Goal: Communication & Community: Share content

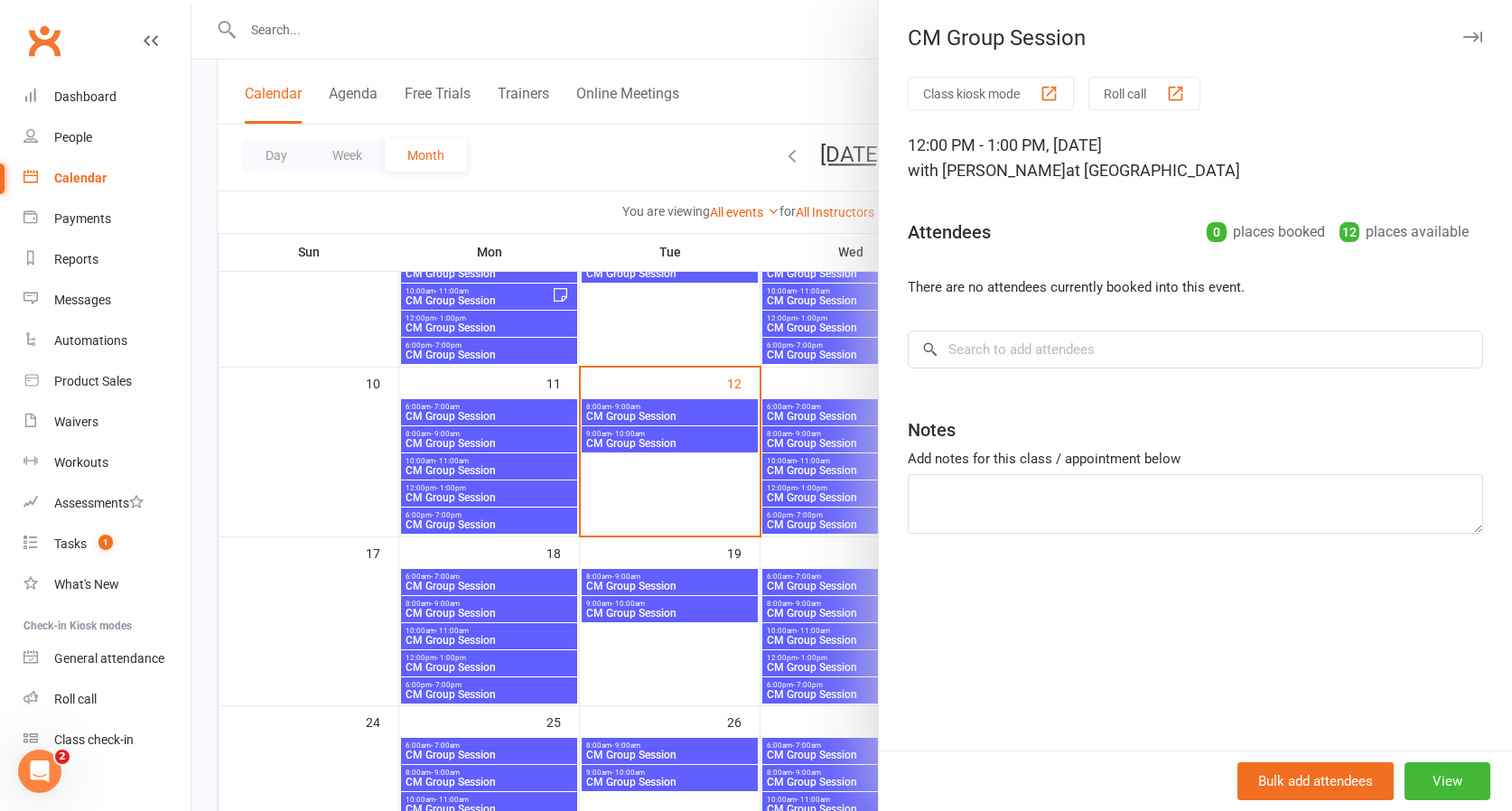
click at [663, 412] on div at bounding box center [851, 405] width 1320 height 811
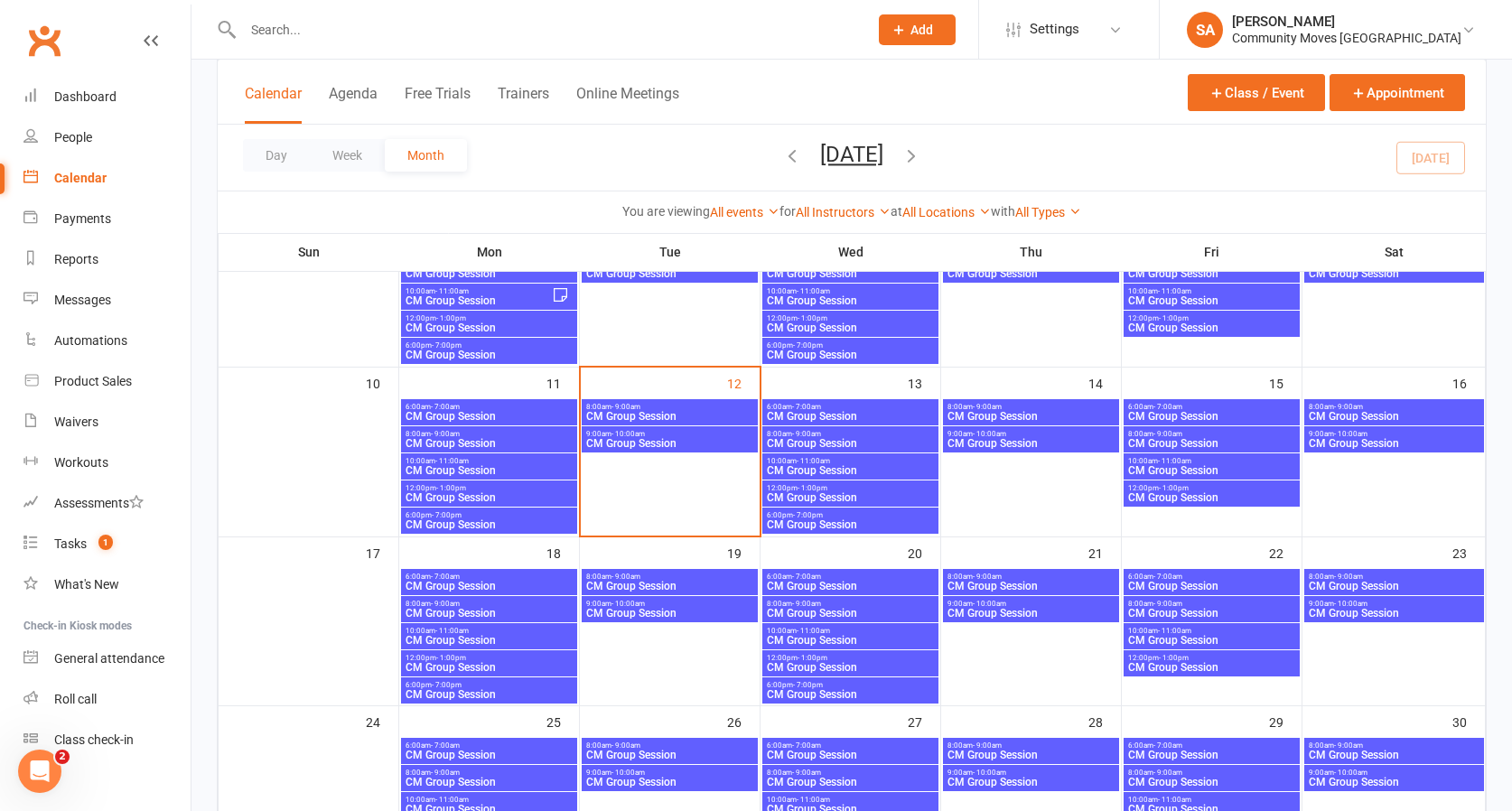
click at [663, 412] on span "CM Group Session" at bounding box center [669, 416] width 169 height 11
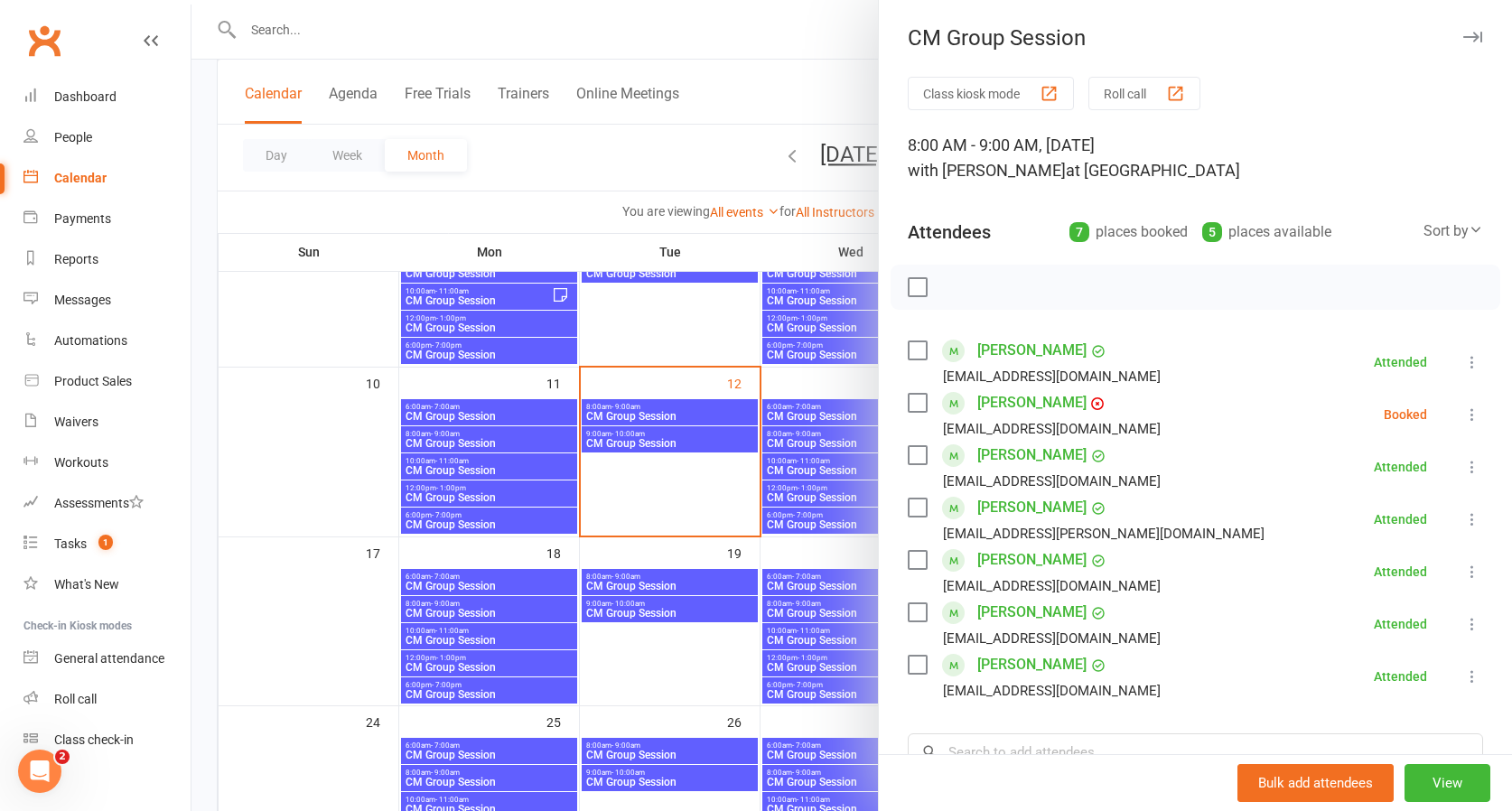
click at [1471, 411] on icon at bounding box center [1472, 415] width 18 height 18
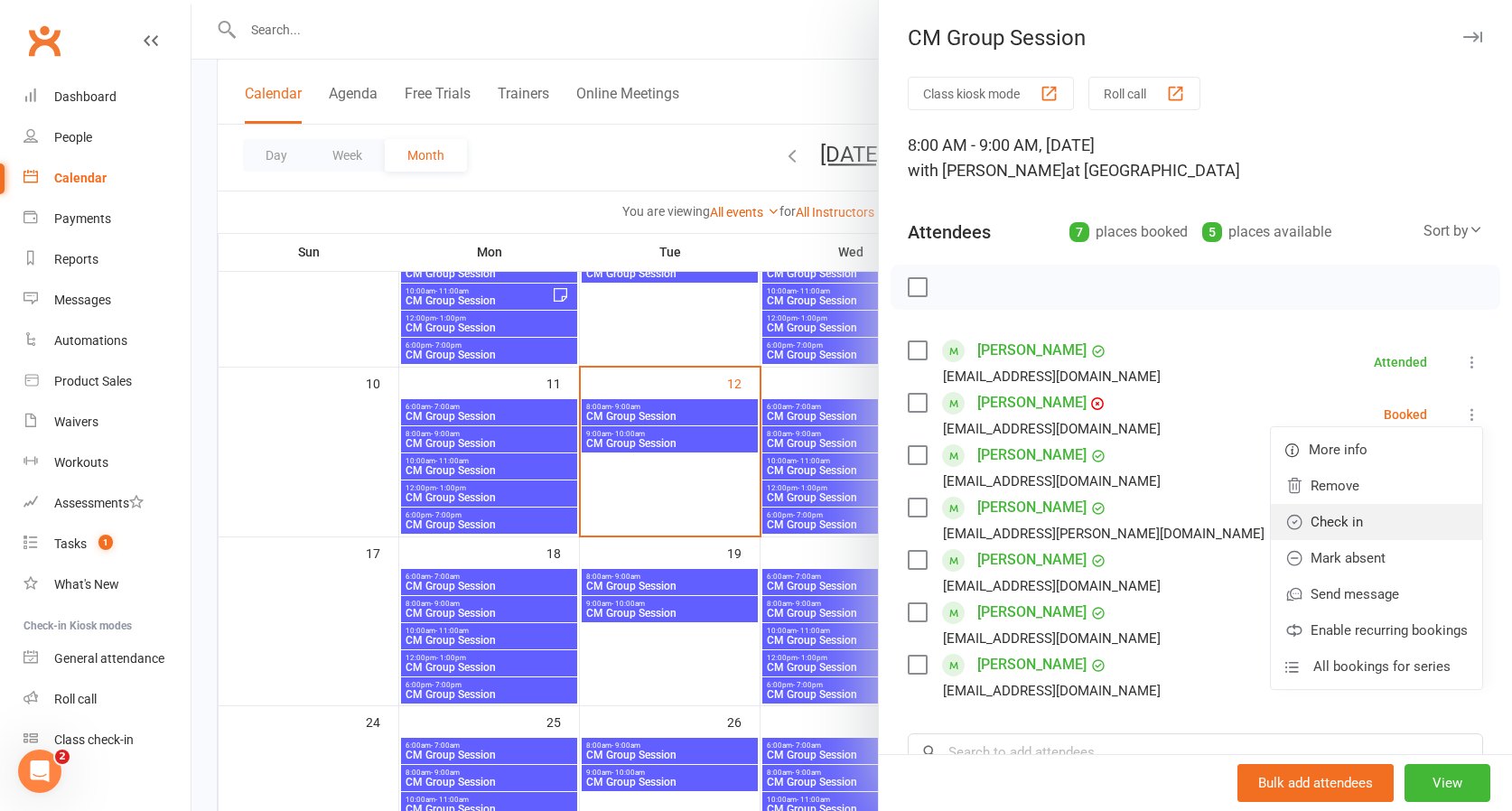
click at [1339, 517] on link "Check in" at bounding box center [1376, 521] width 211 height 36
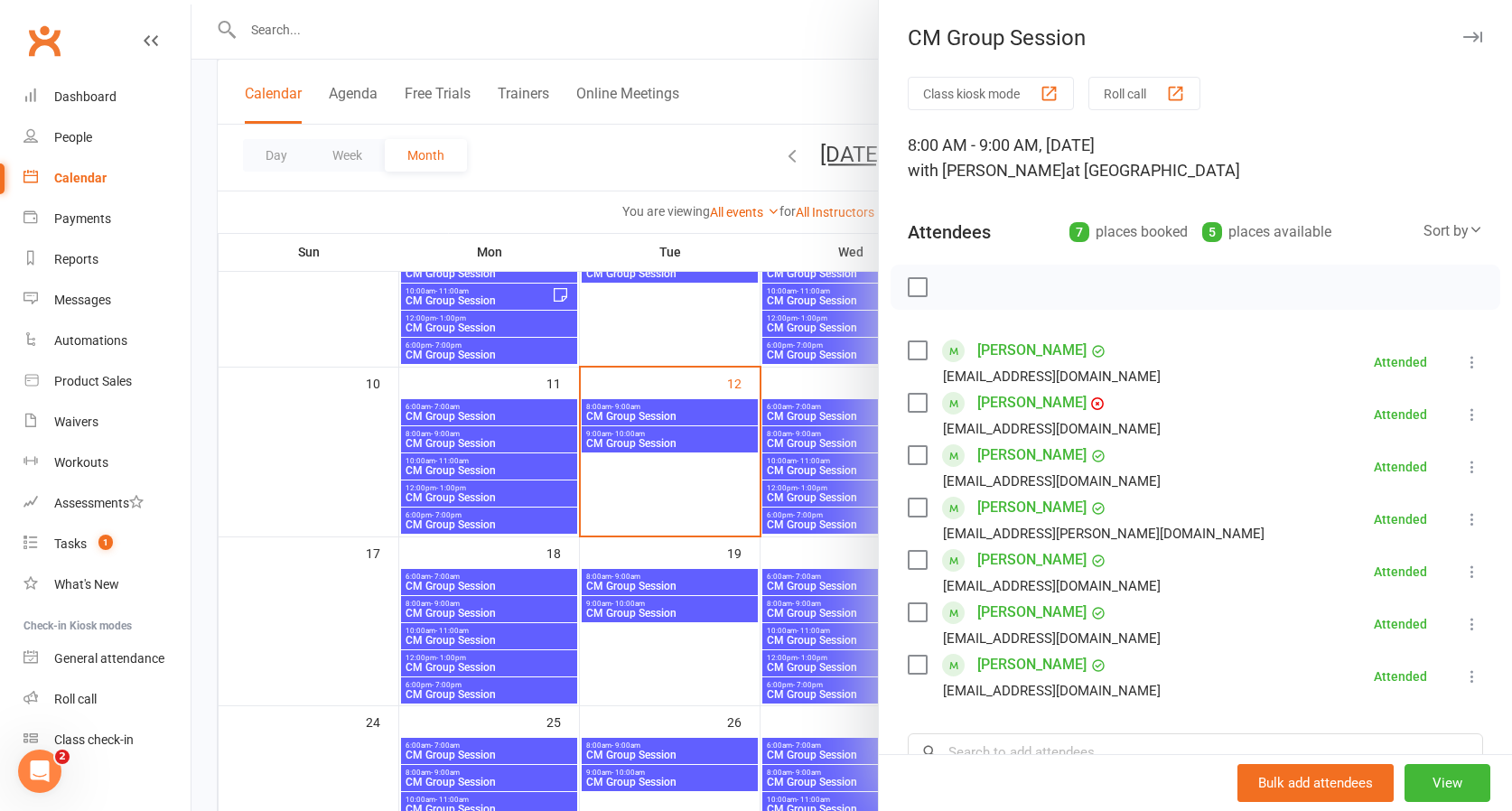
click at [705, 442] on div at bounding box center [851, 405] width 1320 height 811
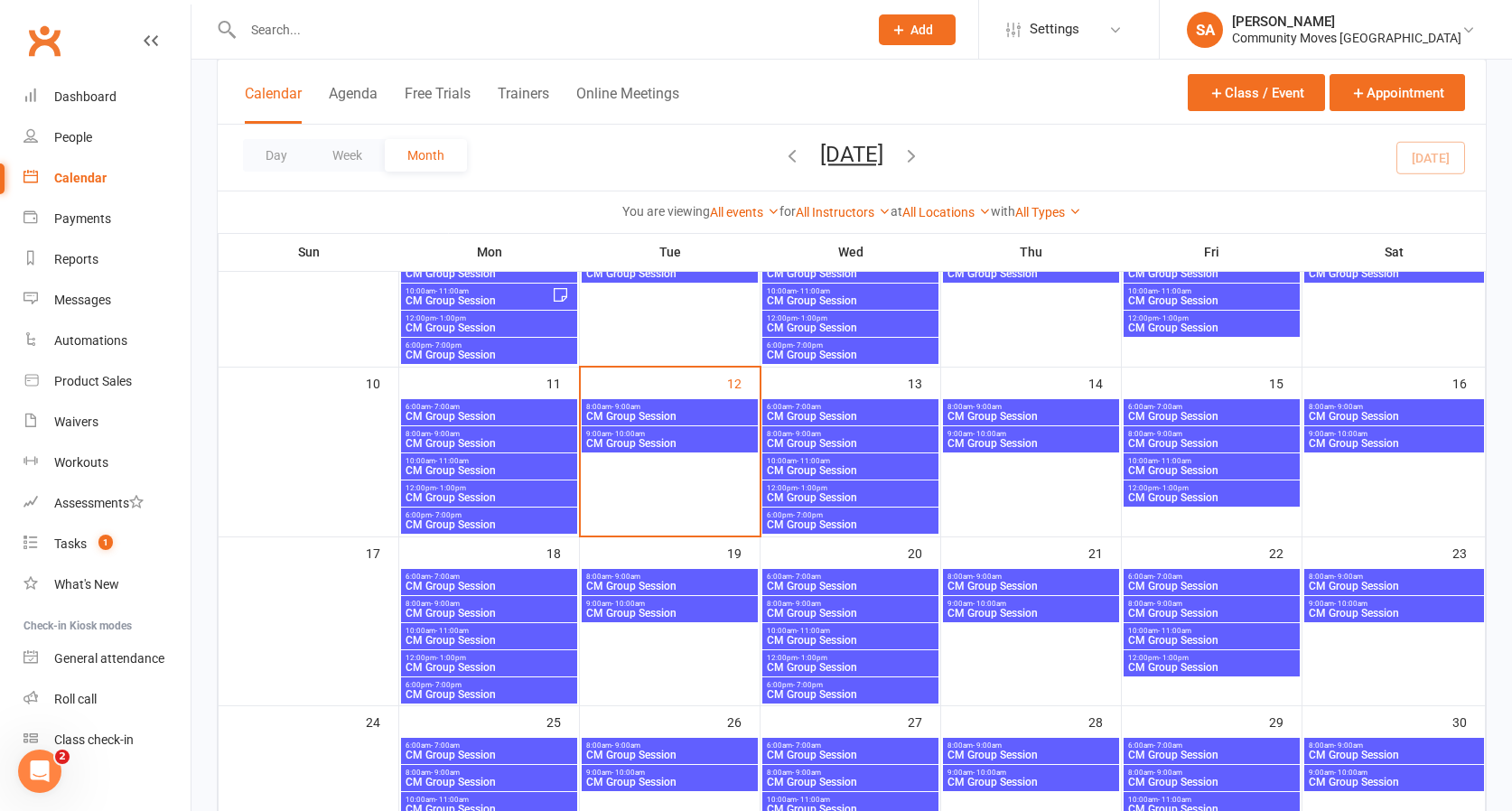
click at [709, 442] on span "CM Group Session" at bounding box center [669, 444] width 169 height 11
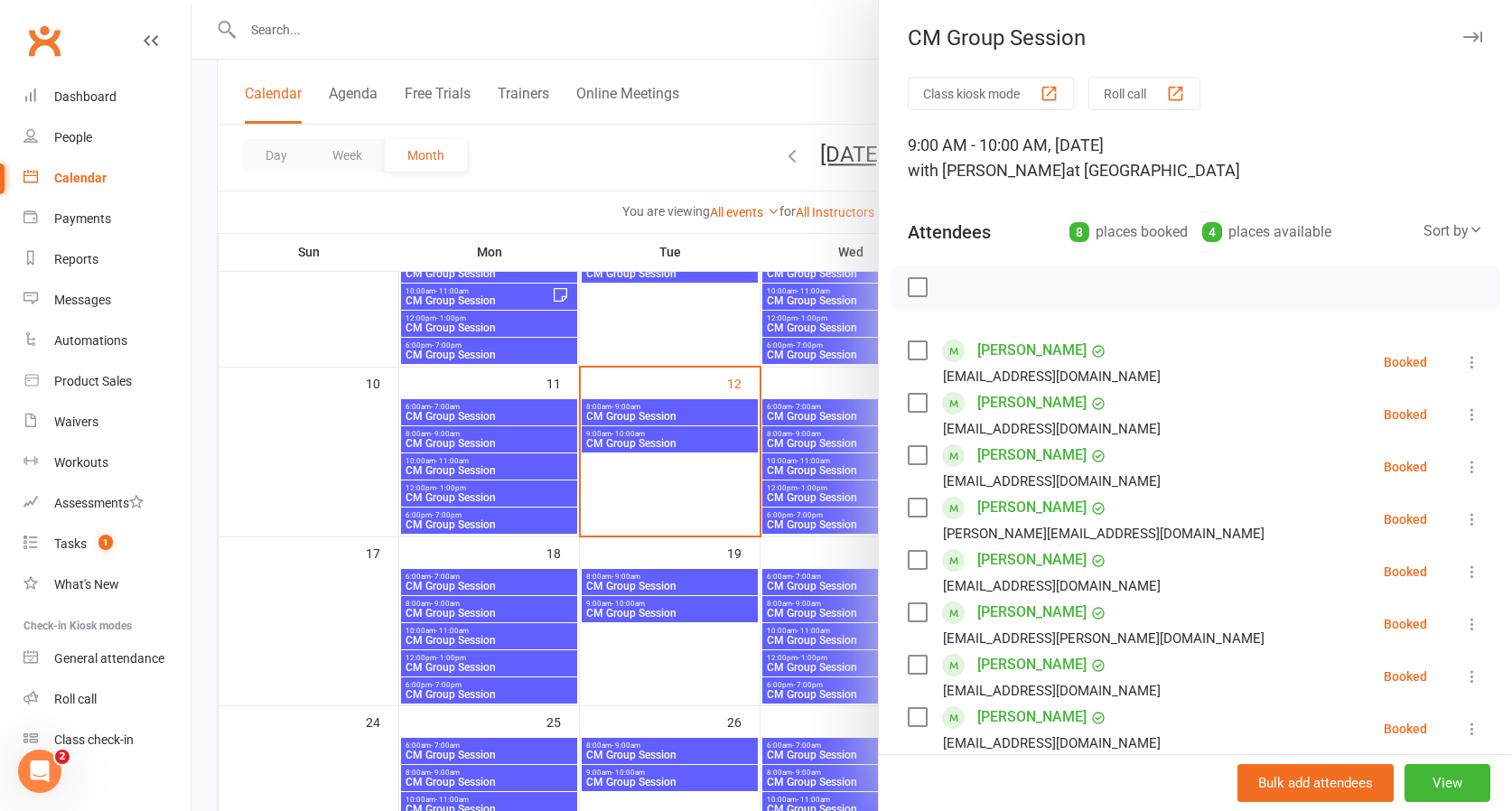
click at [1475, 358] on icon at bounding box center [1472, 363] width 18 height 18
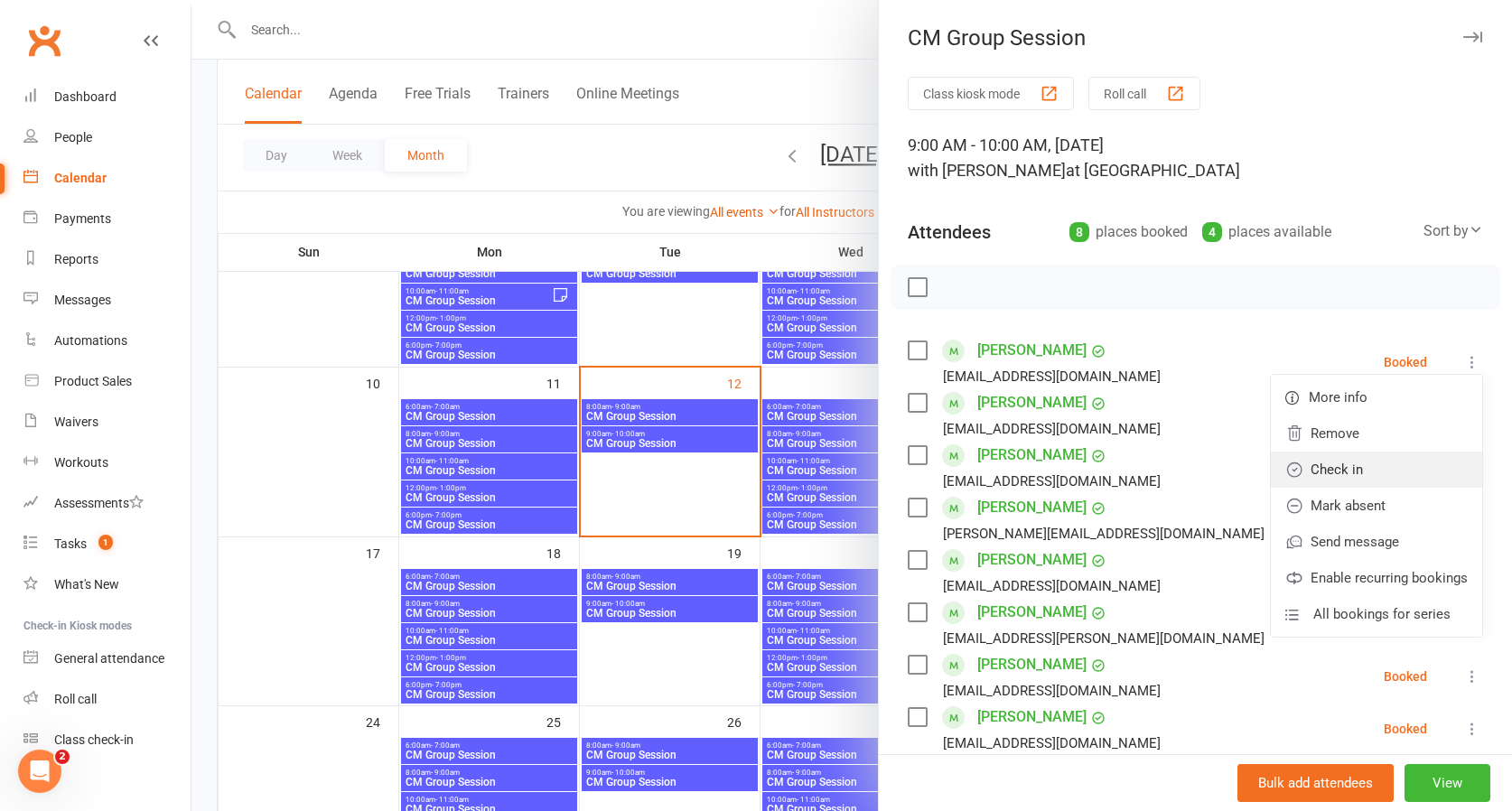
click at [1352, 467] on link "Check in" at bounding box center [1376, 470] width 211 height 36
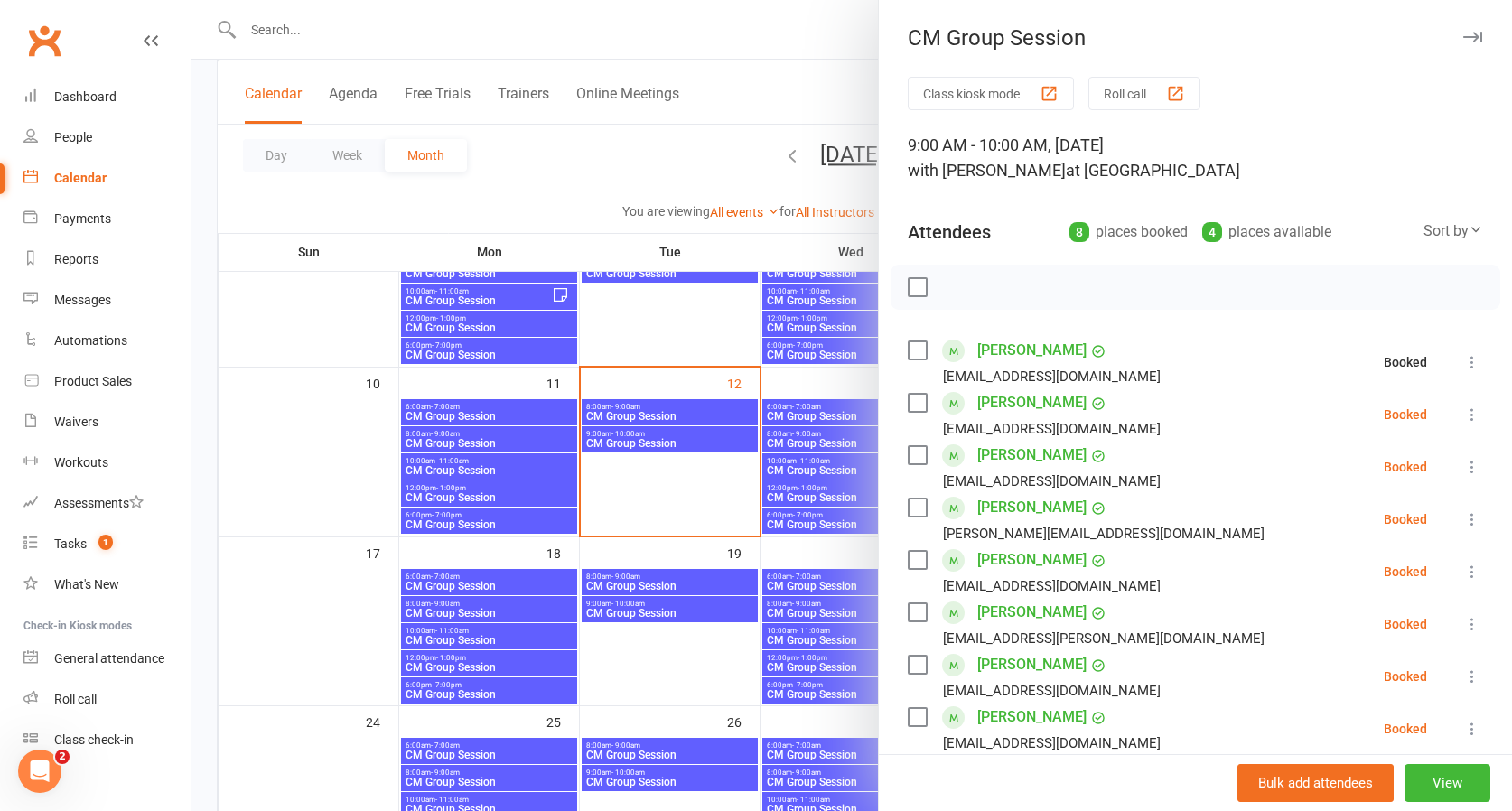
click at [1473, 411] on icon at bounding box center [1472, 415] width 18 height 18
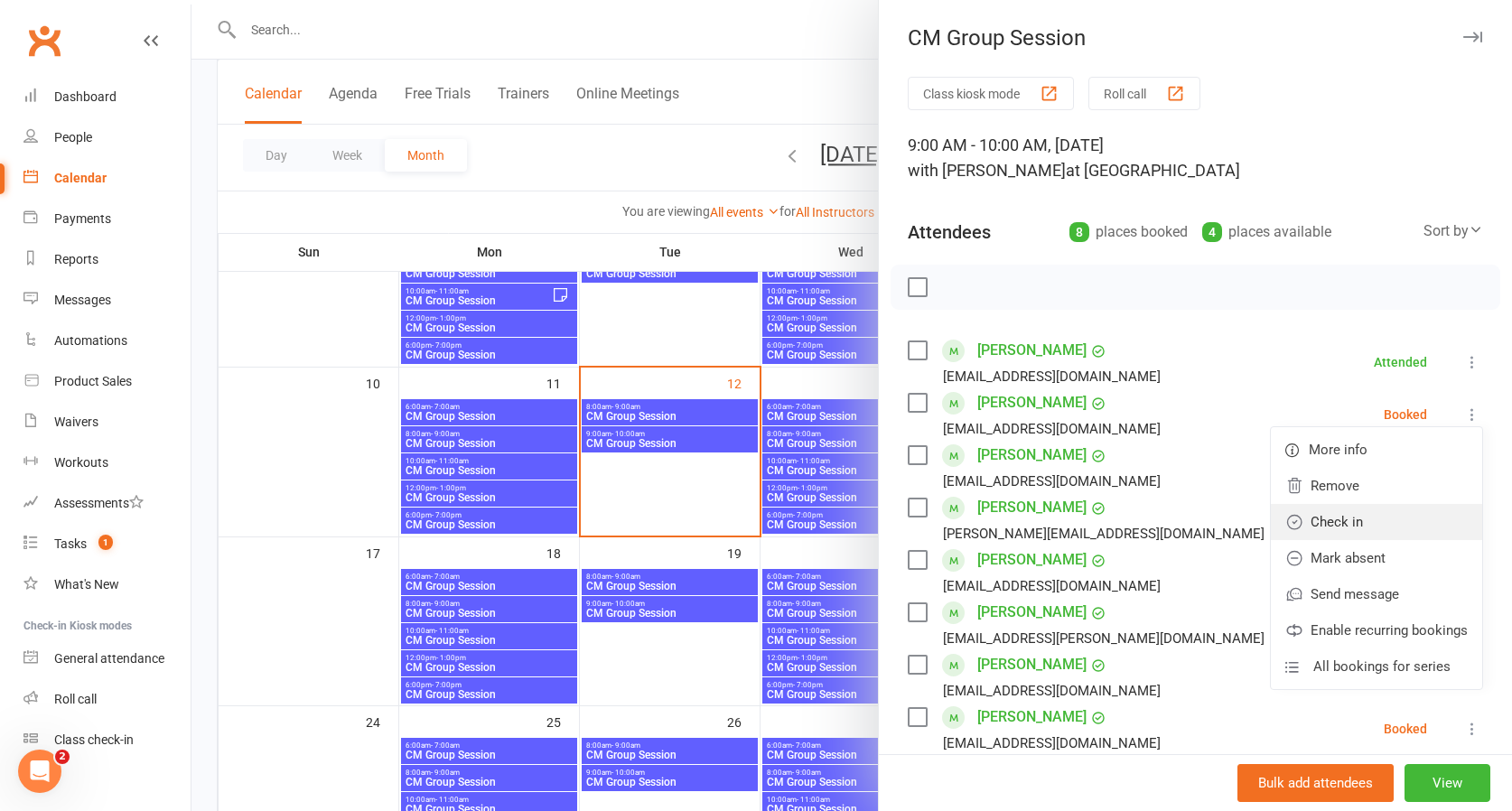
click at [1352, 523] on link "Check in" at bounding box center [1376, 521] width 211 height 36
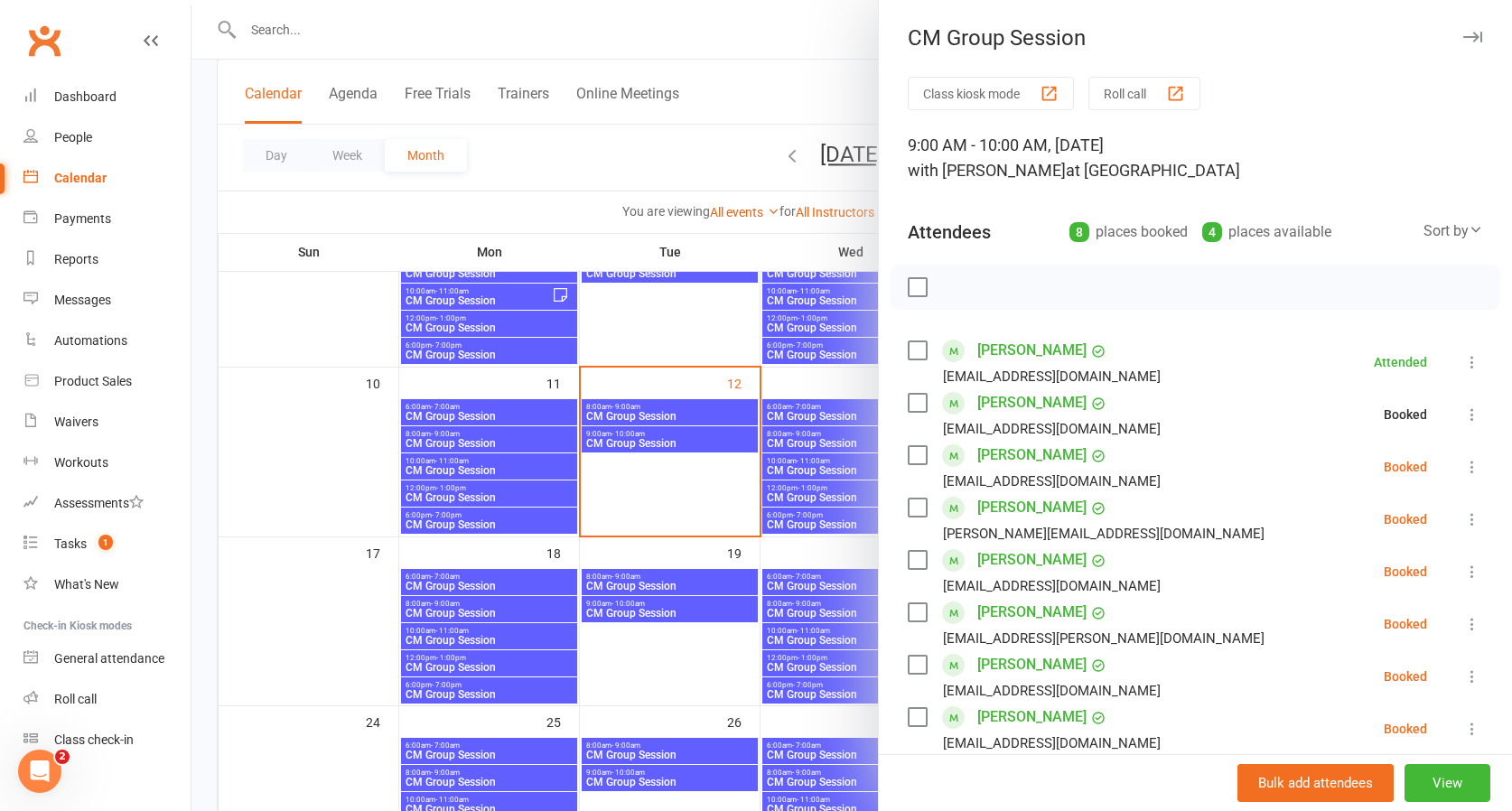
click at [1476, 458] on button at bounding box center [1471, 466] width 21 height 21
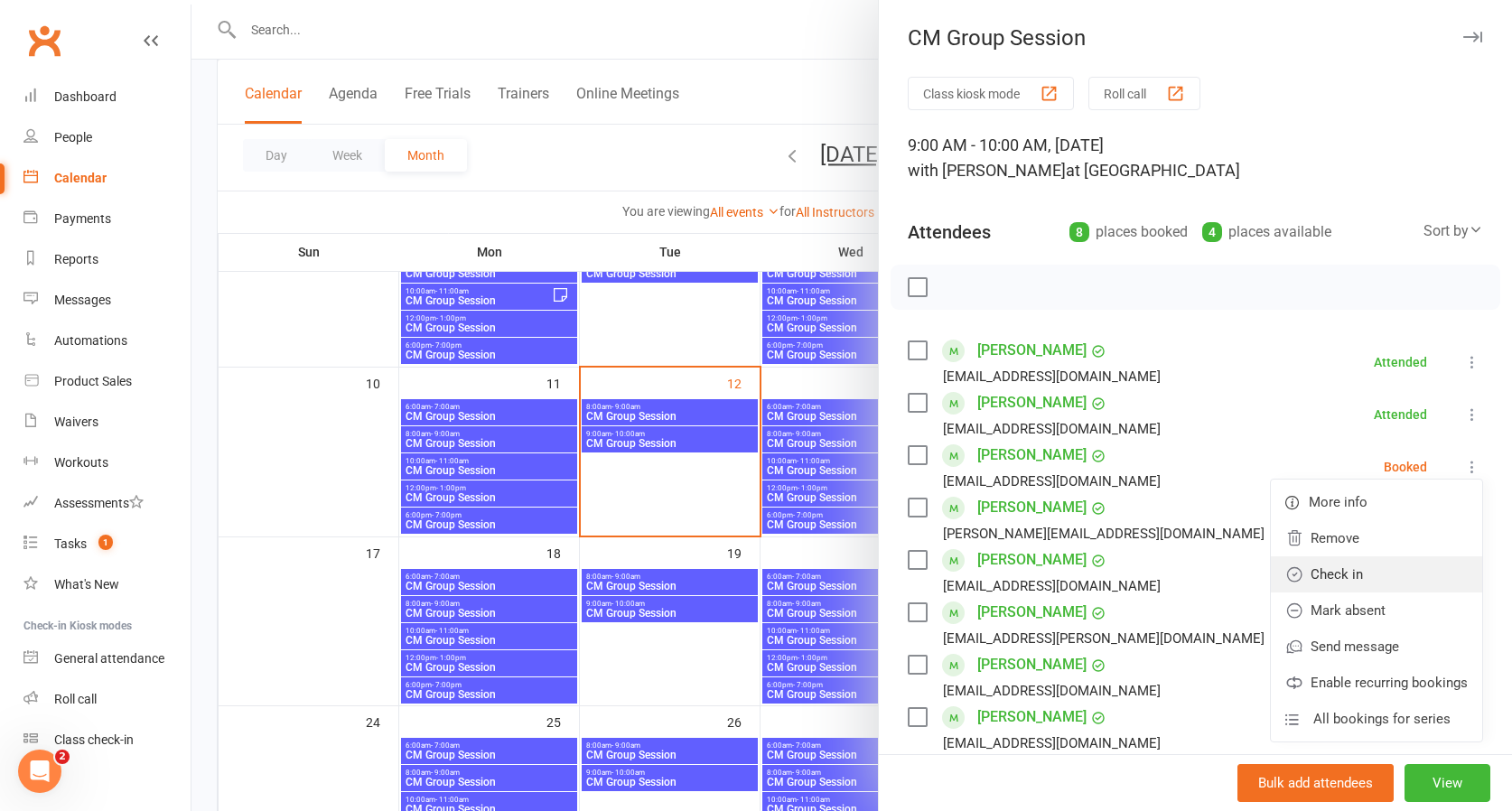
click at [1339, 573] on link "Check in" at bounding box center [1376, 574] width 211 height 36
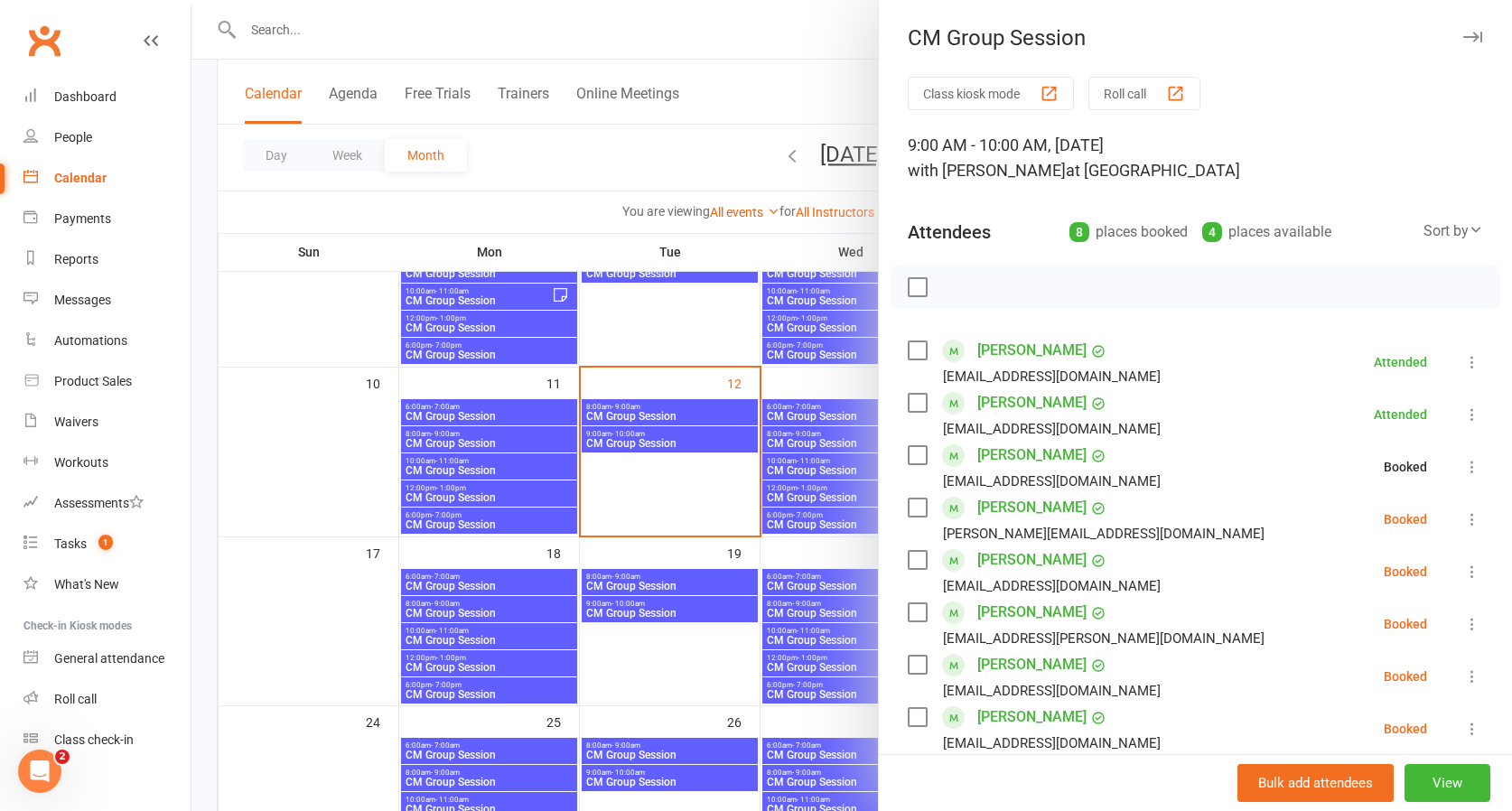
drag, startPoint x: 1475, startPoint y: 565, endPoint x: 1466, endPoint y: 568, distance: 9.5
click at [1471, 565] on icon at bounding box center [1472, 572] width 18 height 18
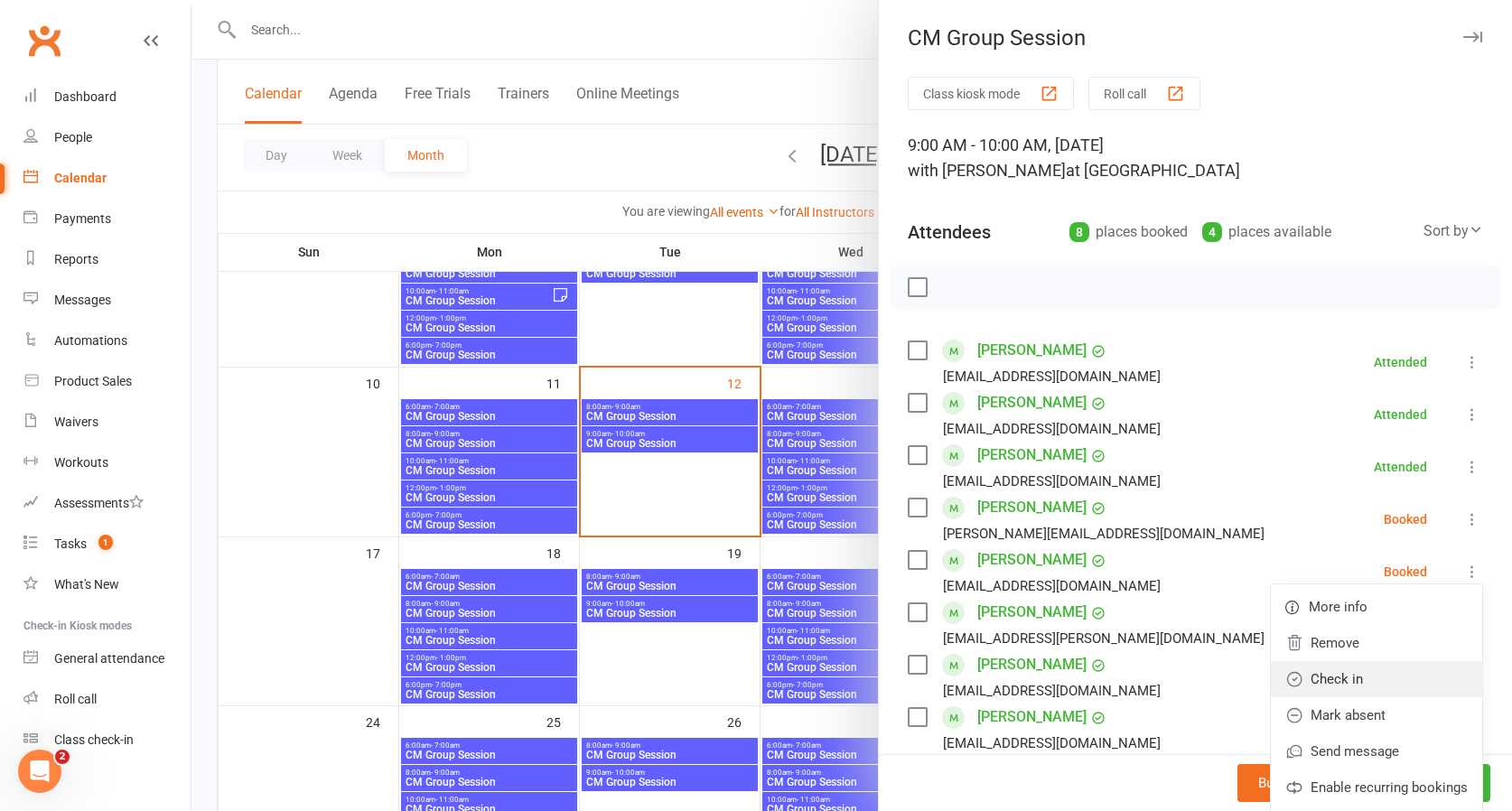
click at [1353, 672] on link "Check in" at bounding box center [1376, 679] width 211 height 36
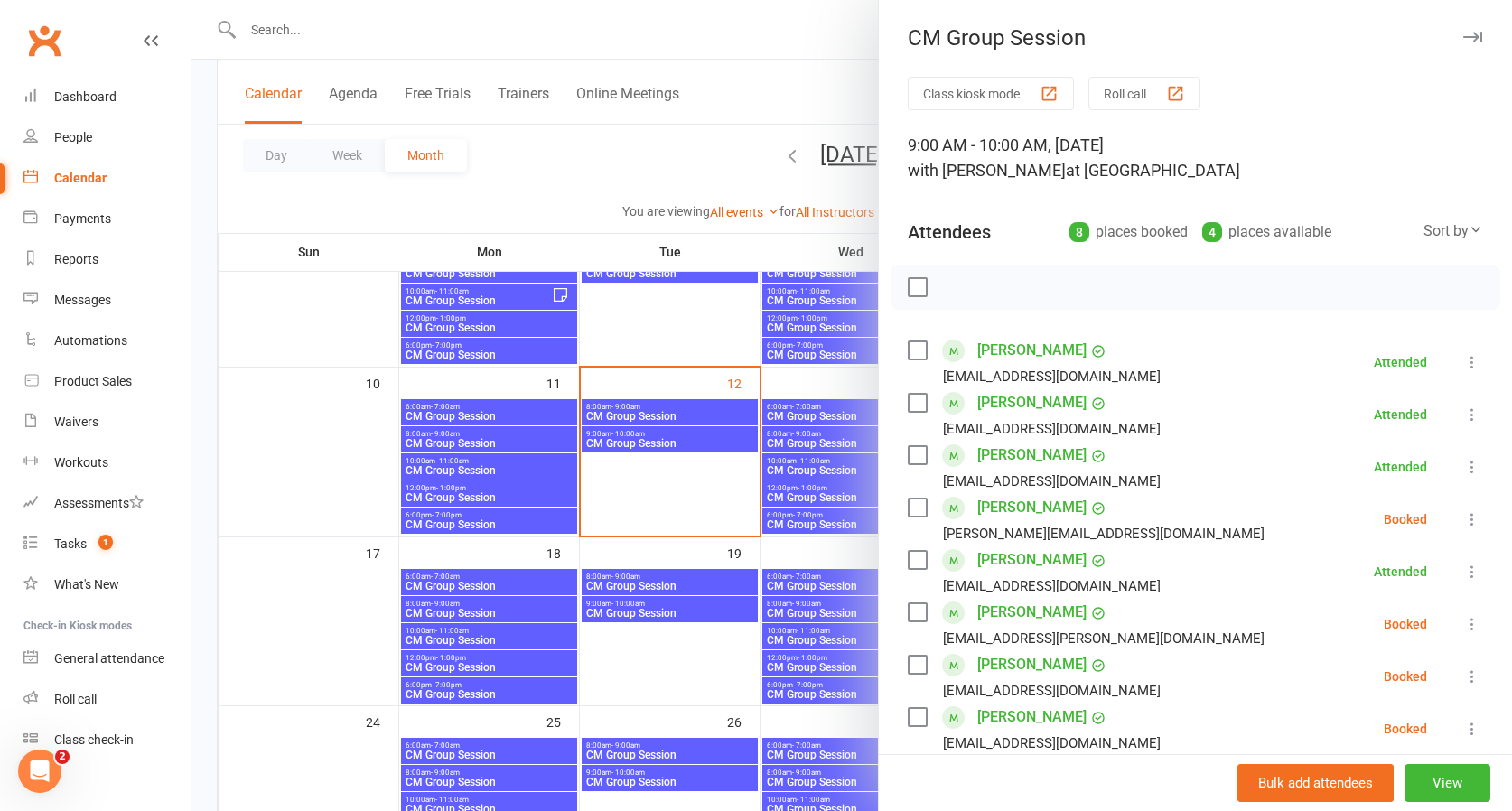
click at [1475, 520] on icon at bounding box center [1472, 519] width 18 height 18
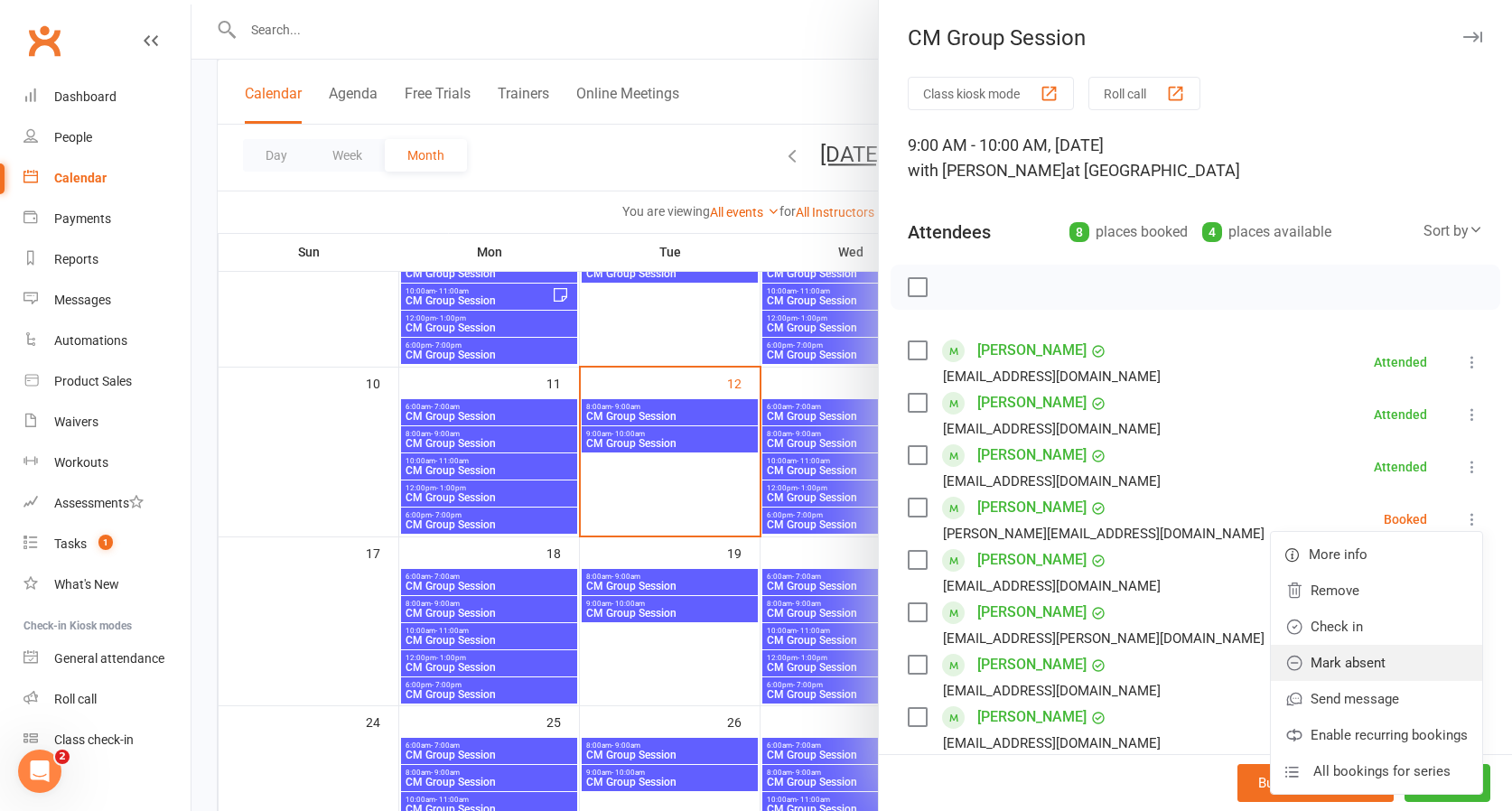
click at [1390, 653] on link "Mark absent" at bounding box center [1376, 662] width 211 height 36
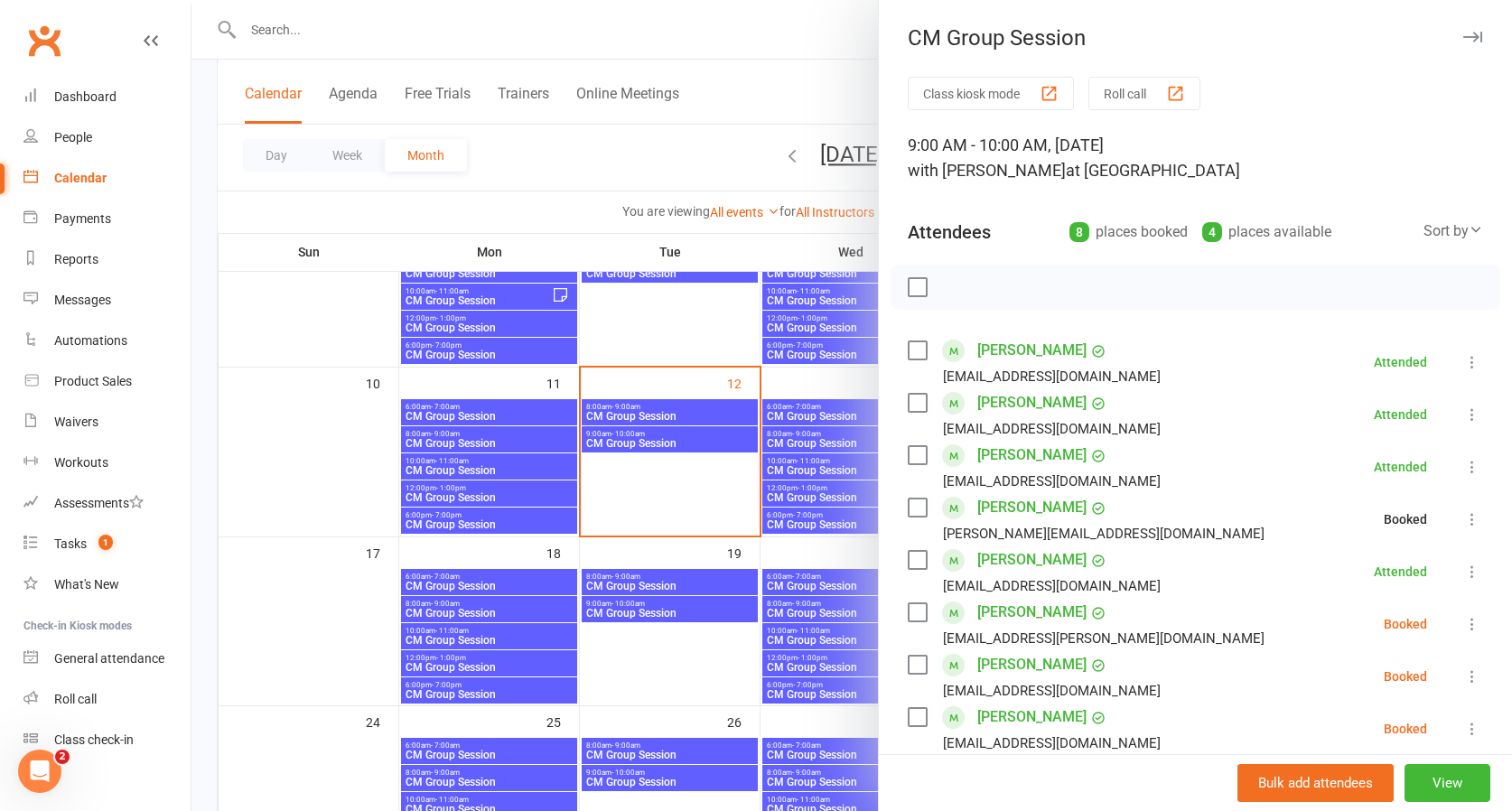
click at [1468, 511] on icon at bounding box center [1472, 519] width 18 height 18
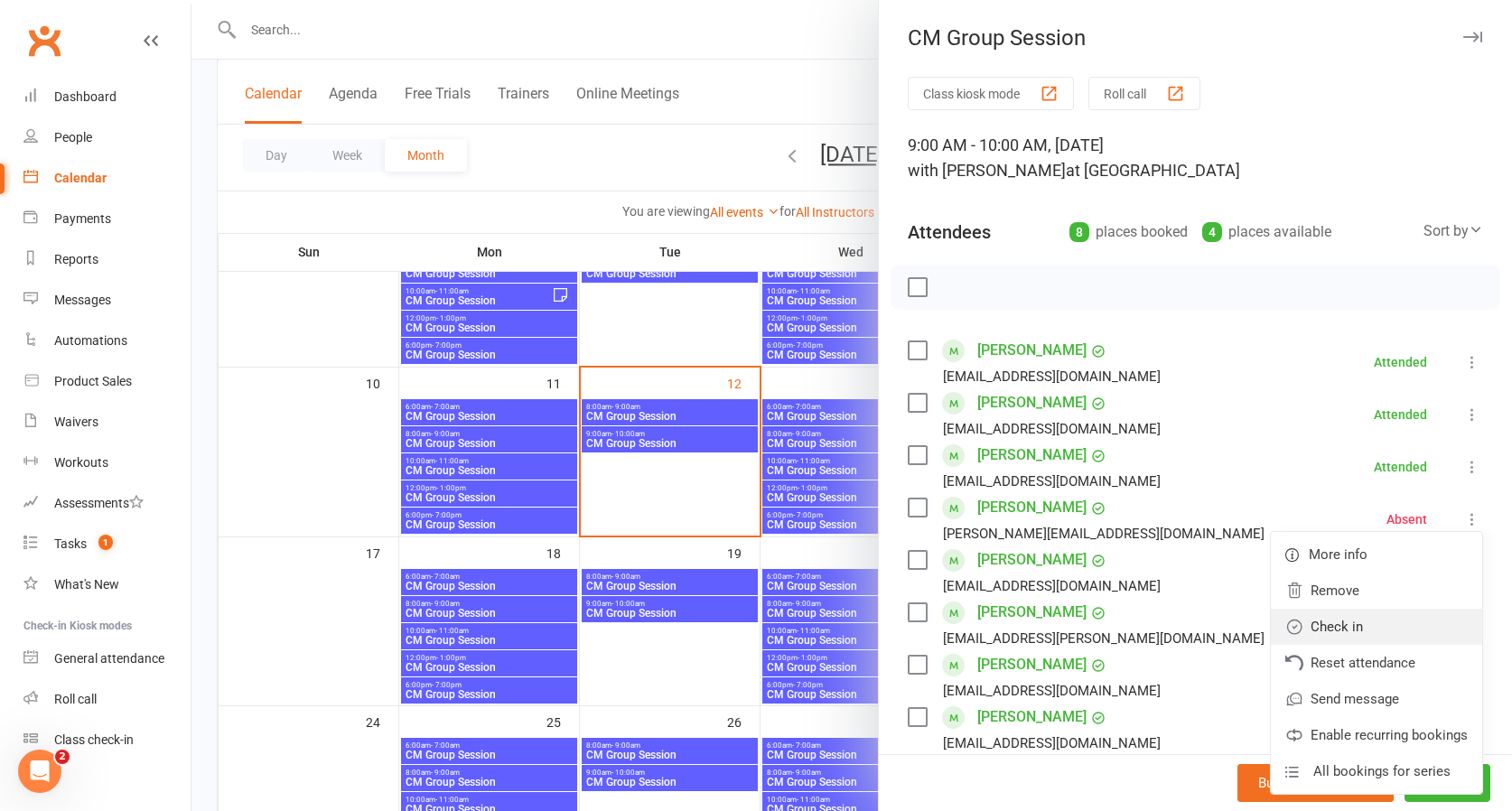
click at [1363, 625] on link "Check in" at bounding box center [1376, 626] width 211 height 36
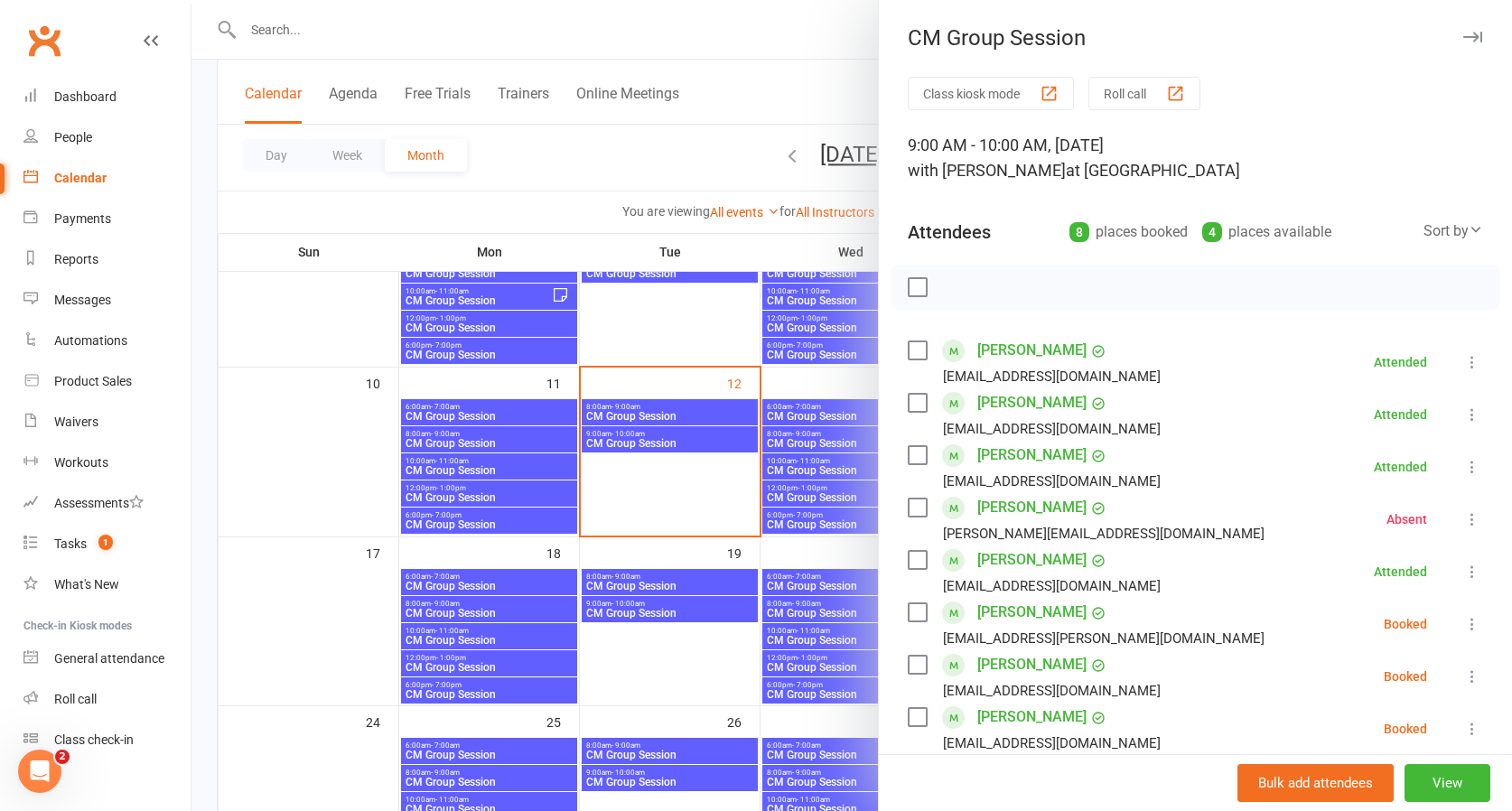
click at [1472, 624] on icon at bounding box center [1472, 625] width 18 height 18
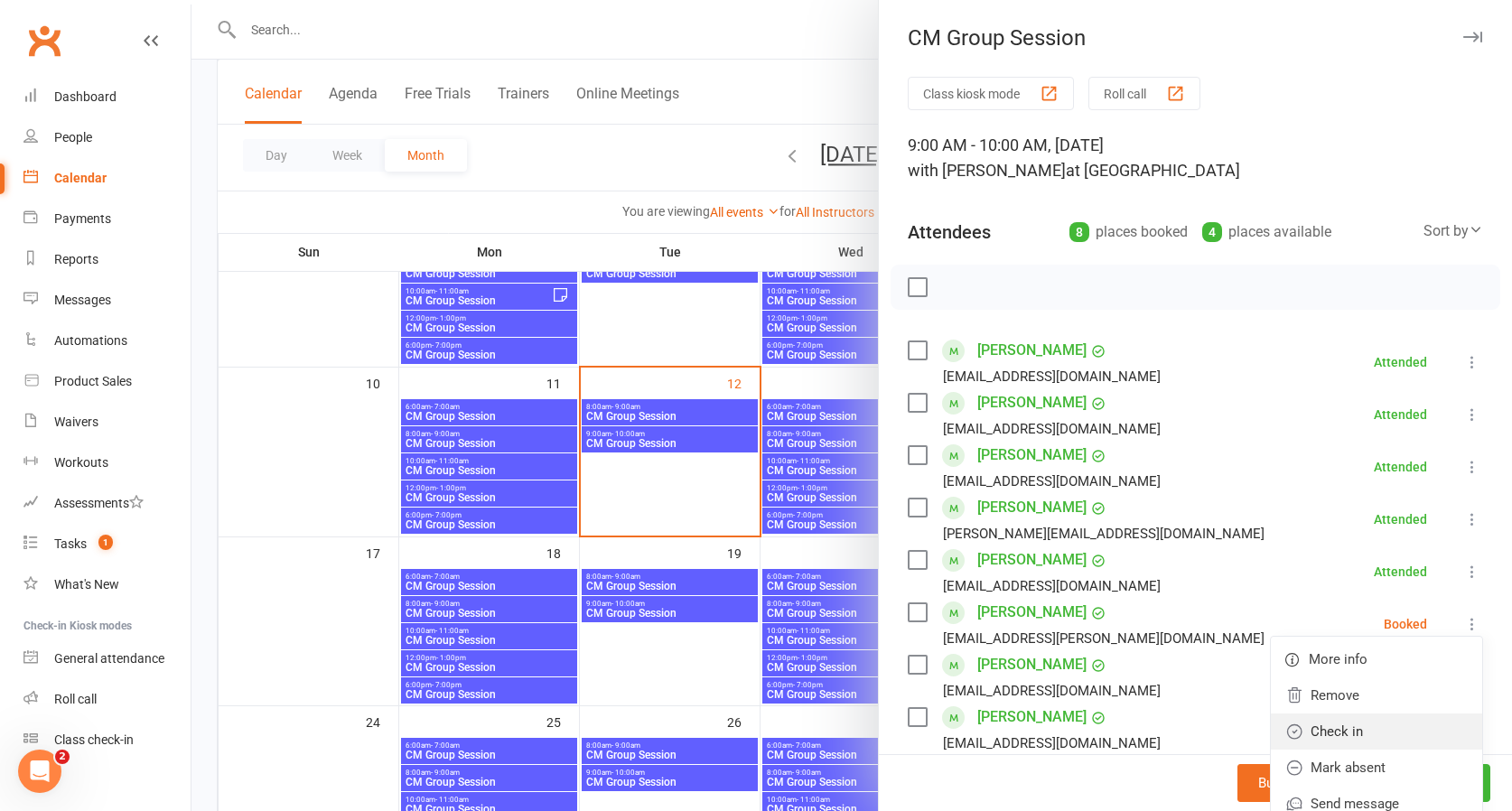
click at [1339, 732] on link "Check in" at bounding box center [1376, 731] width 211 height 36
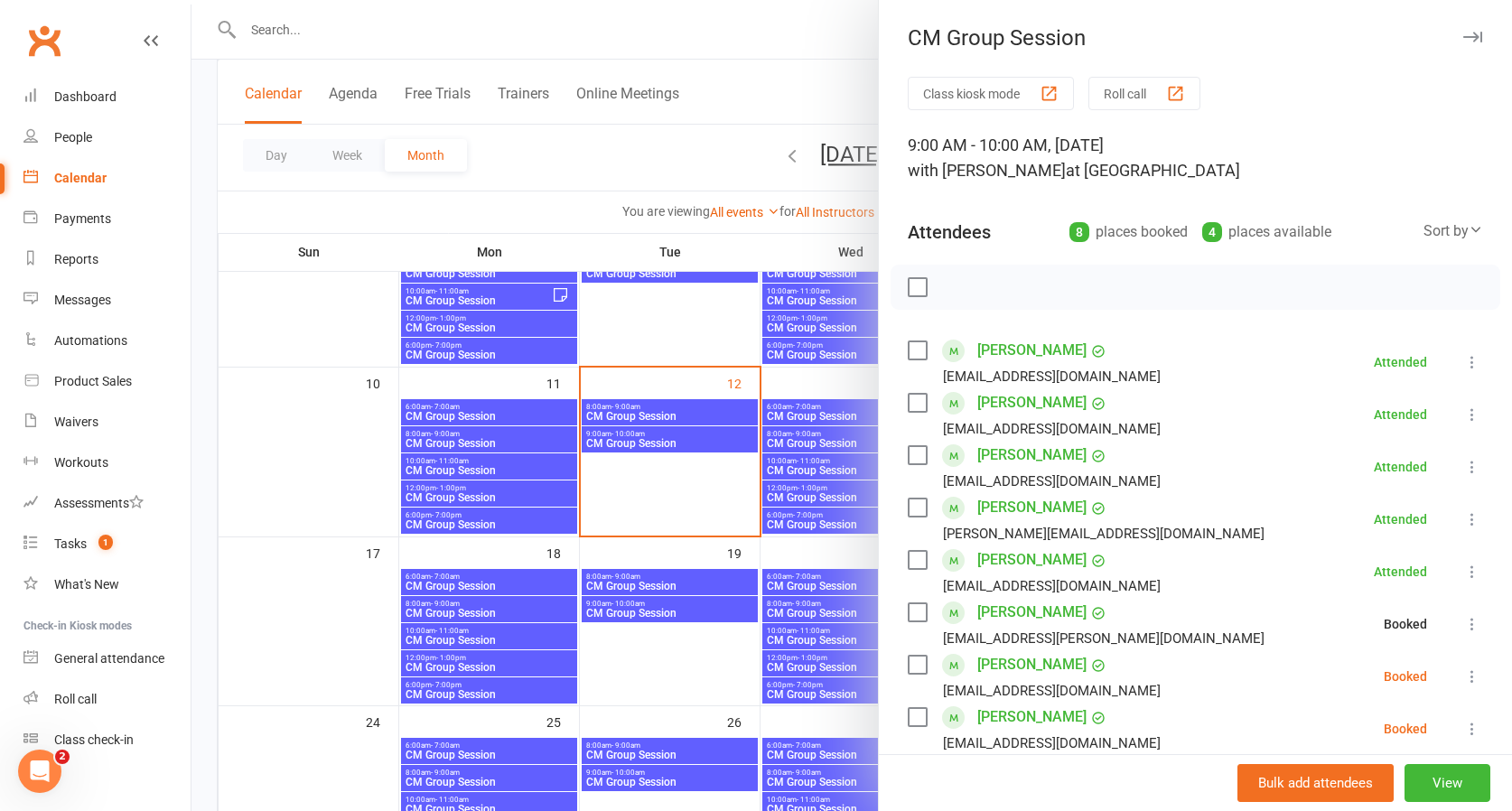
click at [1466, 674] on icon at bounding box center [1472, 677] width 18 height 18
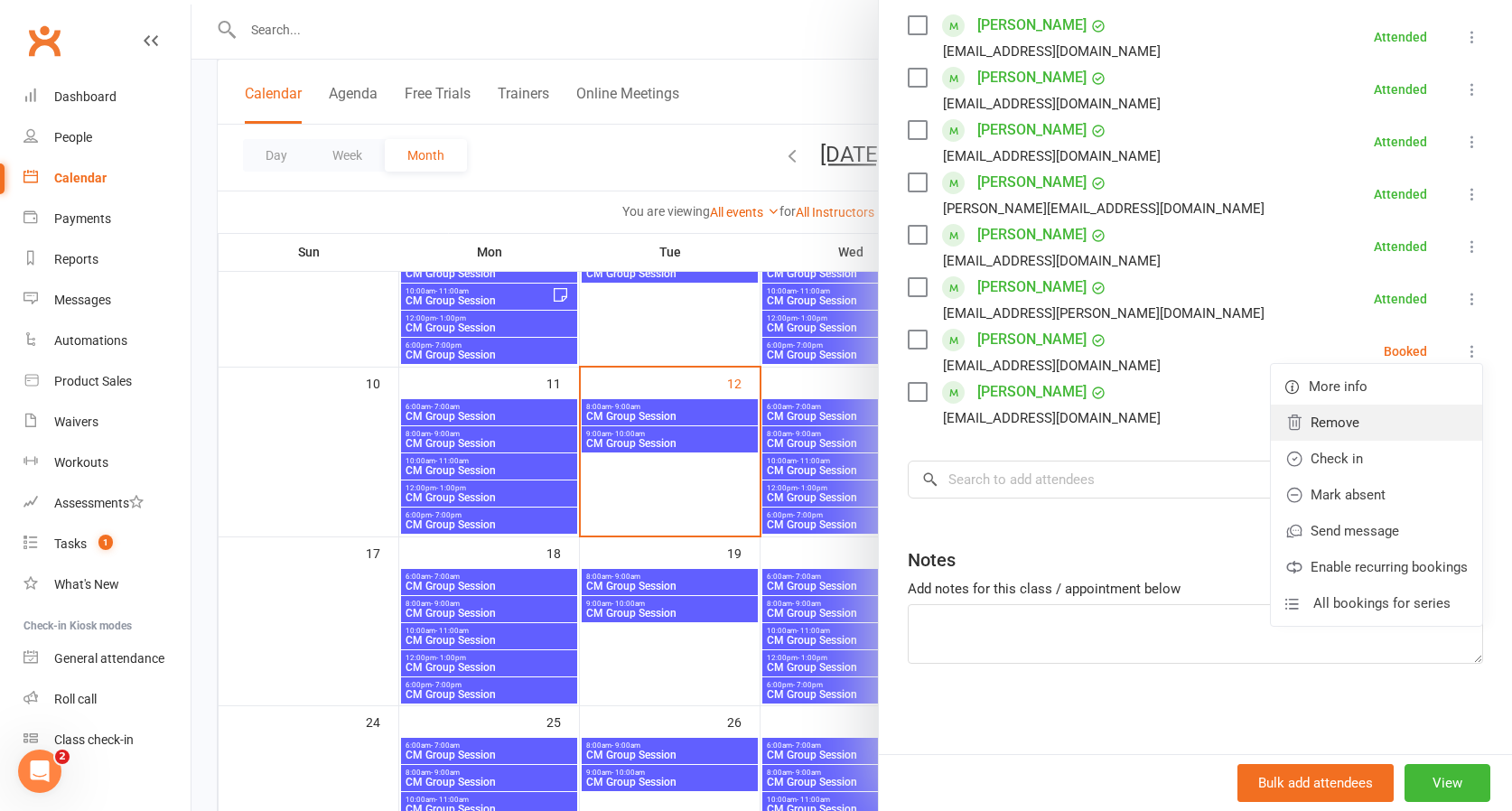
scroll to position [325, 0]
click at [1326, 459] on link "Check in" at bounding box center [1376, 459] width 211 height 36
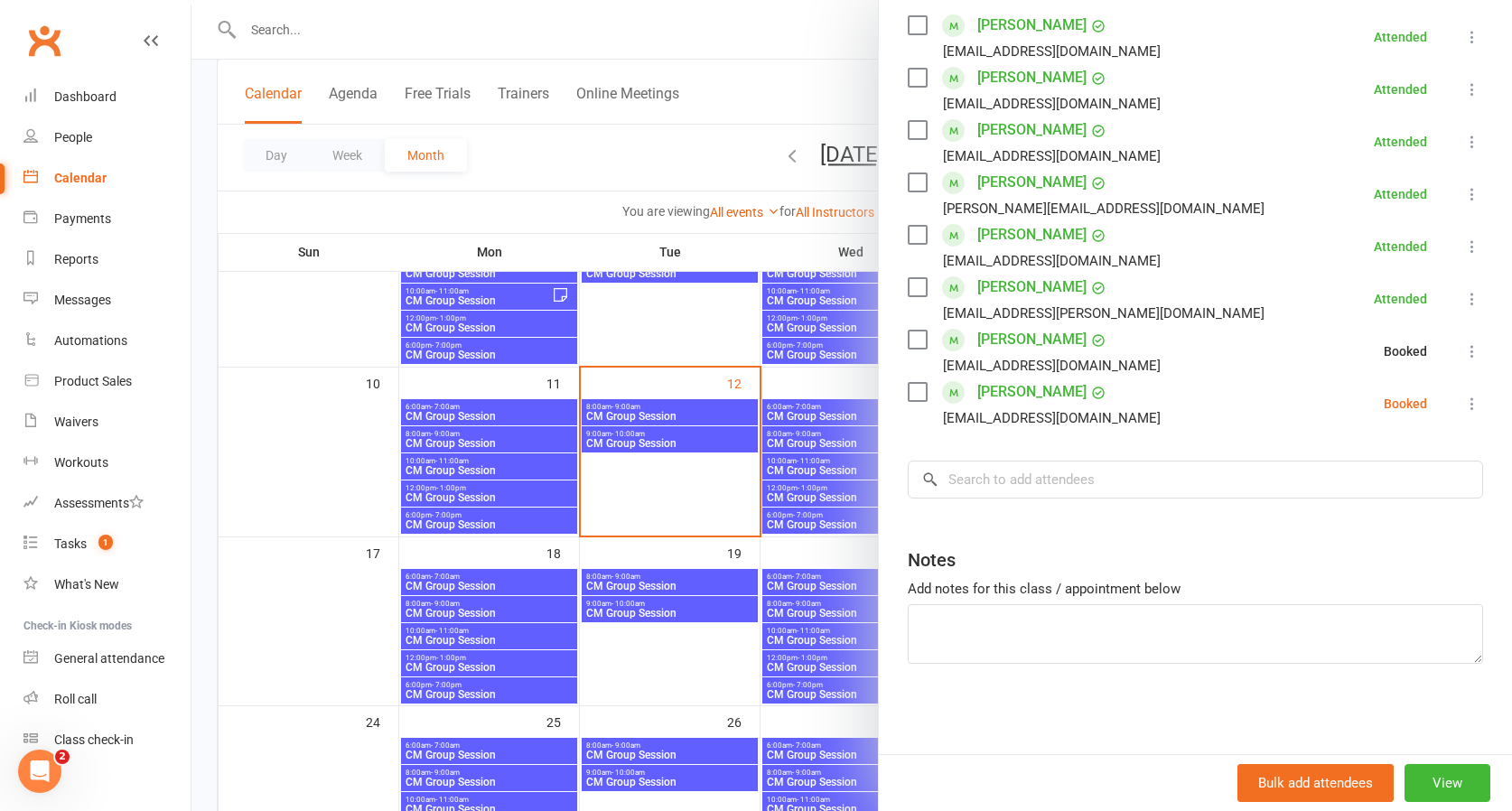
click at [1468, 400] on icon at bounding box center [1472, 404] width 18 height 18
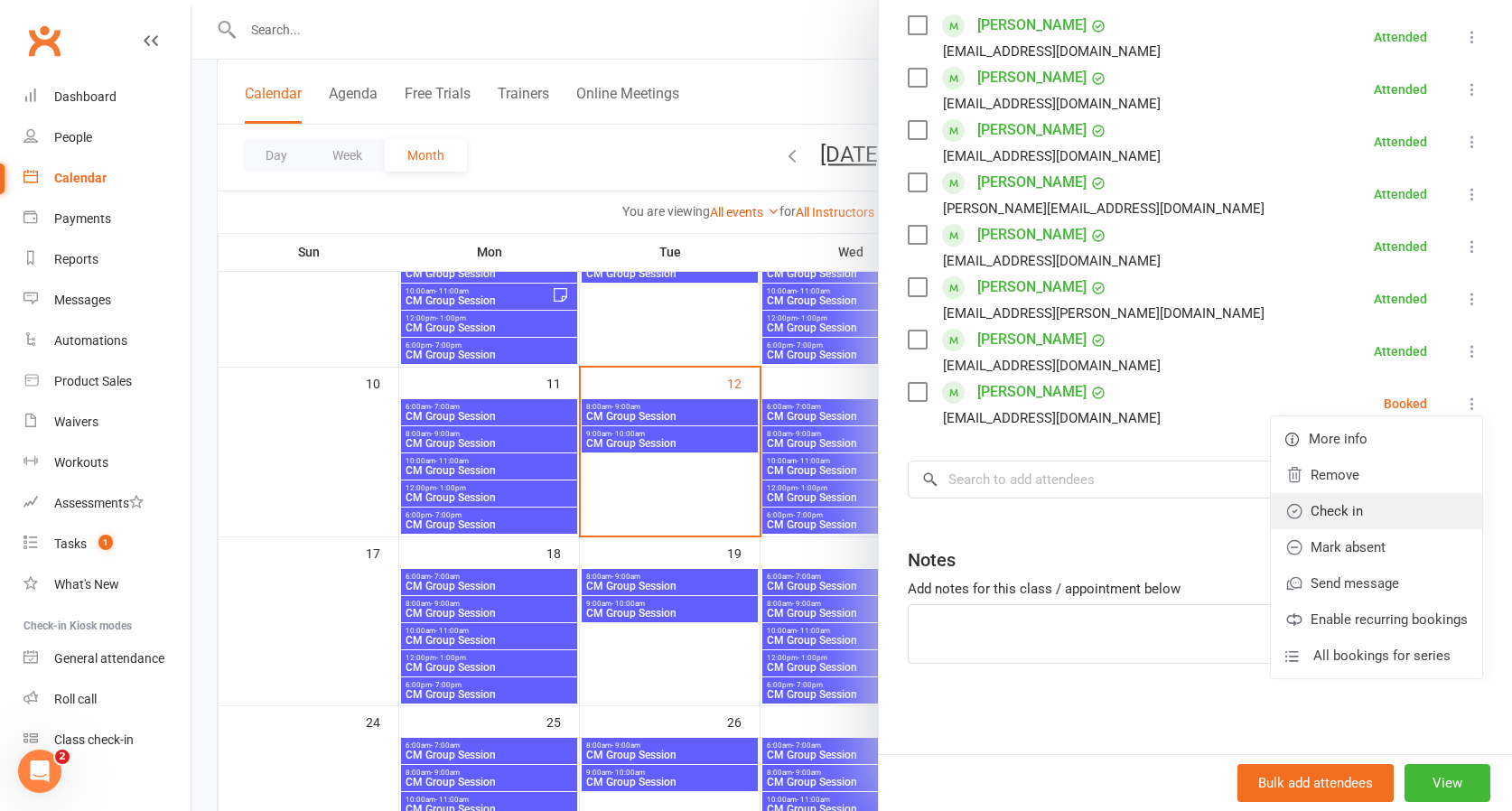
click at [1357, 501] on link "Check in" at bounding box center [1376, 511] width 211 height 36
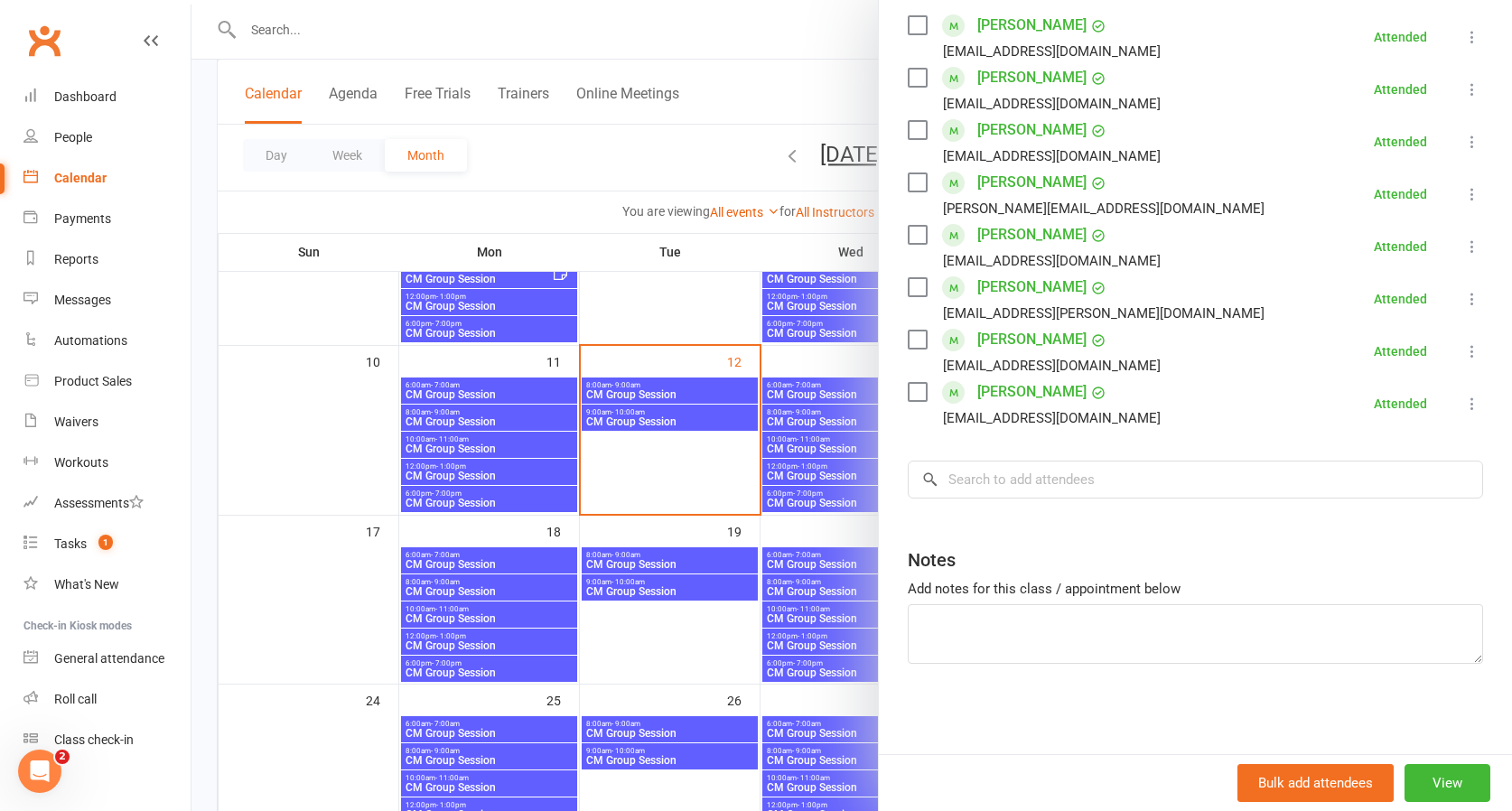
scroll to position [377, 0]
click at [693, 320] on div at bounding box center [851, 405] width 1320 height 811
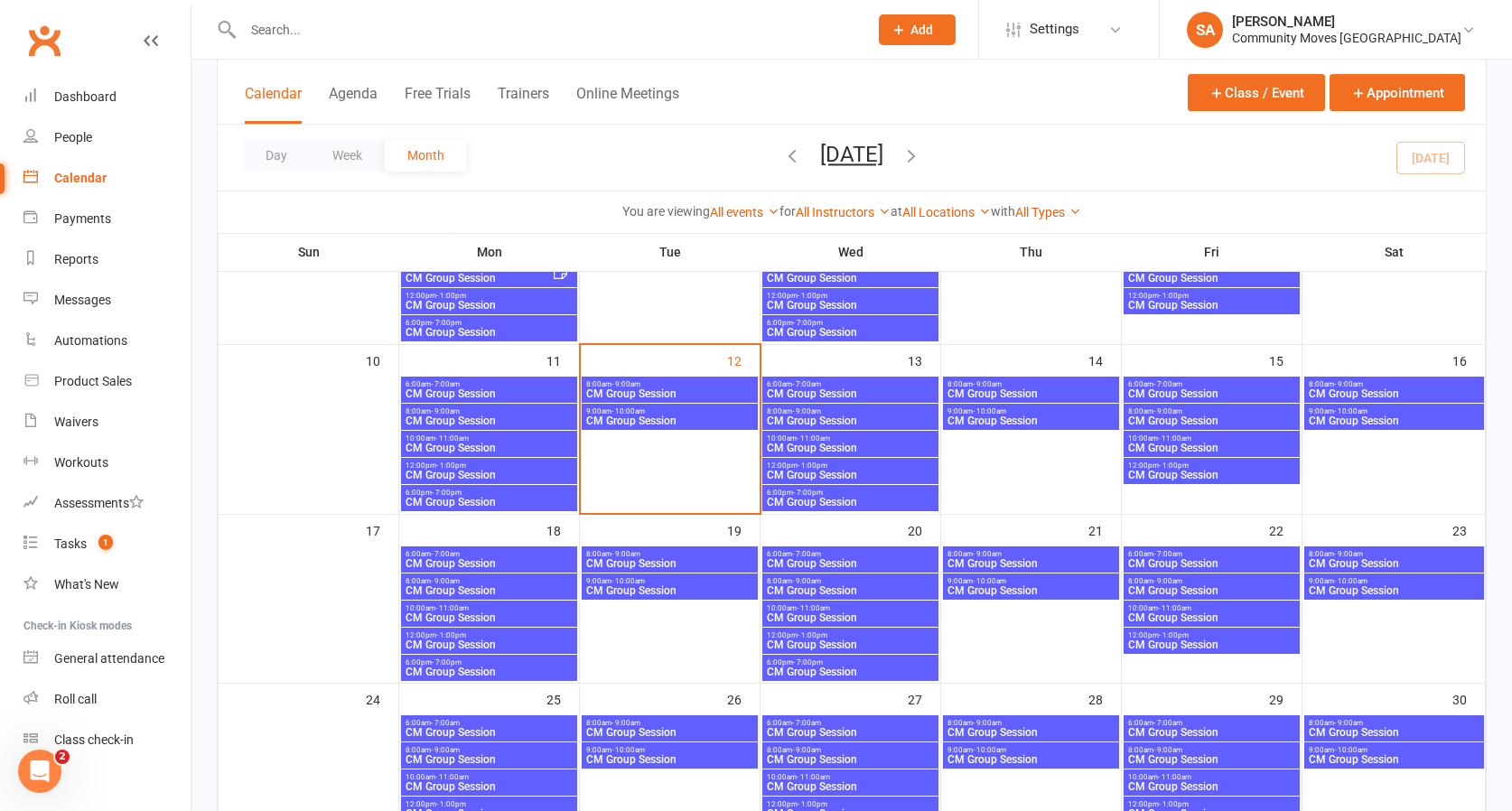
click at [850, 388] on span "CM Group Session" at bounding box center [850, 394] width 169 height 11
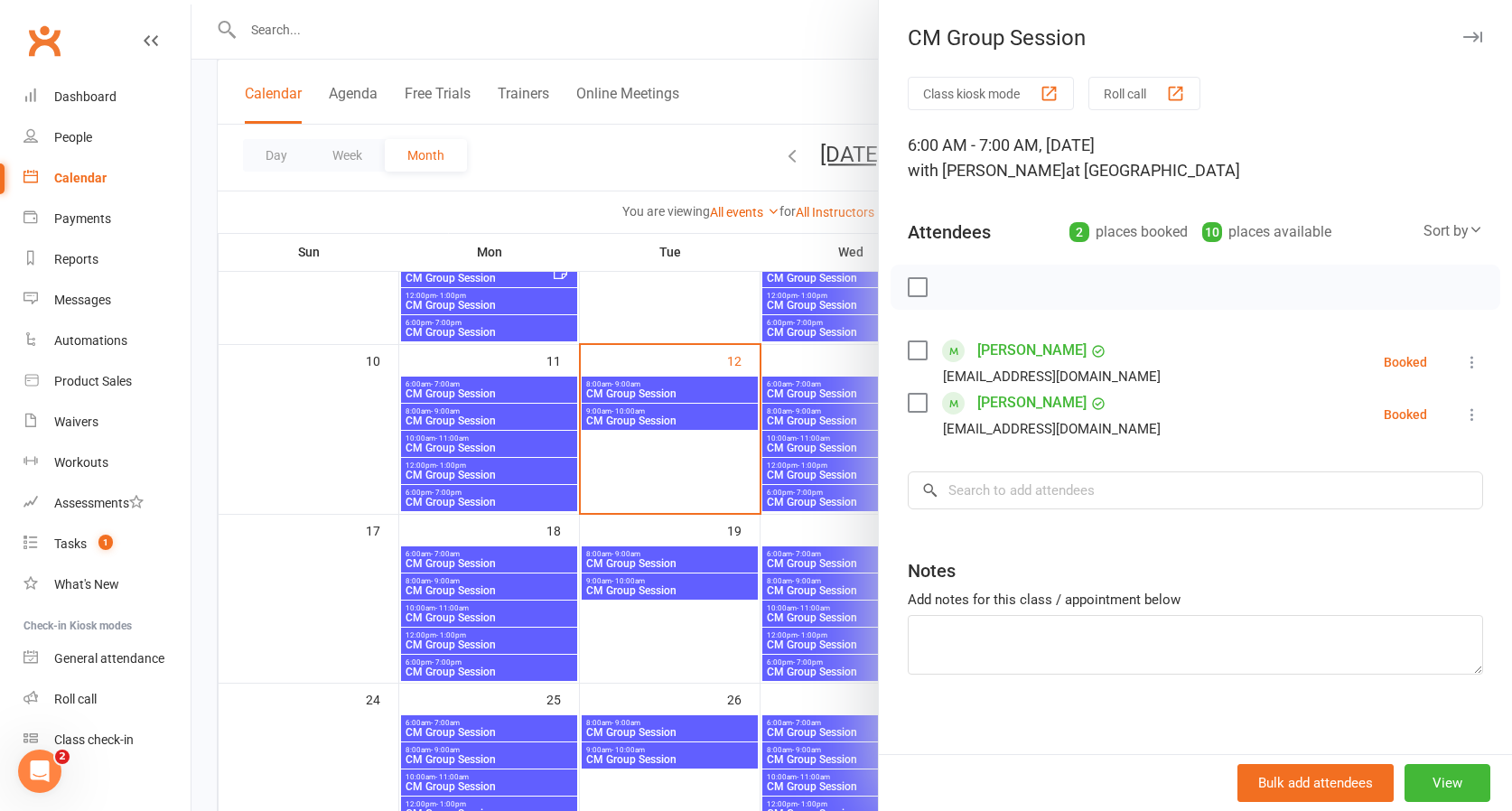
scroll to position [376, 0]
click at [847, 415] on div at bounding box center [851, 405] width 1320 height 811
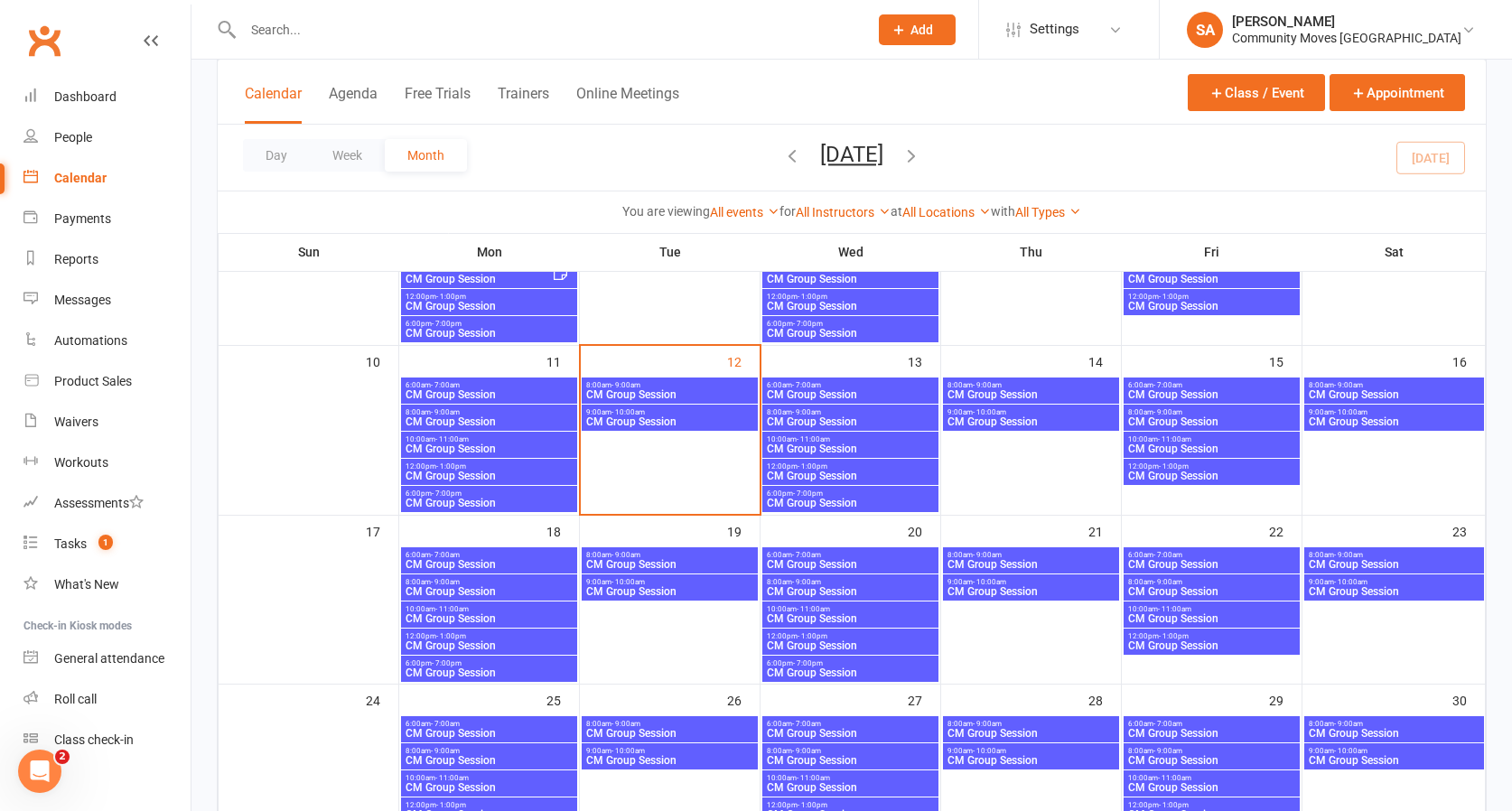
click at [847, 416] on span "CM Group Session" at bounding box center [850, 422] width 169 height 11
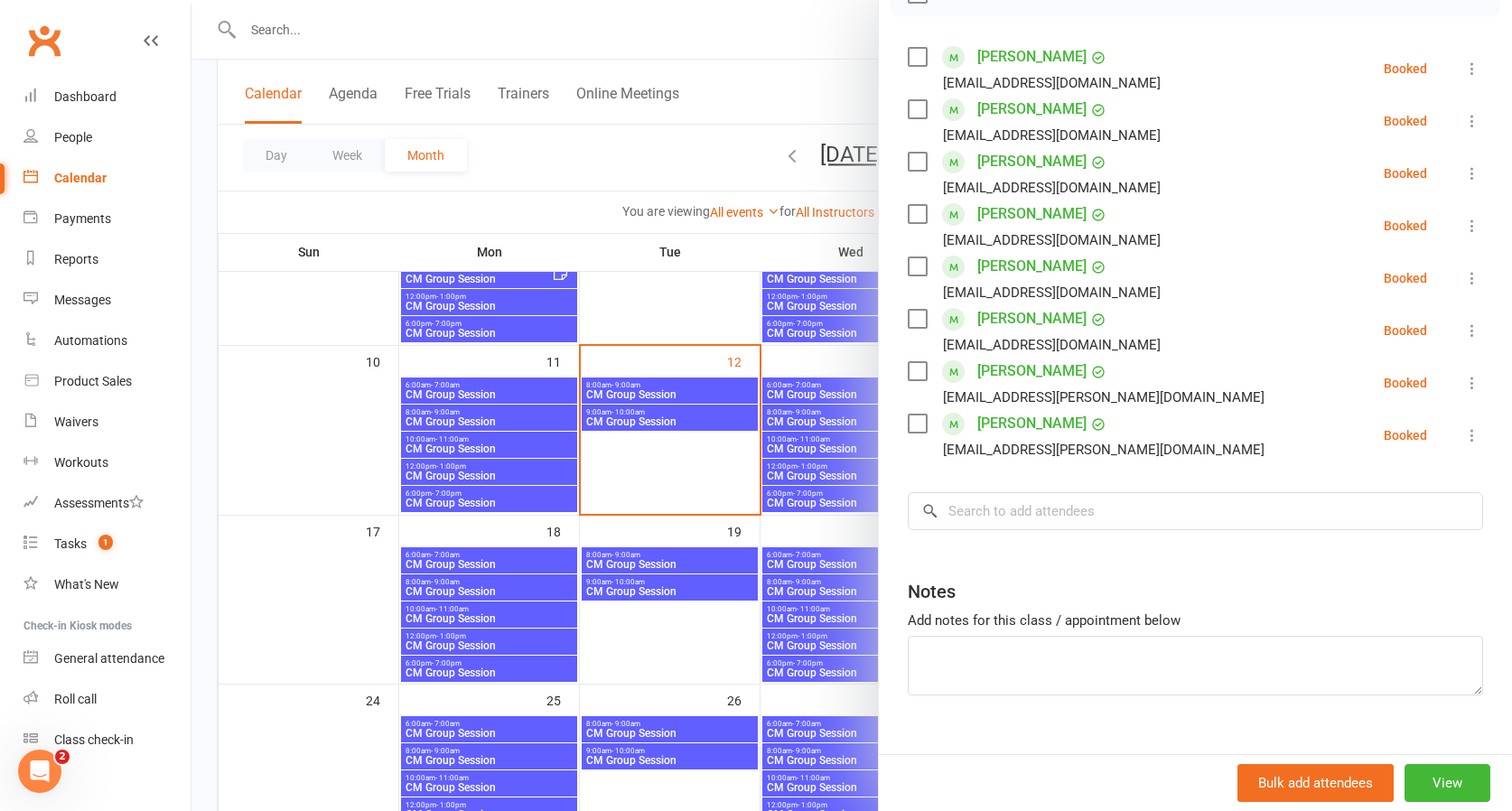
scroll to position [297, 0]
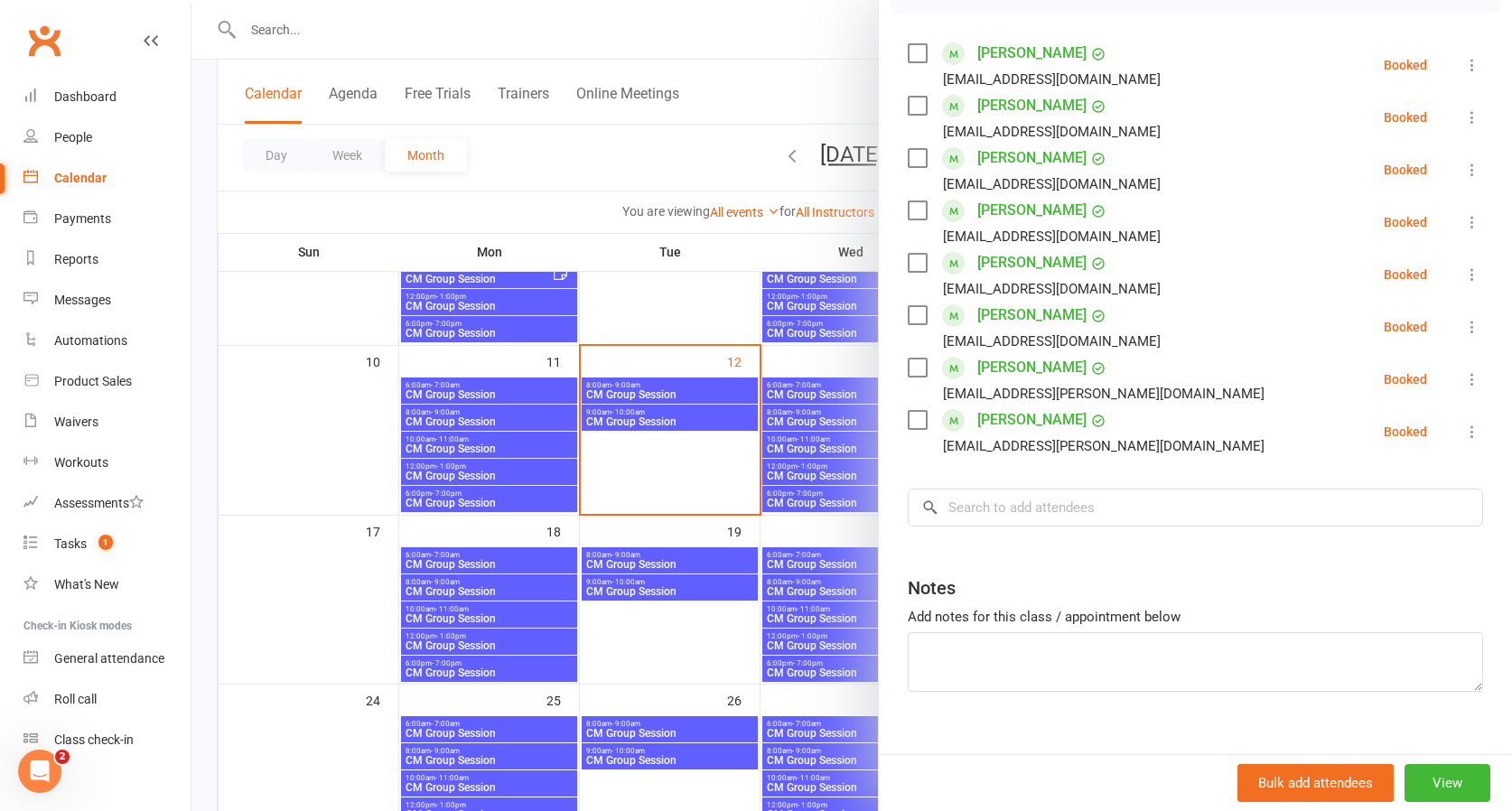
click at [808, 441] on div at bounding box center [851, 405] width 1320 height 811
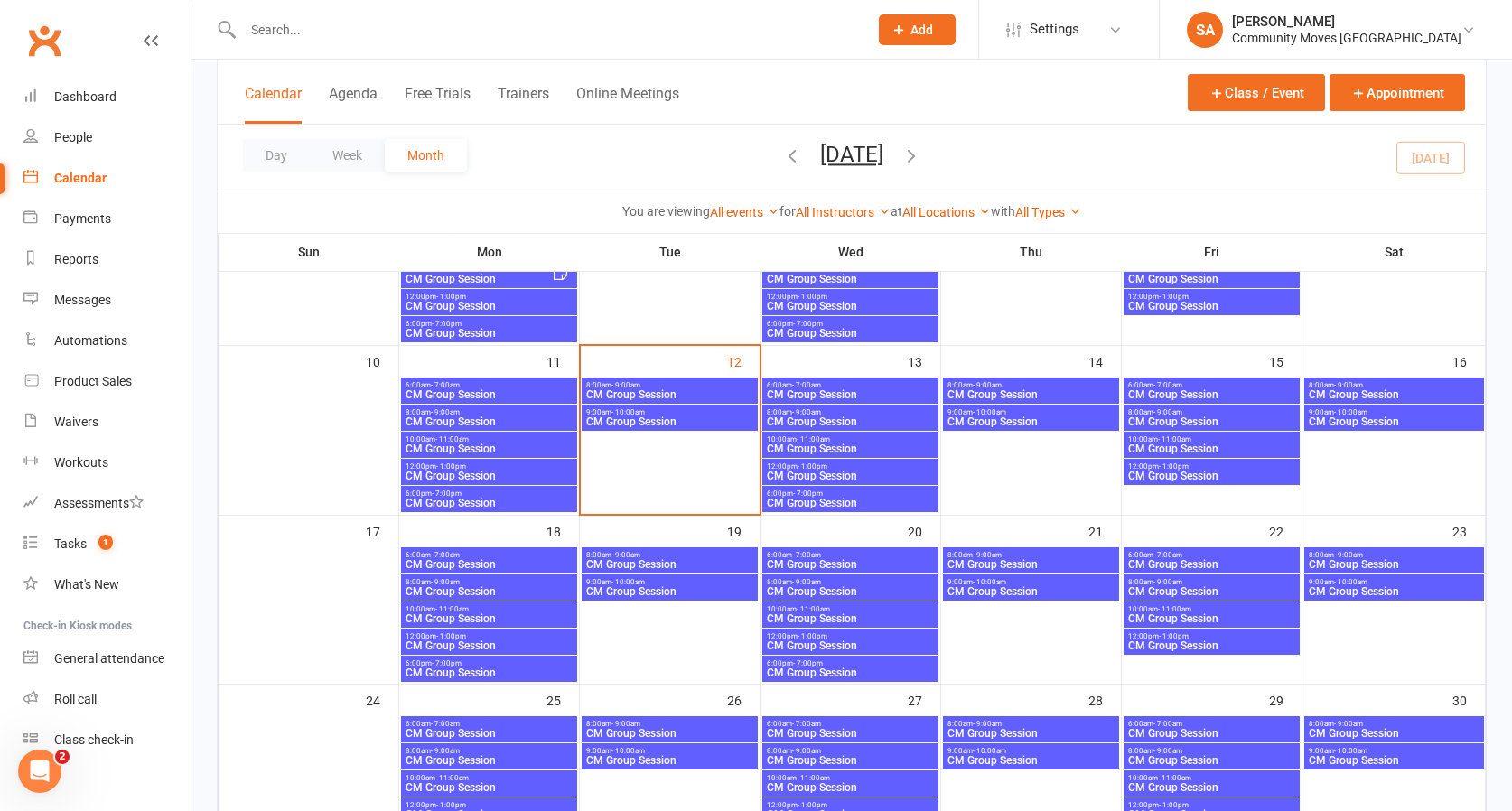
click at [808, 441] on span "- 11:00am" at bounding box center [814, 439] width 33 height 8
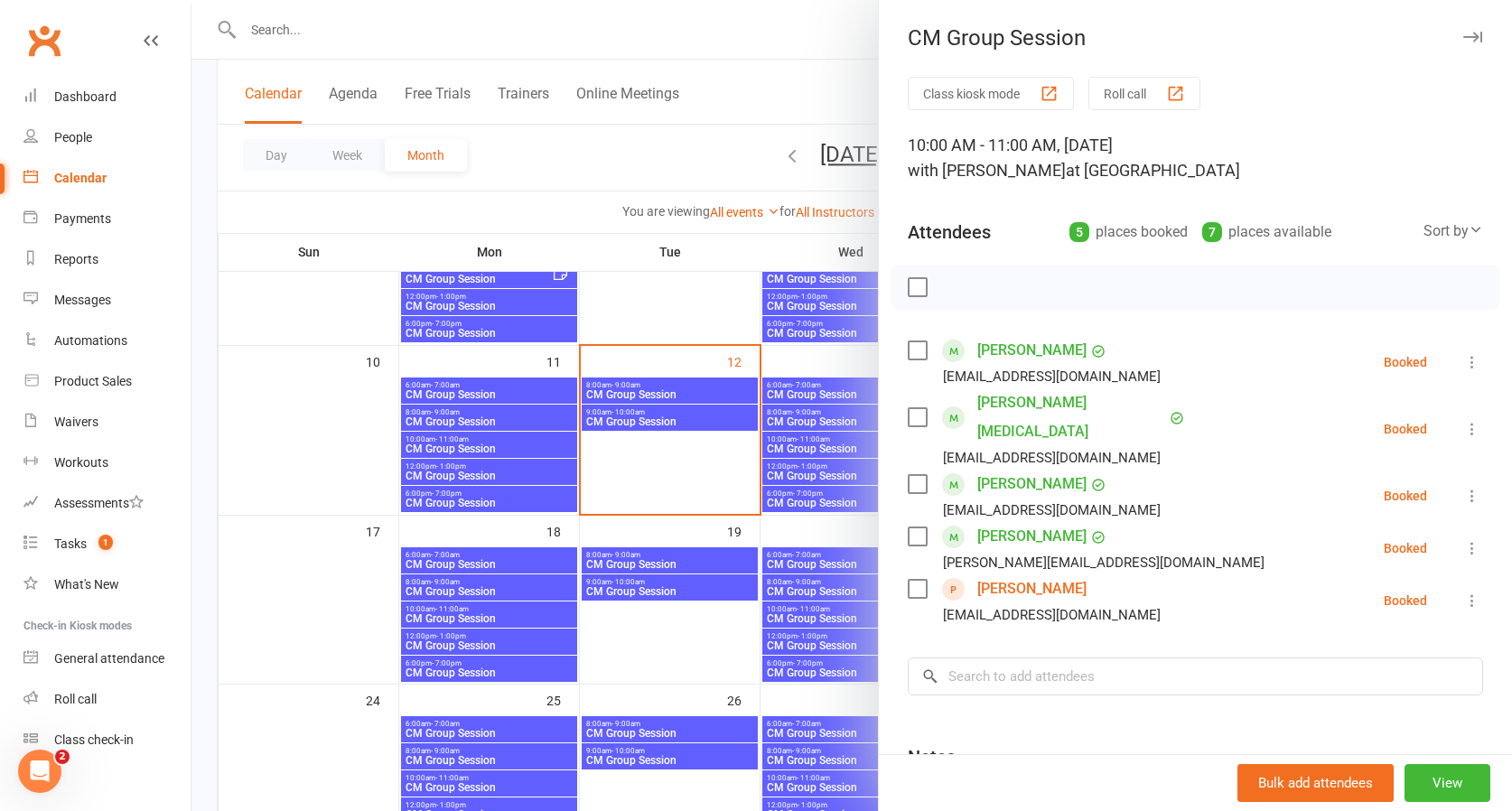
click at [828, 480] on div at bounding box center [851, 405] width 1320 height 811
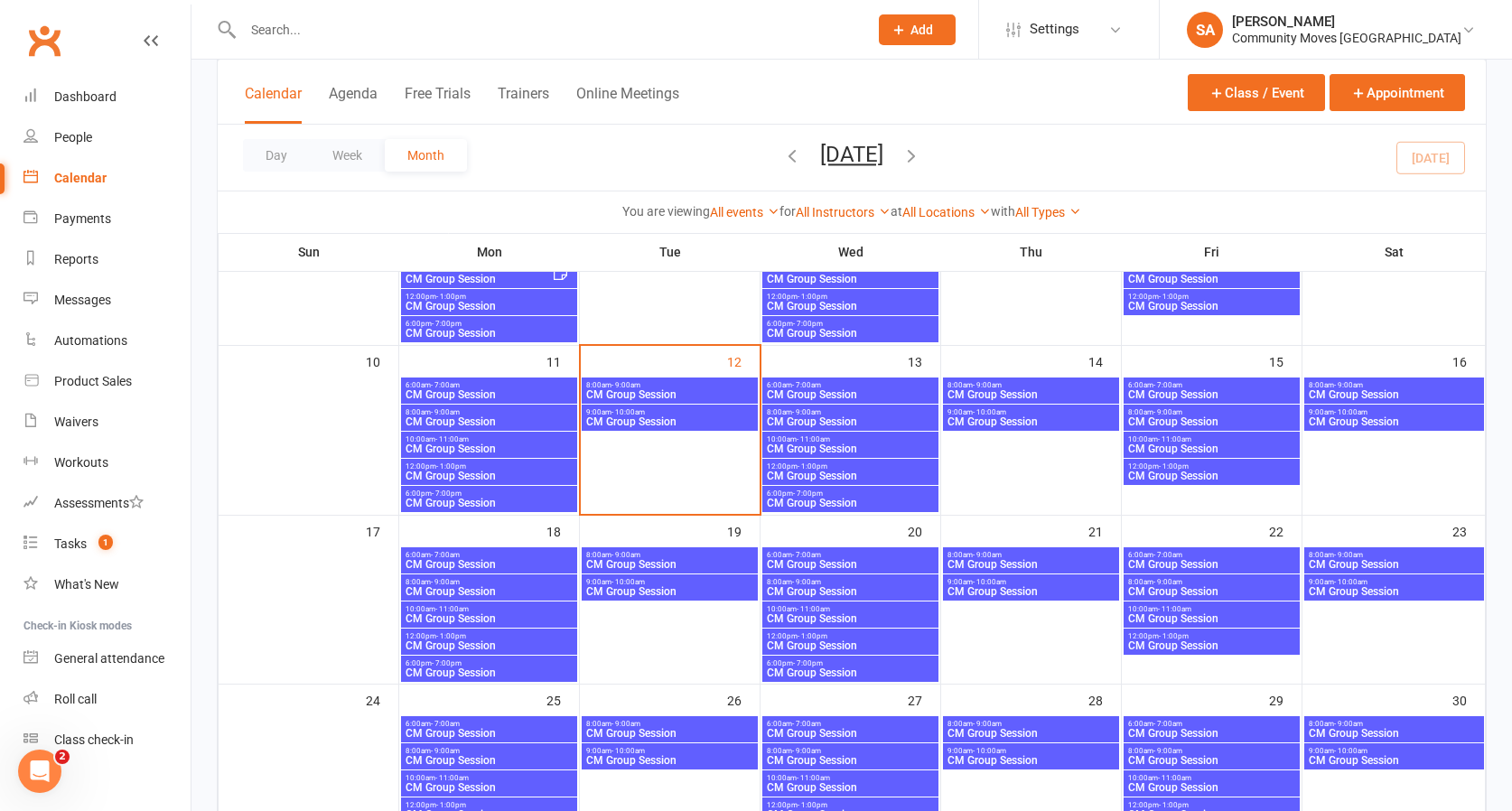
click at [828, 480] on span "CM Group Session" at bounding box center [850, 476] width 169 height 11
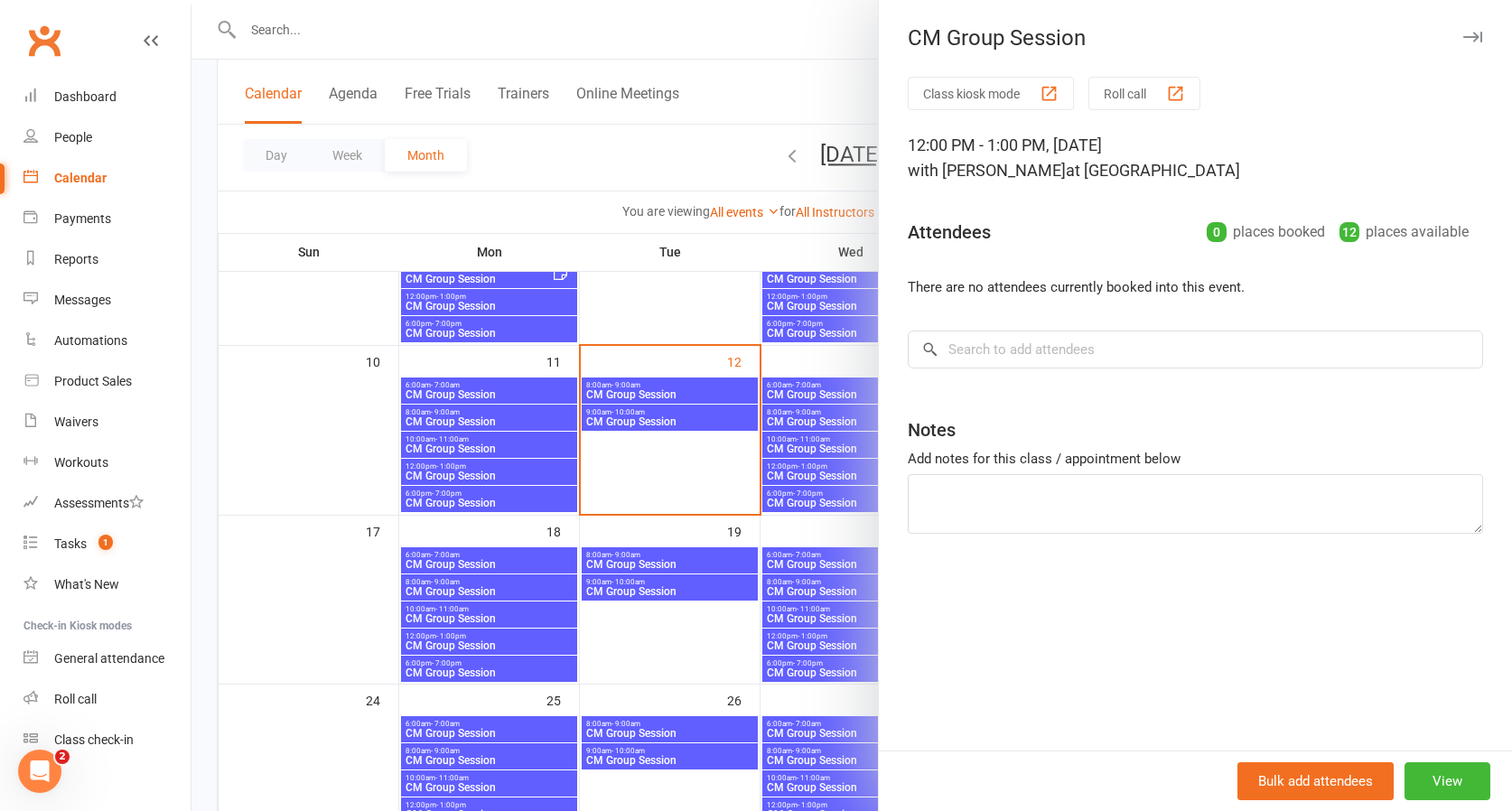
click at [828, 474] on div at bounding box center [851, 405] width 1320 height 811
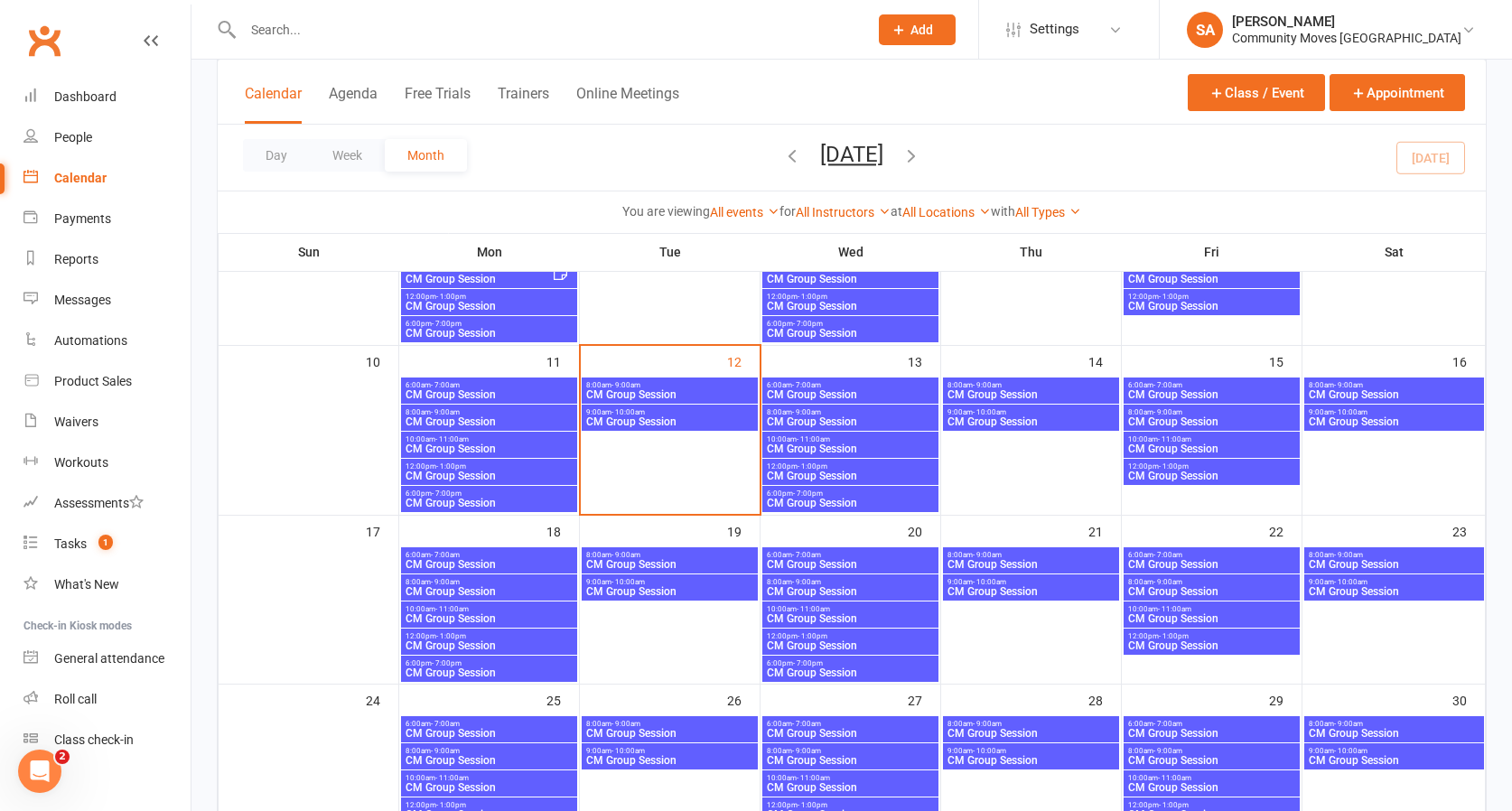
click at [827, 498] on span "CM Group Session" at bounding box center [850, 503] width 169 height 11
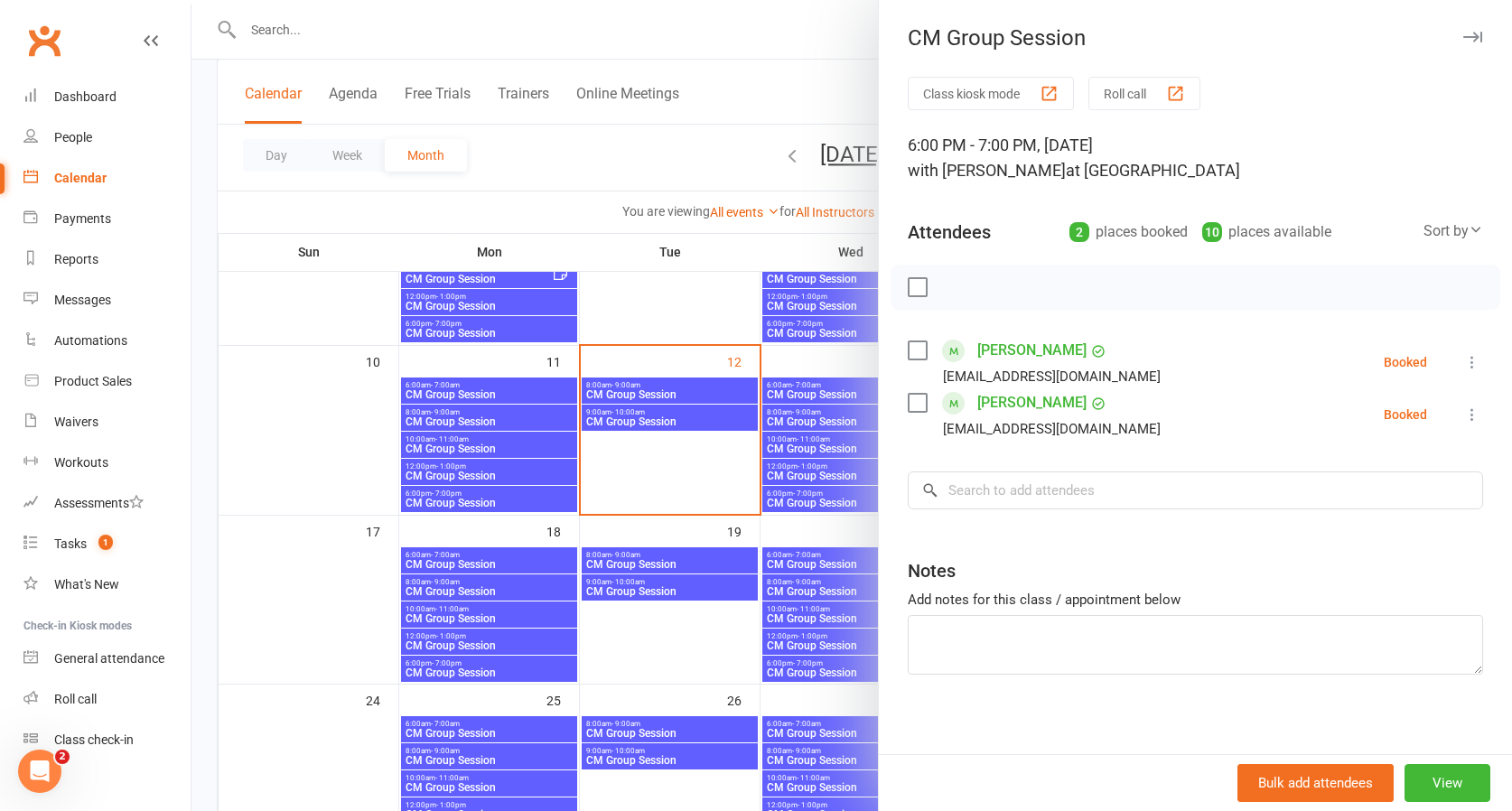
click at [673, 303] on div at bounding box center [851, 405] width 1320 height 811
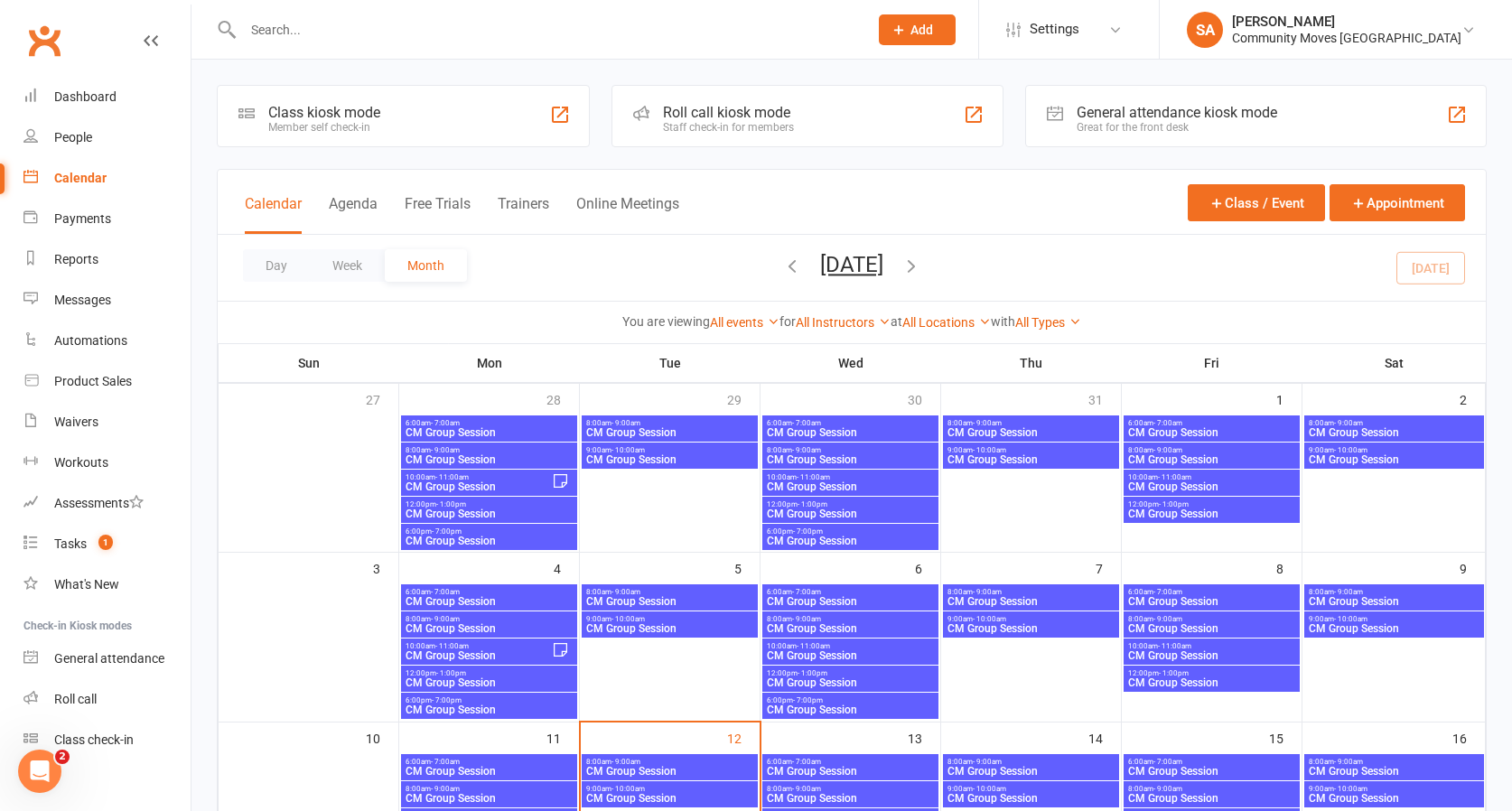
scroll to position [0, 0]
click at [82, 136] on div "People" at bounding box center [73, 137] width 38 height 15
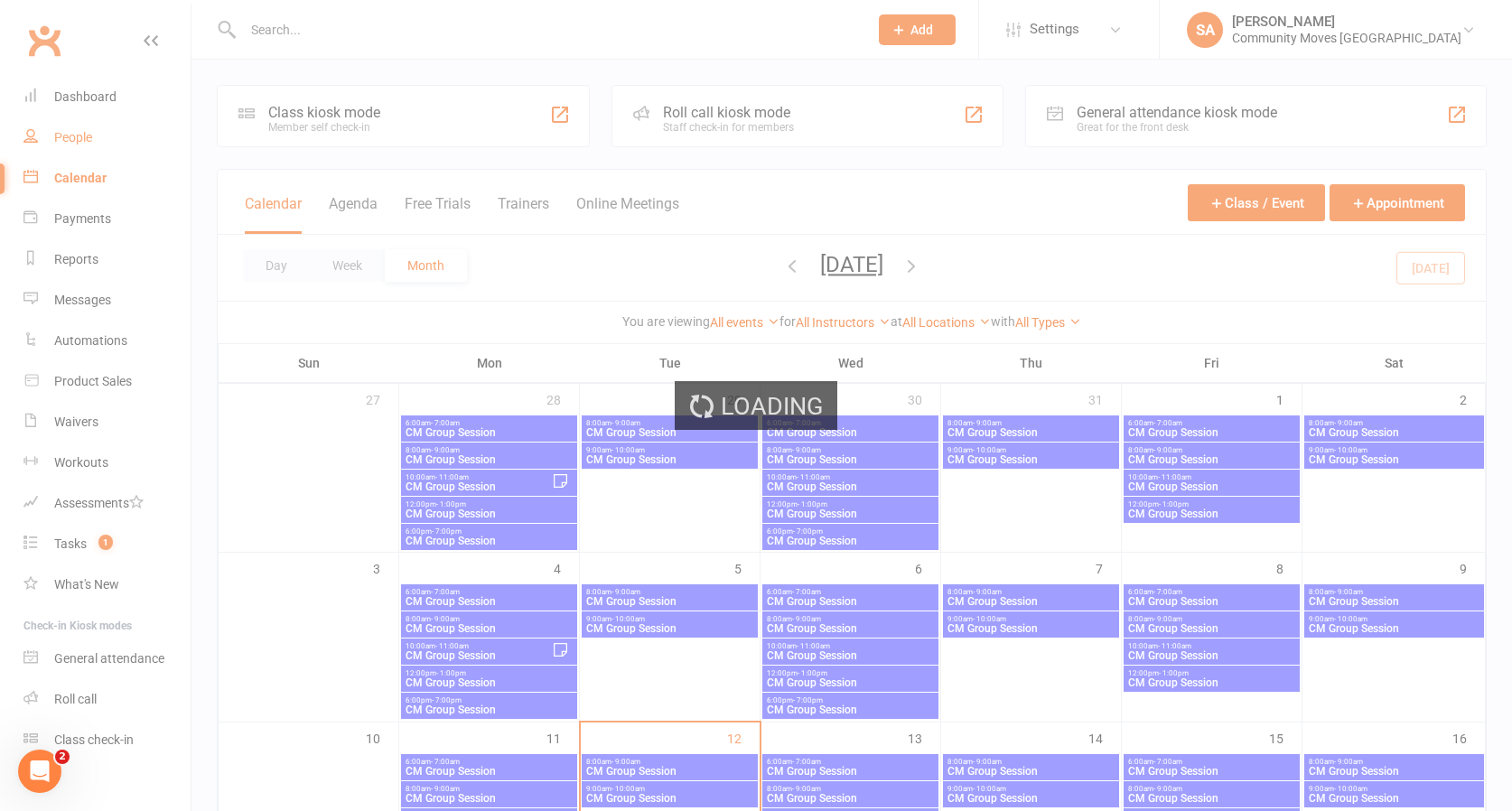
select select "100"
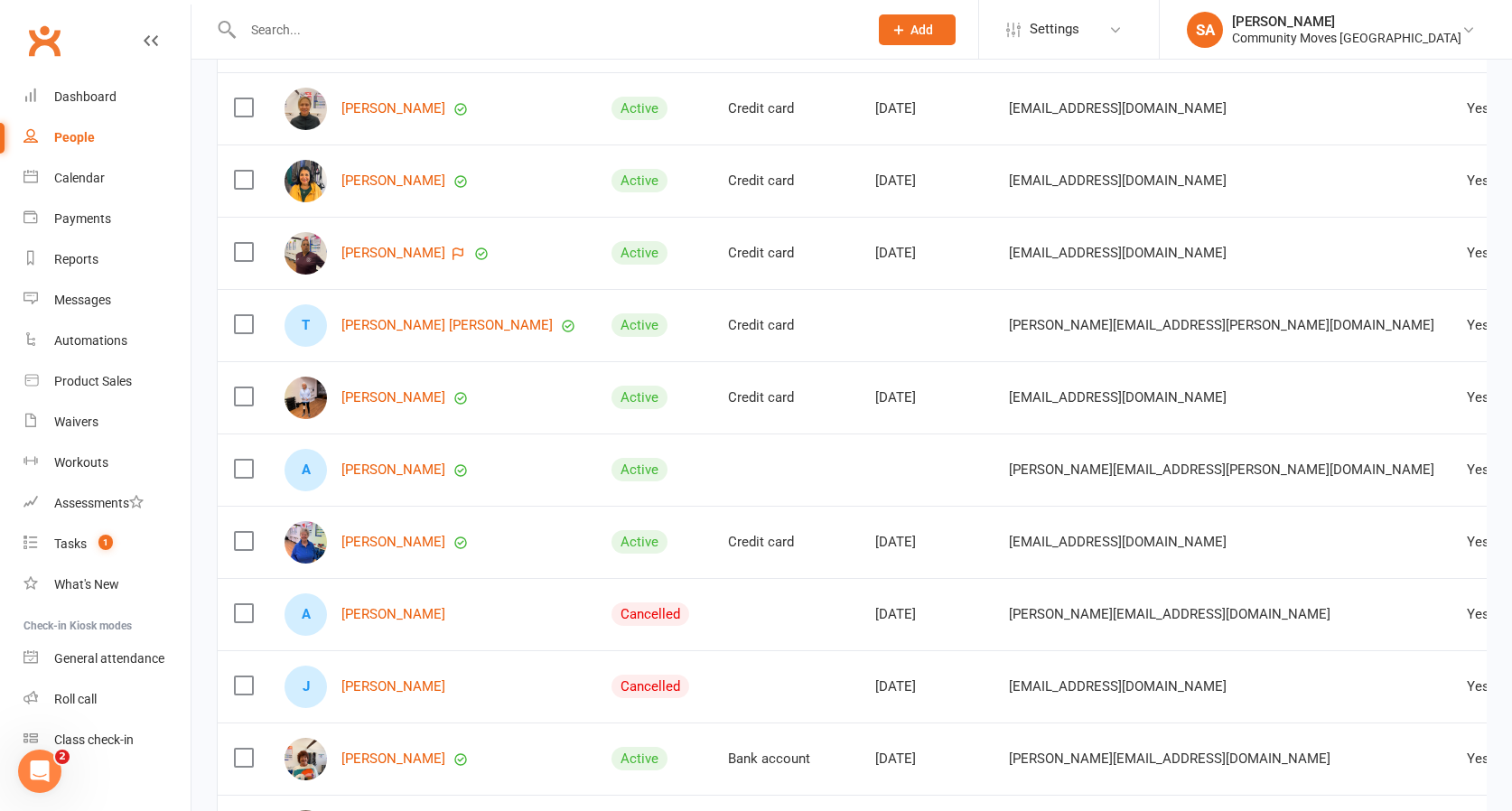
scroll to position [3858, 0]
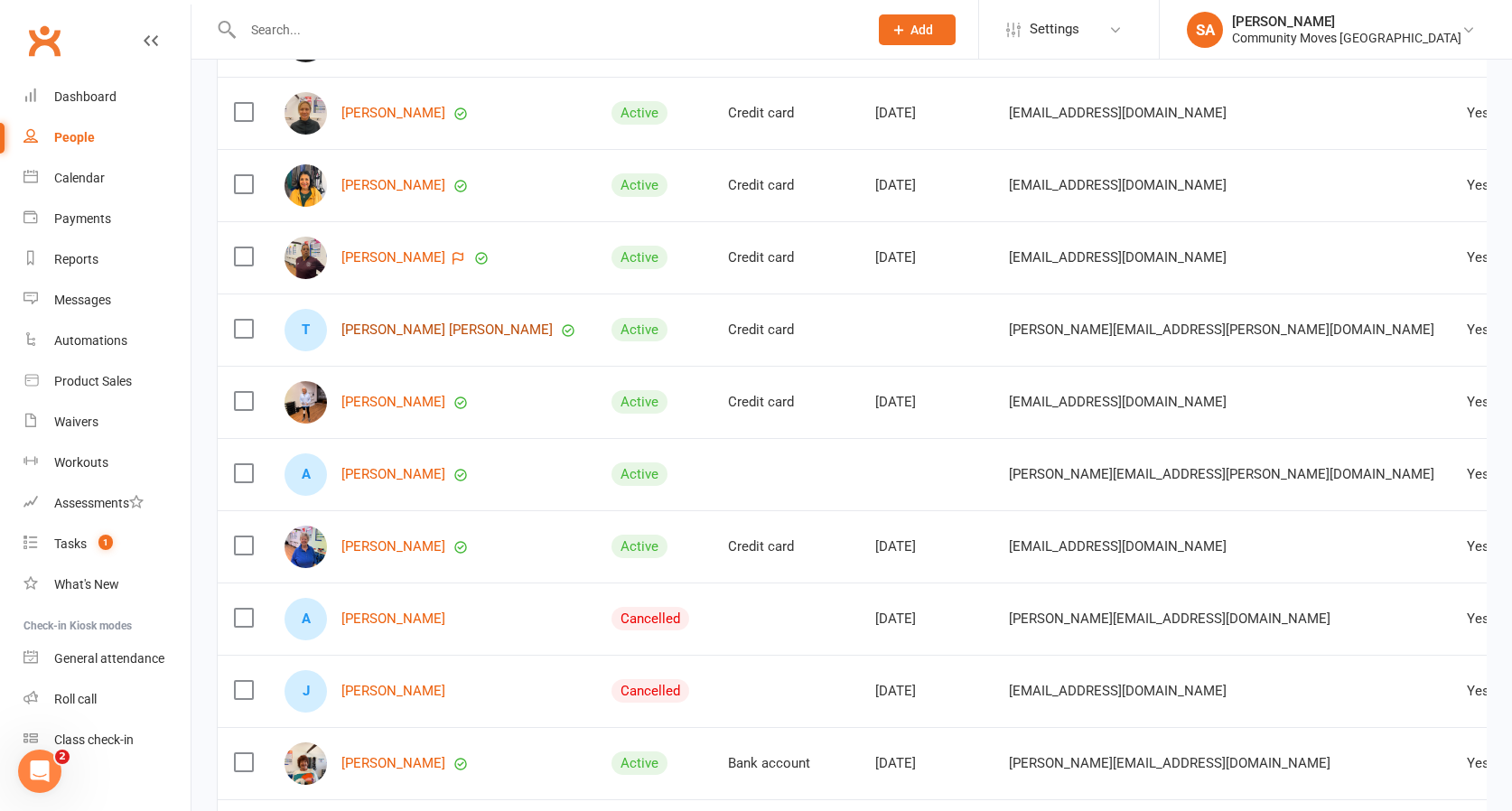
click at [375, 323] on link "[PERSON_NAME] [PERSON_NAME]" at bounding box center [446, 330] width 211 height 16
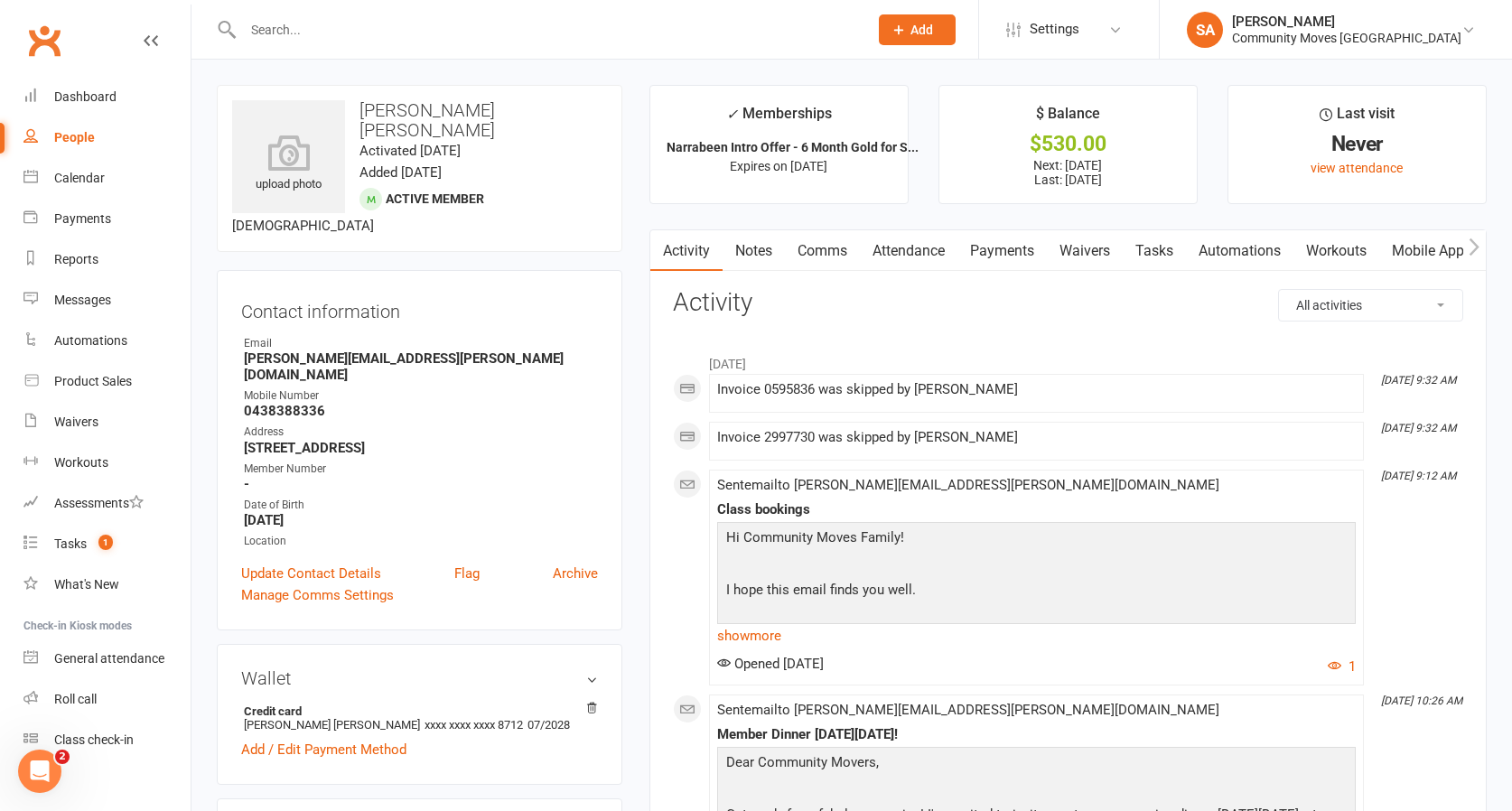
click at [1008, 243] on link "Payments" at bounding box center [1002, 251] width 89 height 42
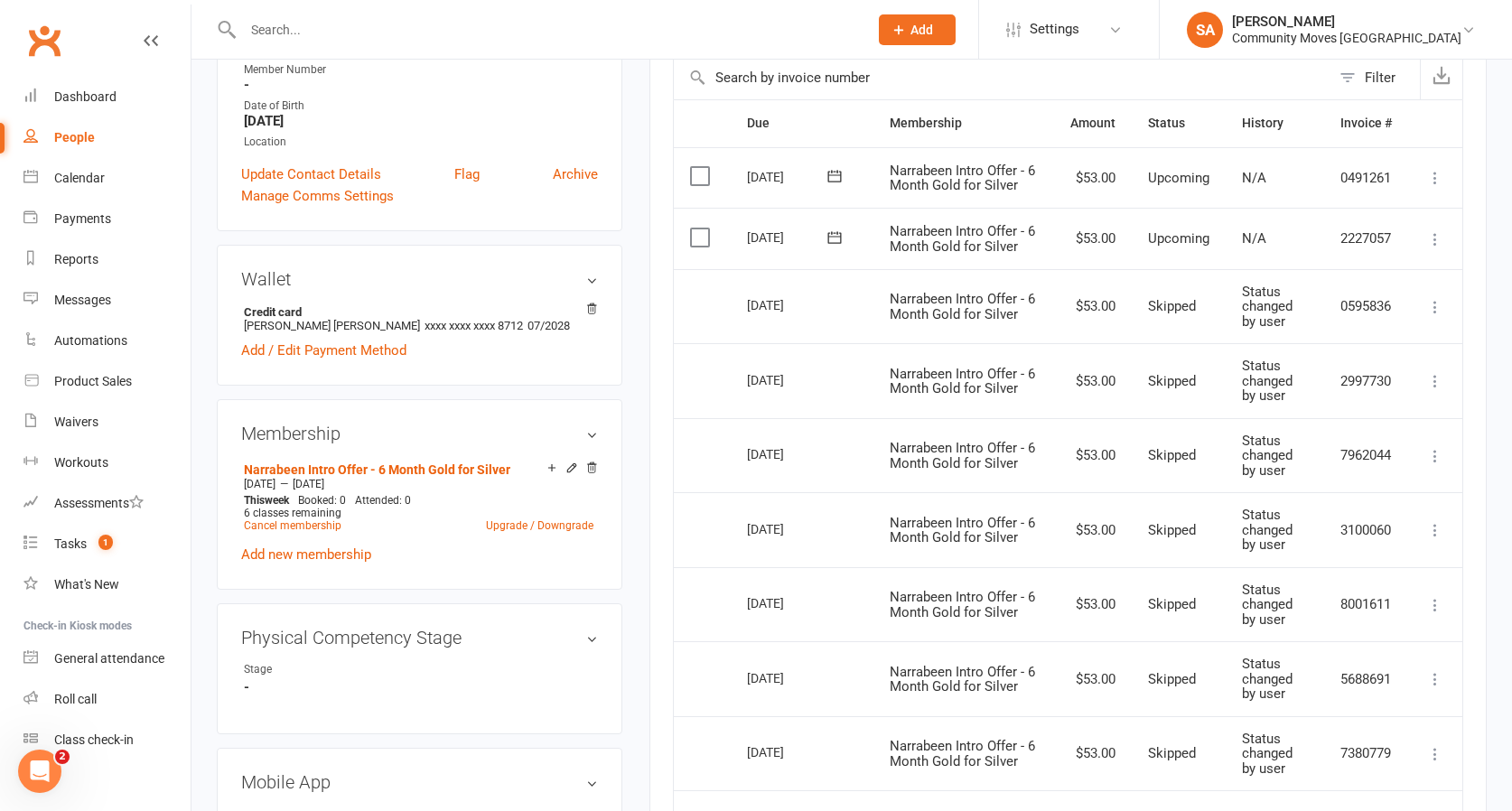
scroll to position [422, 0]
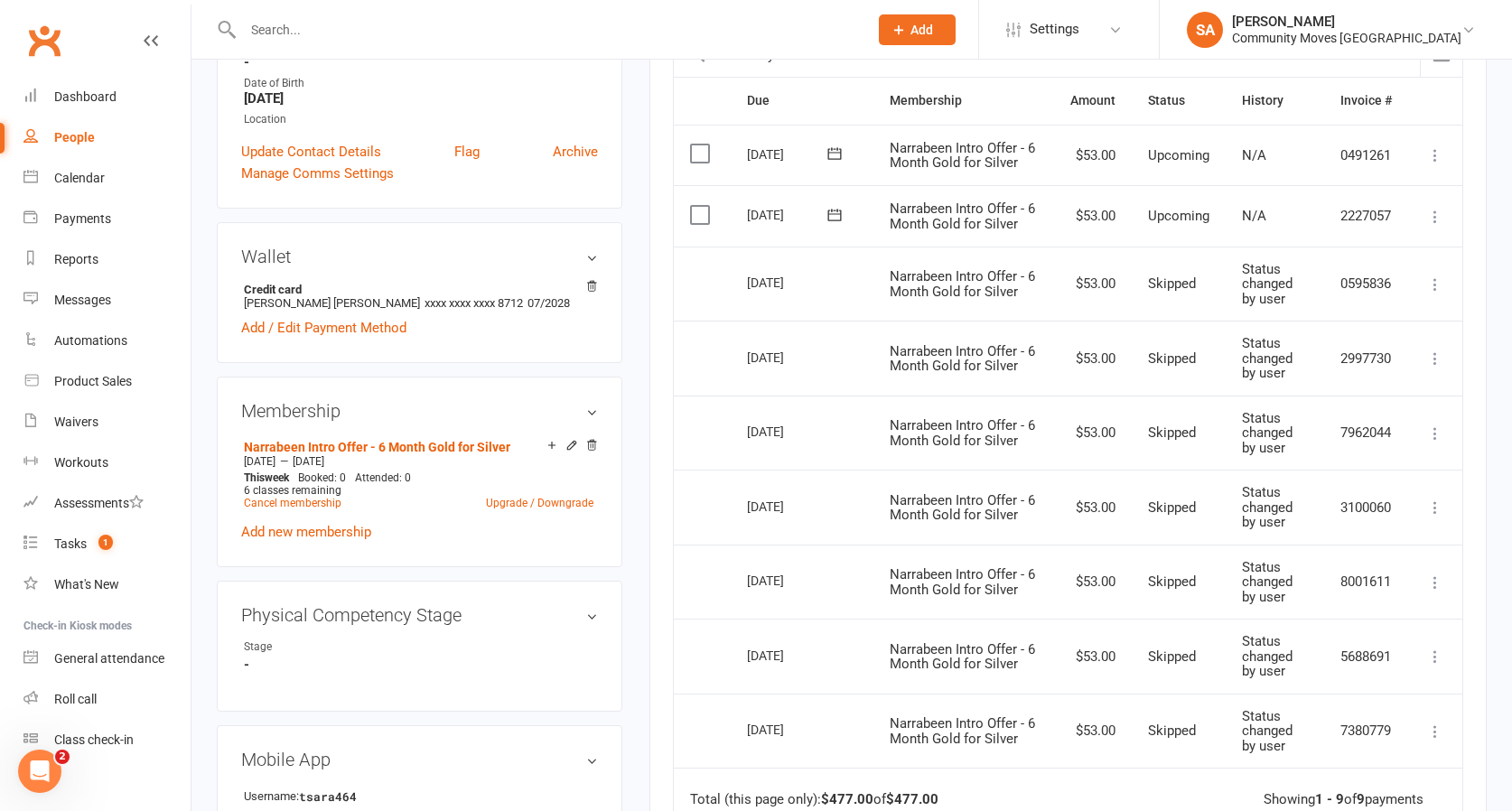
click at [1442, 208] on icon at bounding box center [1435, 217] width 18 height 18
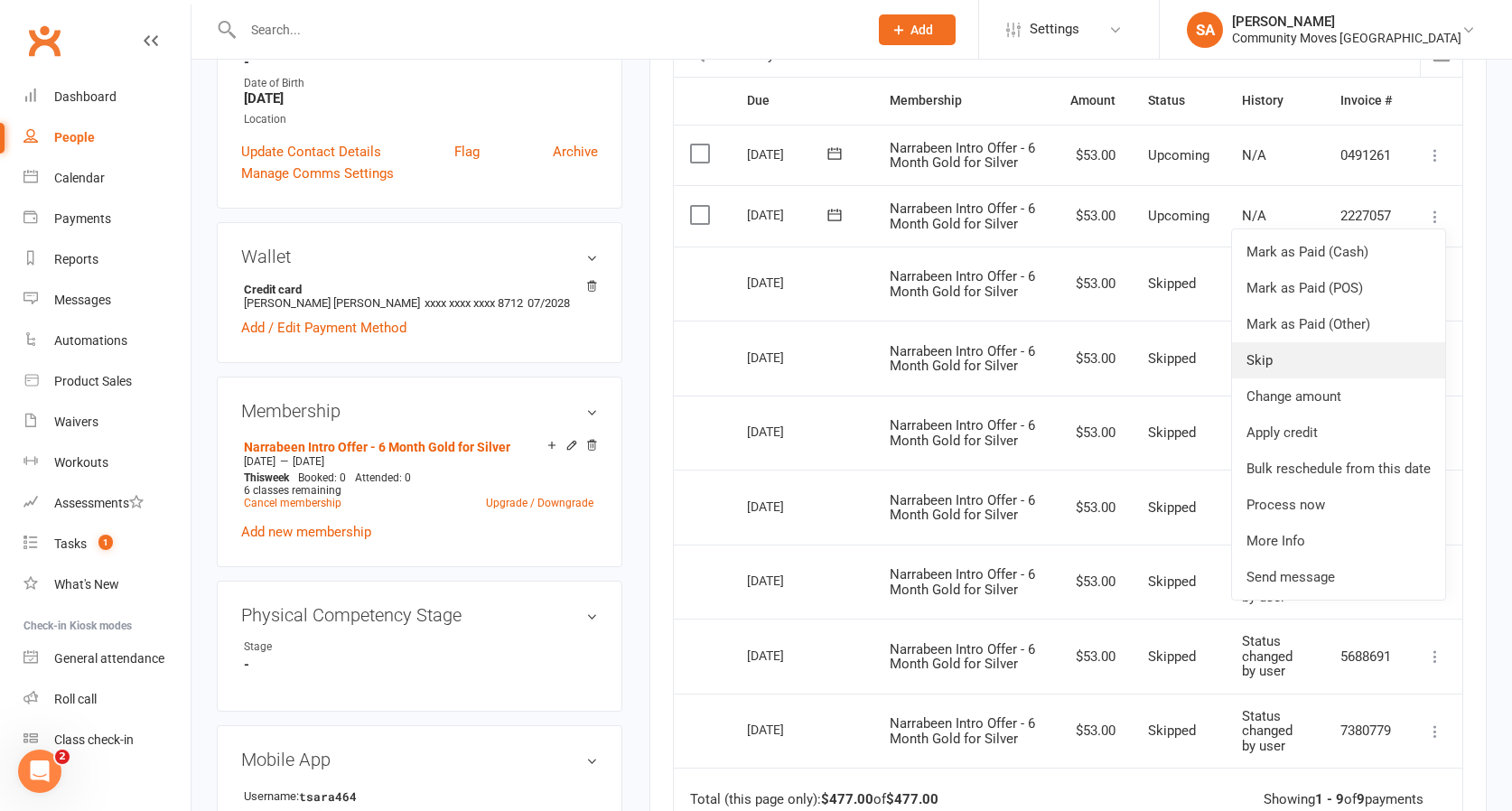
click at [1276, 353] on link "Skip" at bounding box center [1338, 360] width 213 height 36
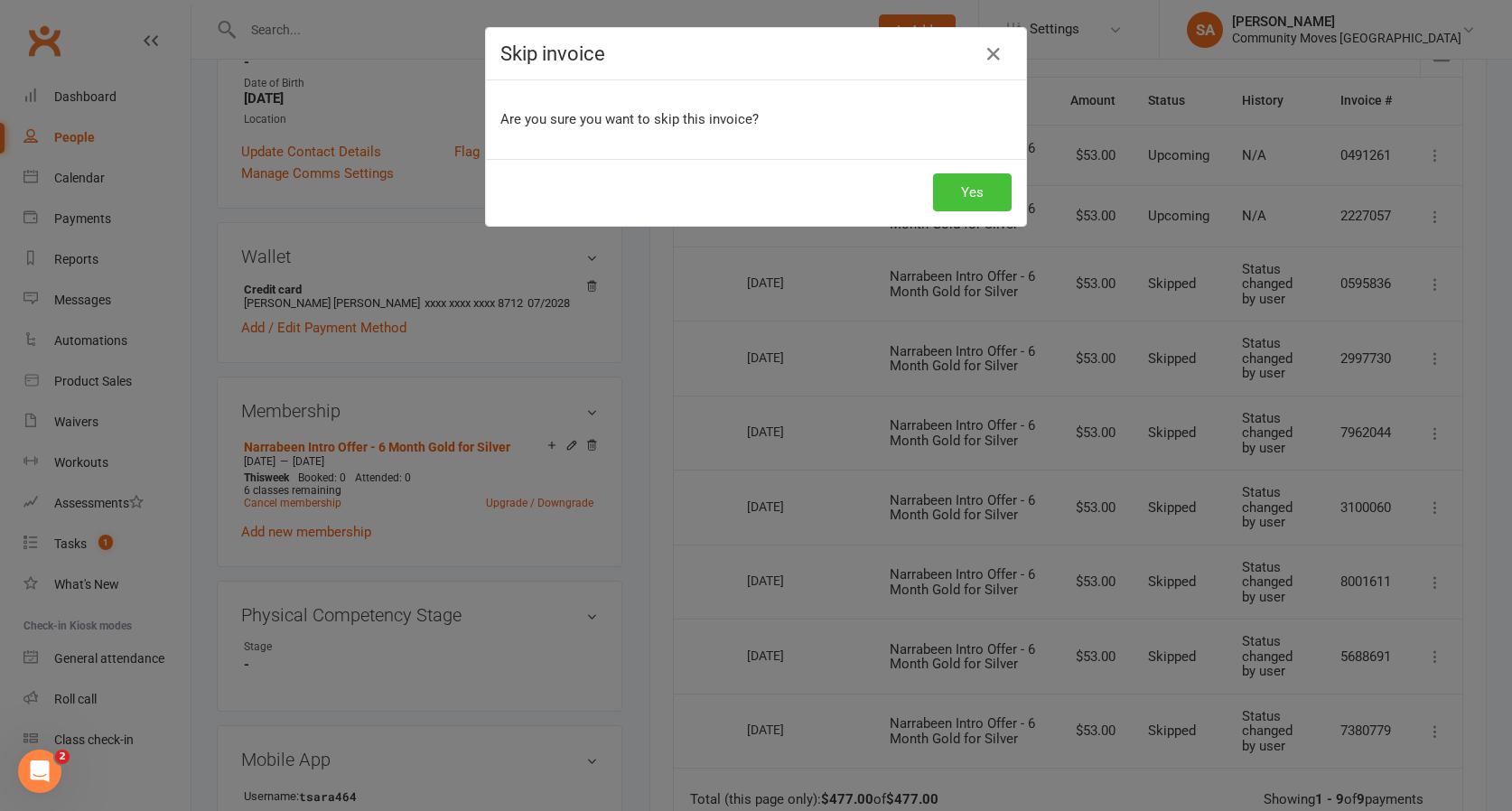
click at [958, 179] on button "Yes" at bounding box center [971, 192] width 78 height 38
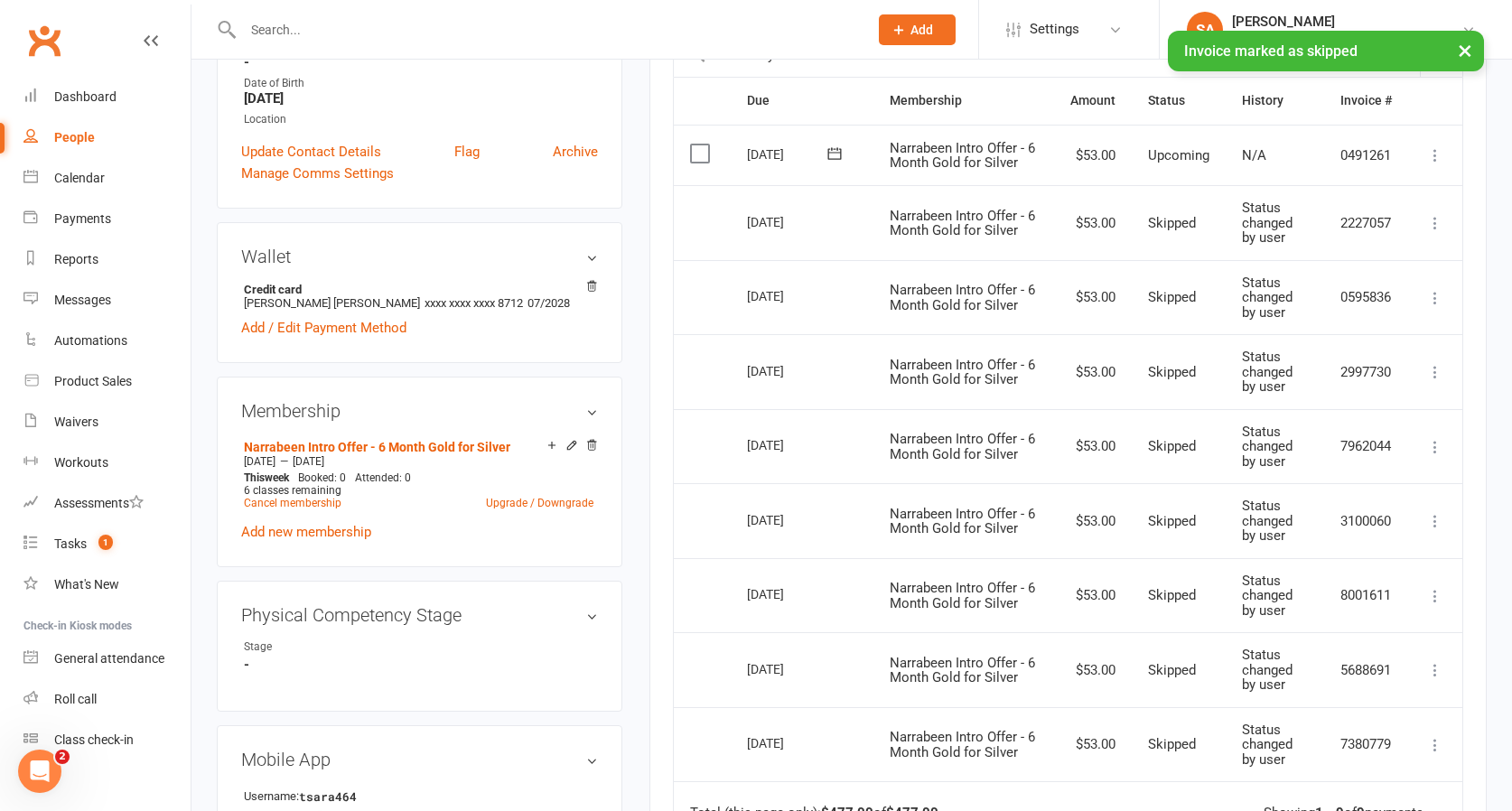
click at [1447, 147] on td "Mark as Paid (Cash) [PERSON_NAME] as Paid (POS) Mark as Paid (Other) Skip Chang…" at bounding box center [1435, 155] width 54 height 62
click at [1432, 151] on icon at bounding box center [1435, 156] width 18 height 18
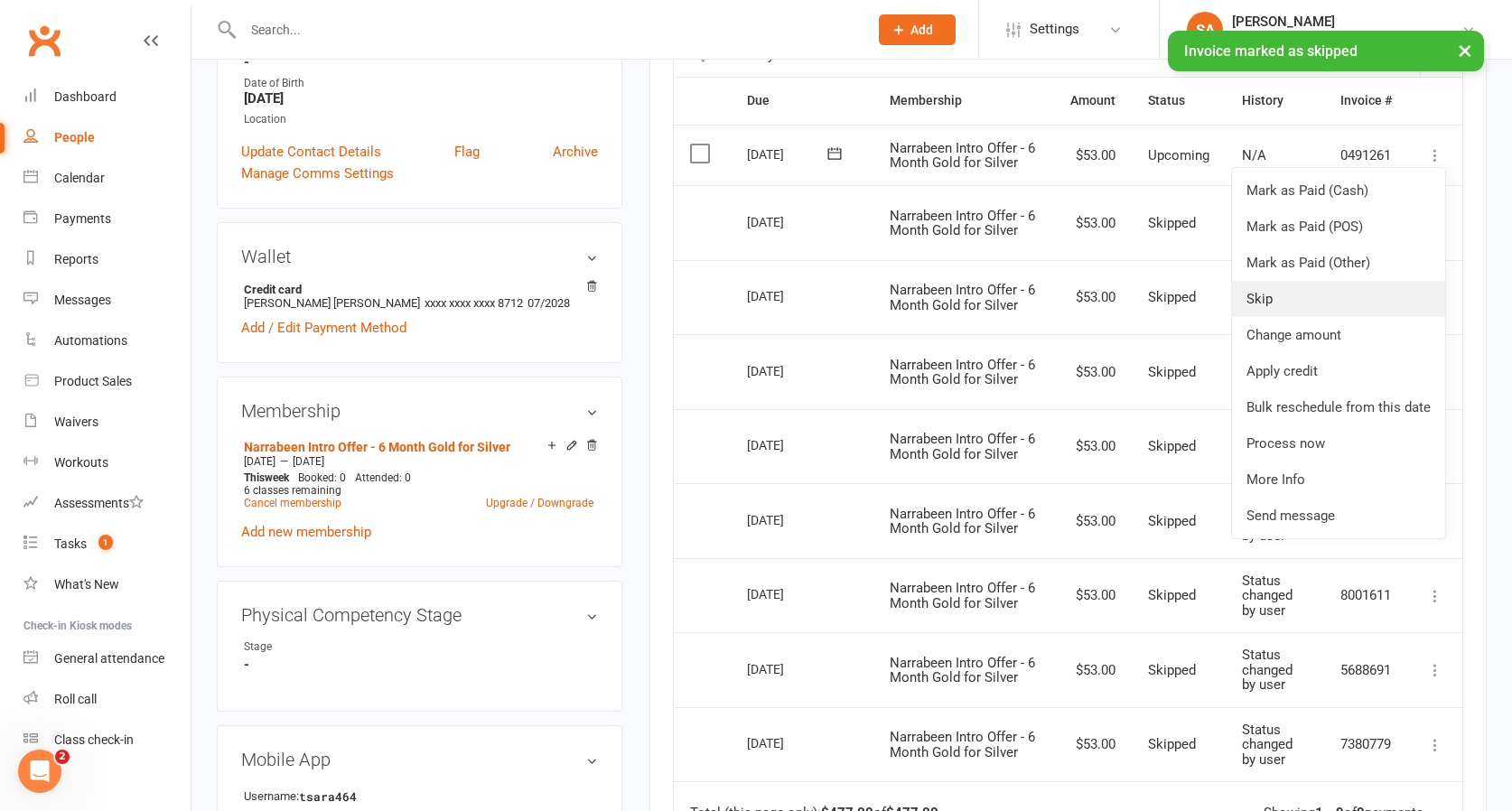
click at [1276, 292] on link "Skip" at bounding box center [1338, 298] width 213 height 36
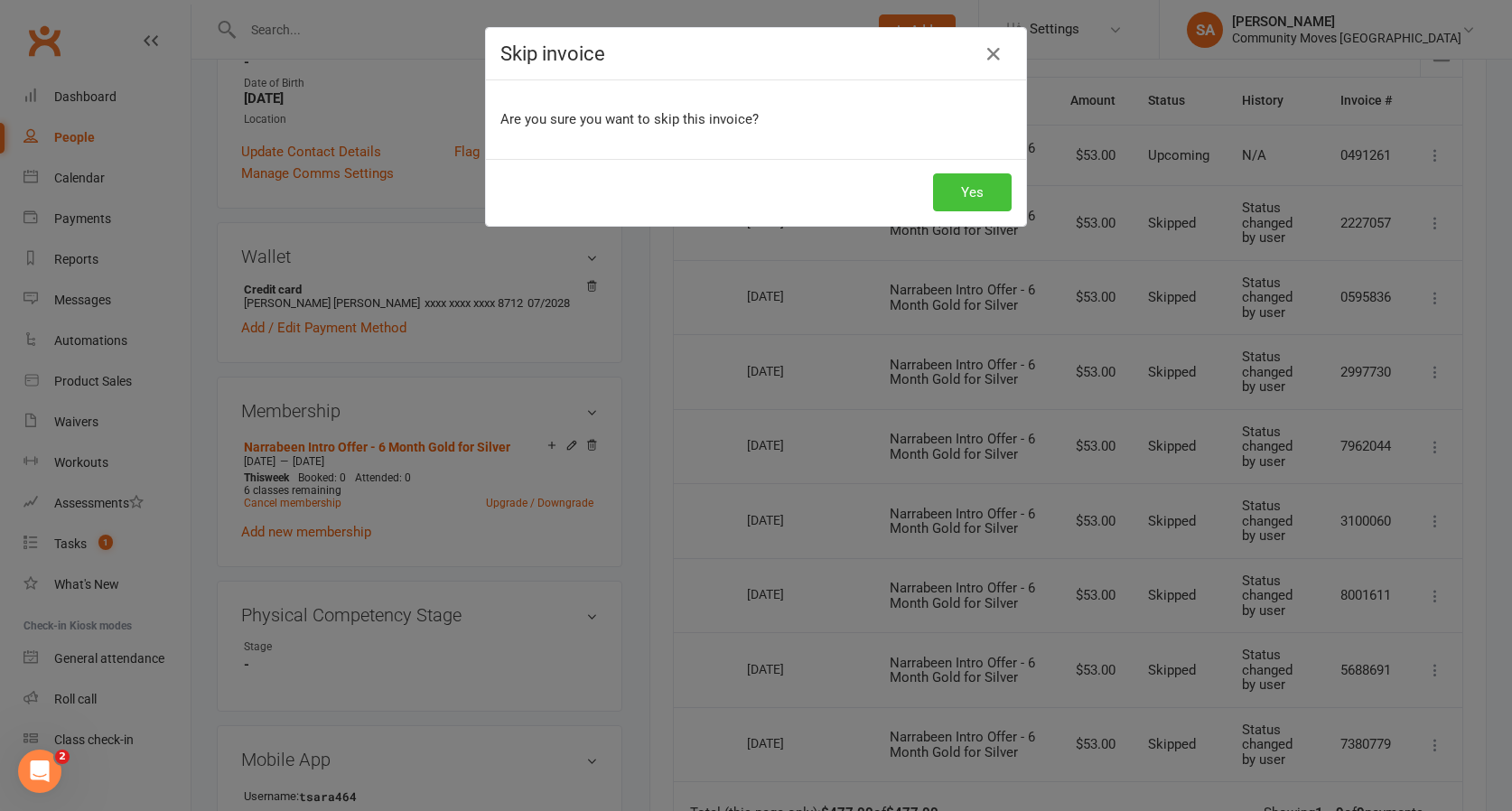
click at [982, 186] on button "Yes" at bounding box center [971, 192] width 78 height 38
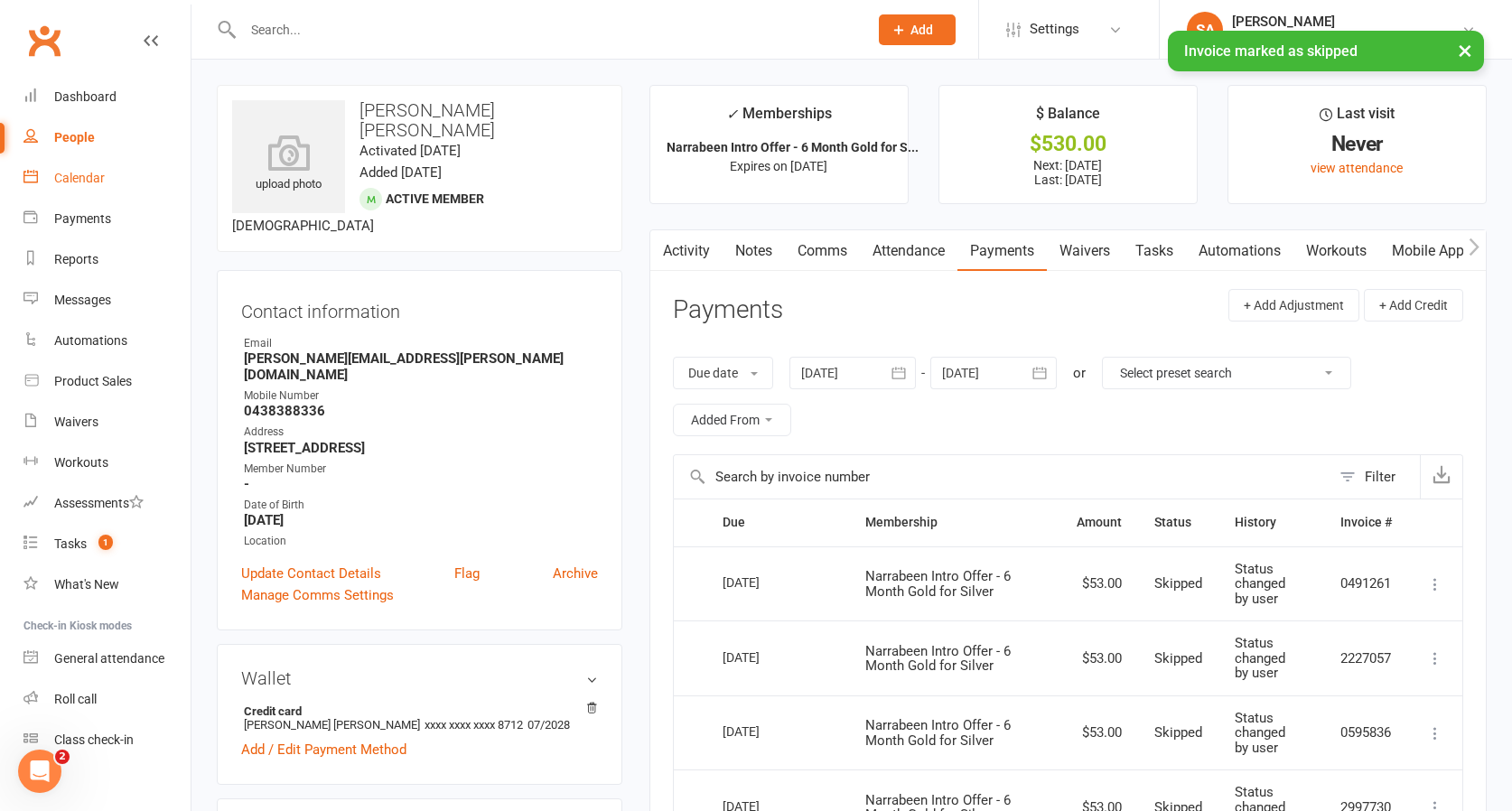
scroll to position [0, 0]
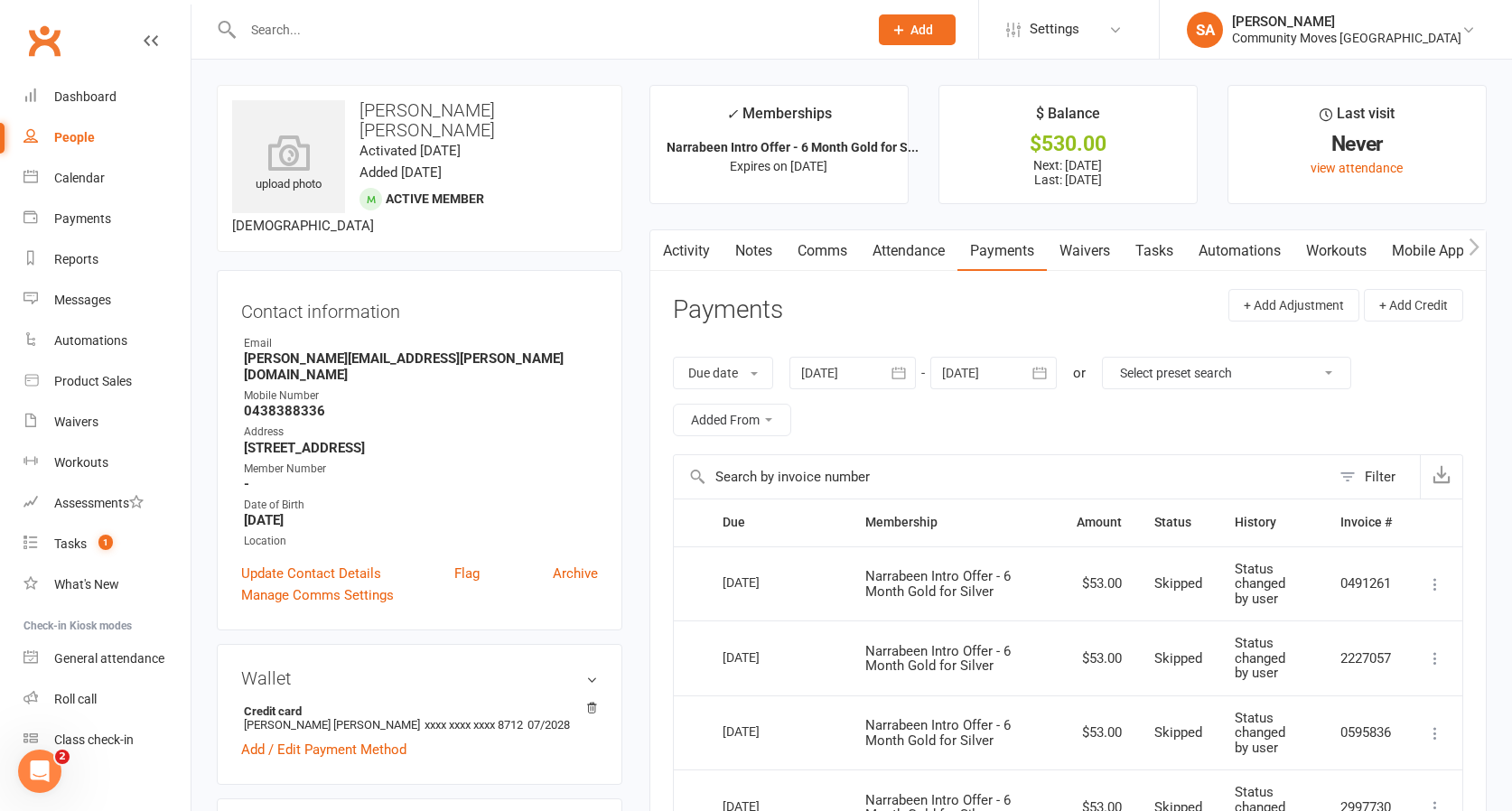
click at [78, 137] on div "People" at bounding box center [75, 137] width 41 height 15
select select "100"
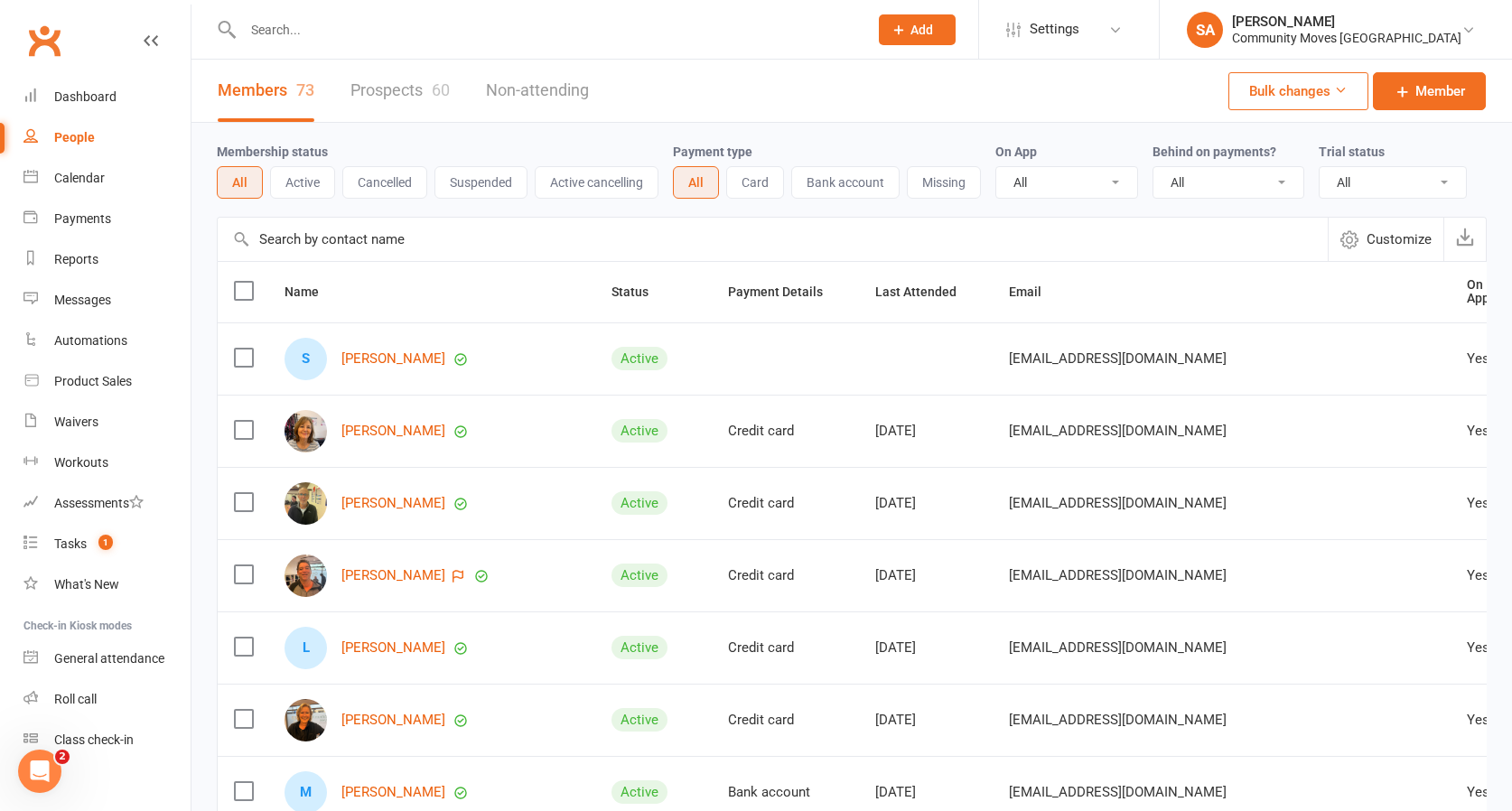
click at [406, 84] on link "Prospects 60" at bounding box center [400, 91] width 100 height 63
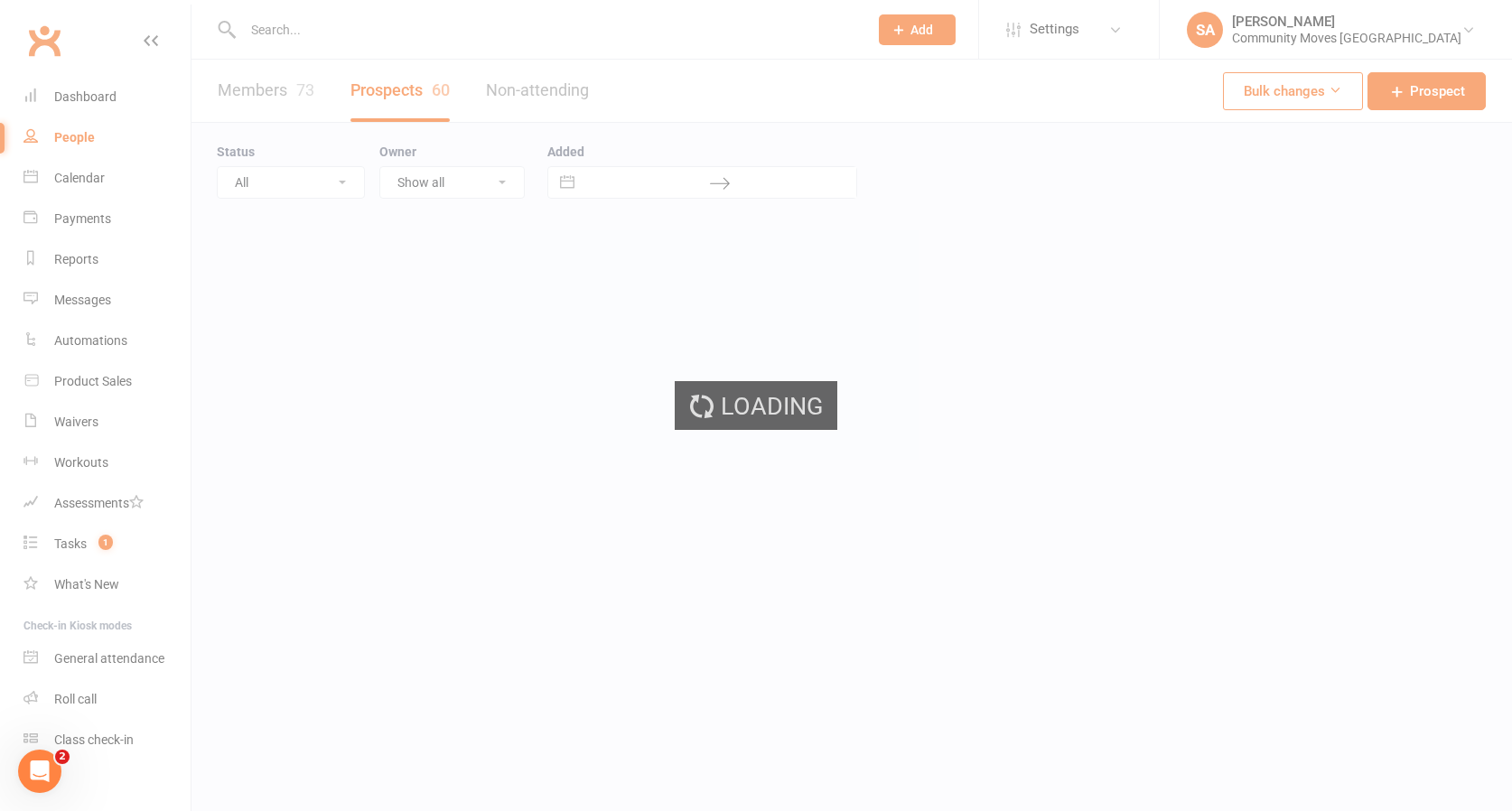
select select "50"
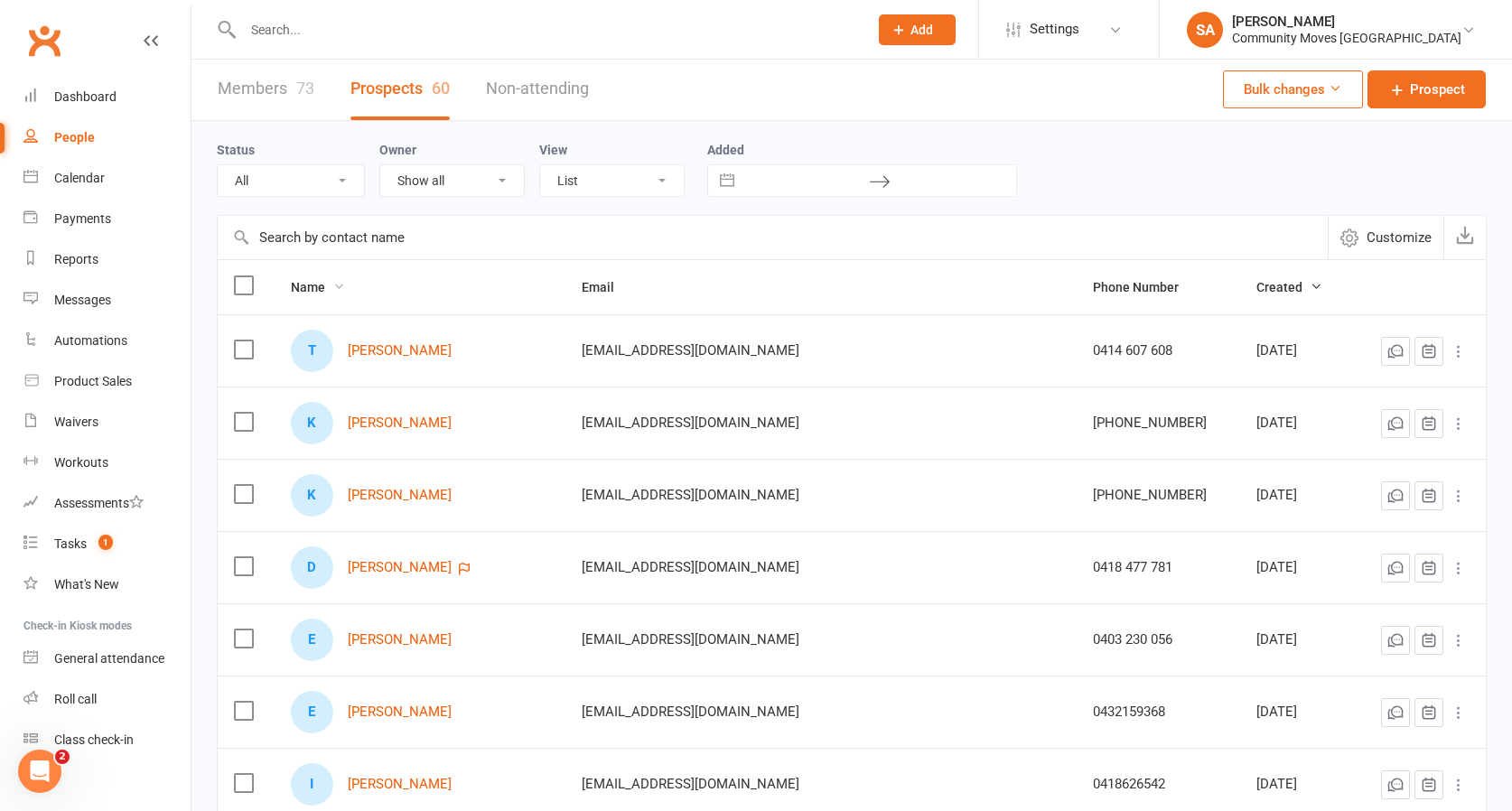
scroll to position [2, 0]
click at [405, 416] on link "[PERSON_NAME]" at bounding box center [399, 423] width 104 height 16
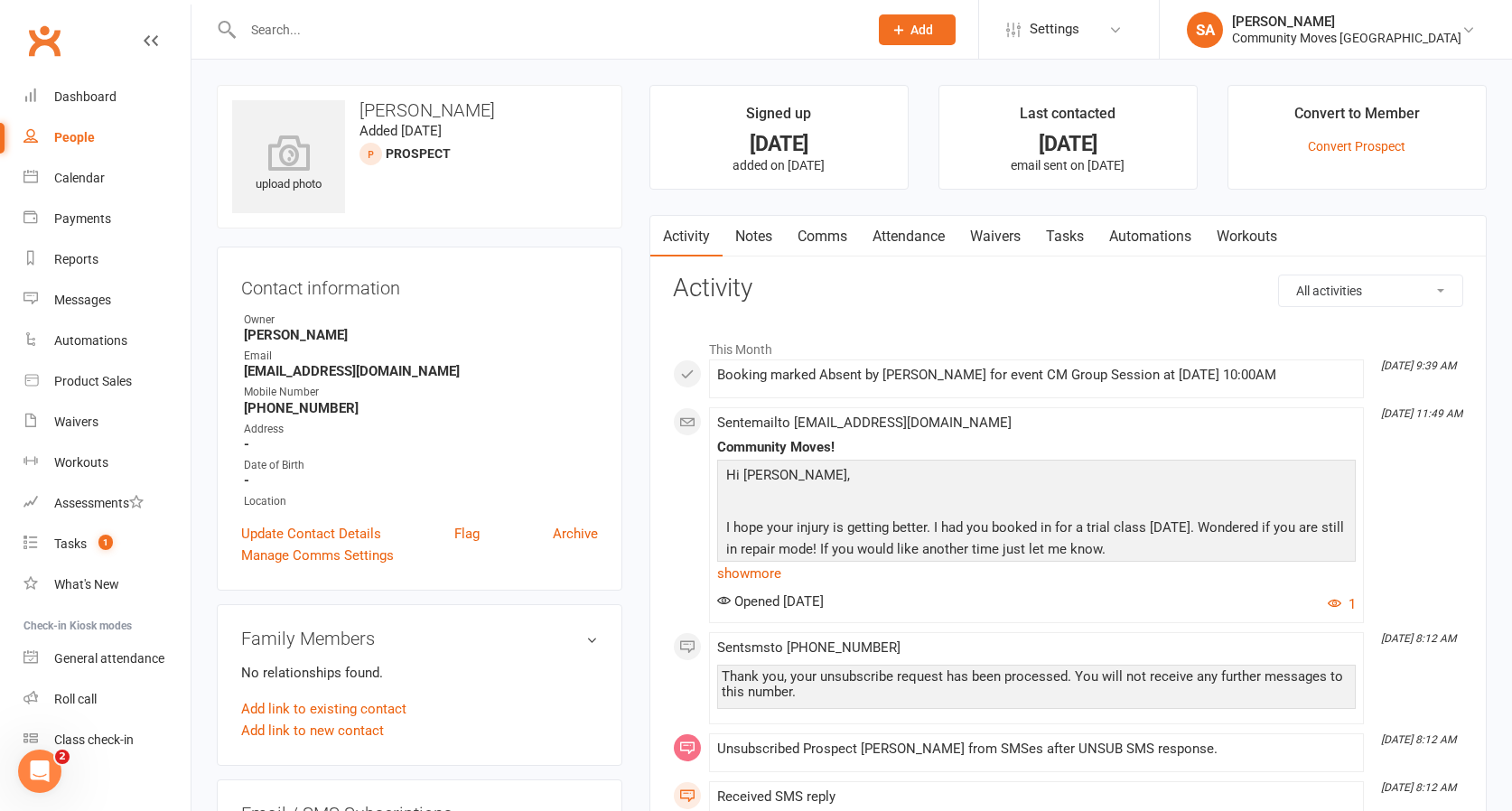
click at [809, 238] on link "Comms" at bounding box center [822, 236] width 75 height 42
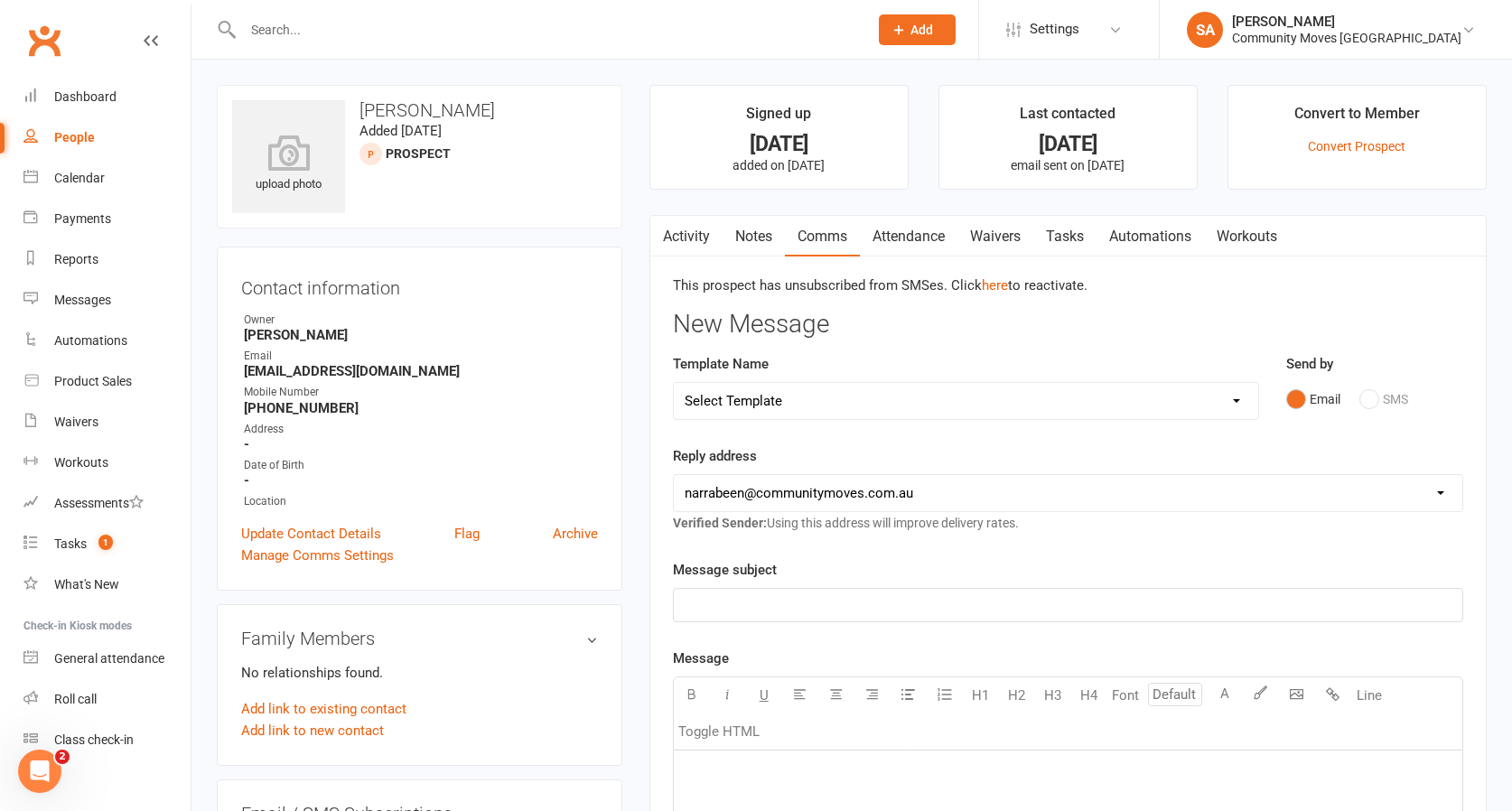
click at [893, 598] on p "﻿" at bounding box center [1067, 604] width 767 height 21
drag, startPoint x: 788, startPoint y: 758, endPoint x: 877, endPoint y: 751, distance: 89.3
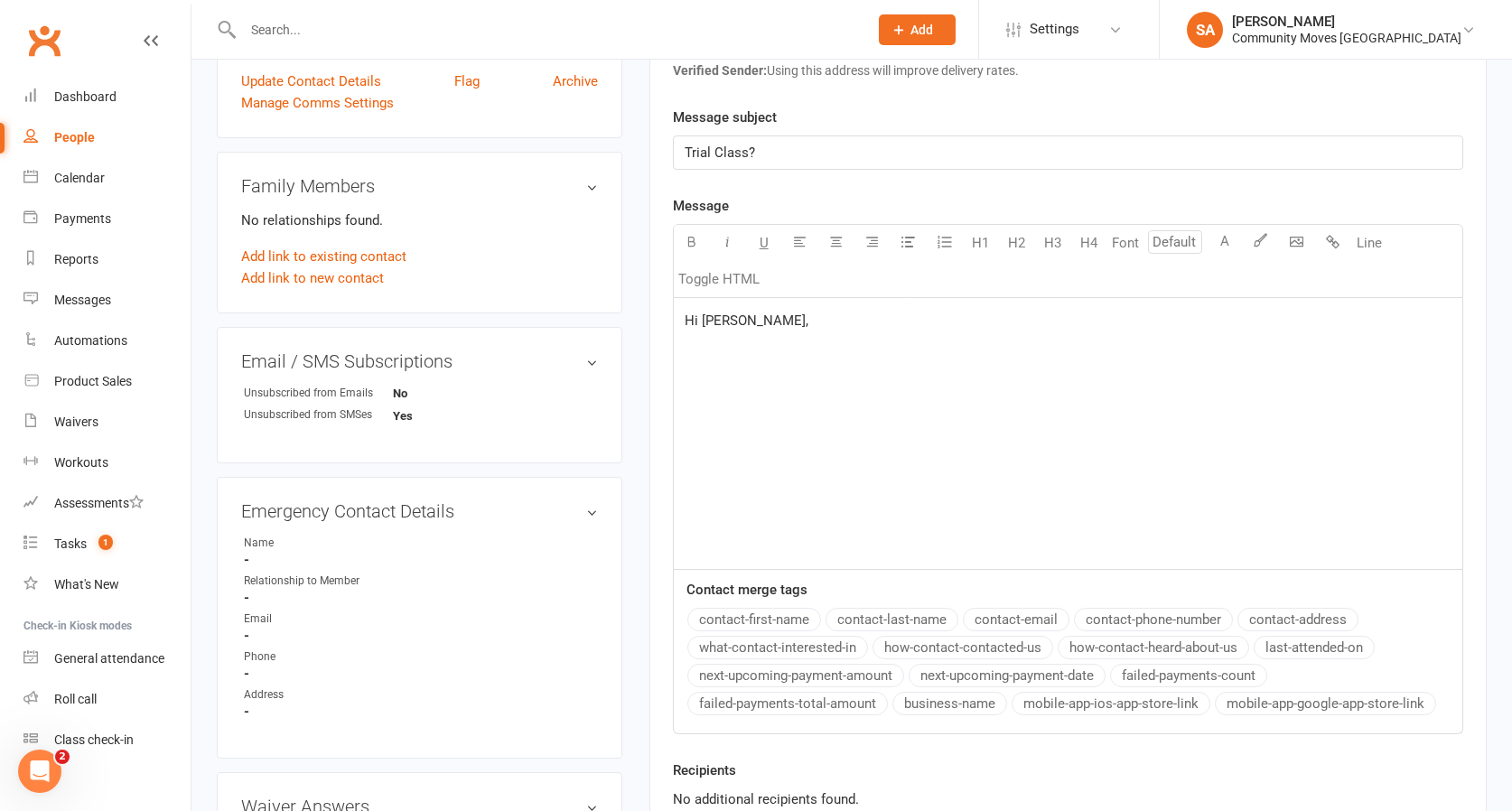
scroll to position [493, 0]
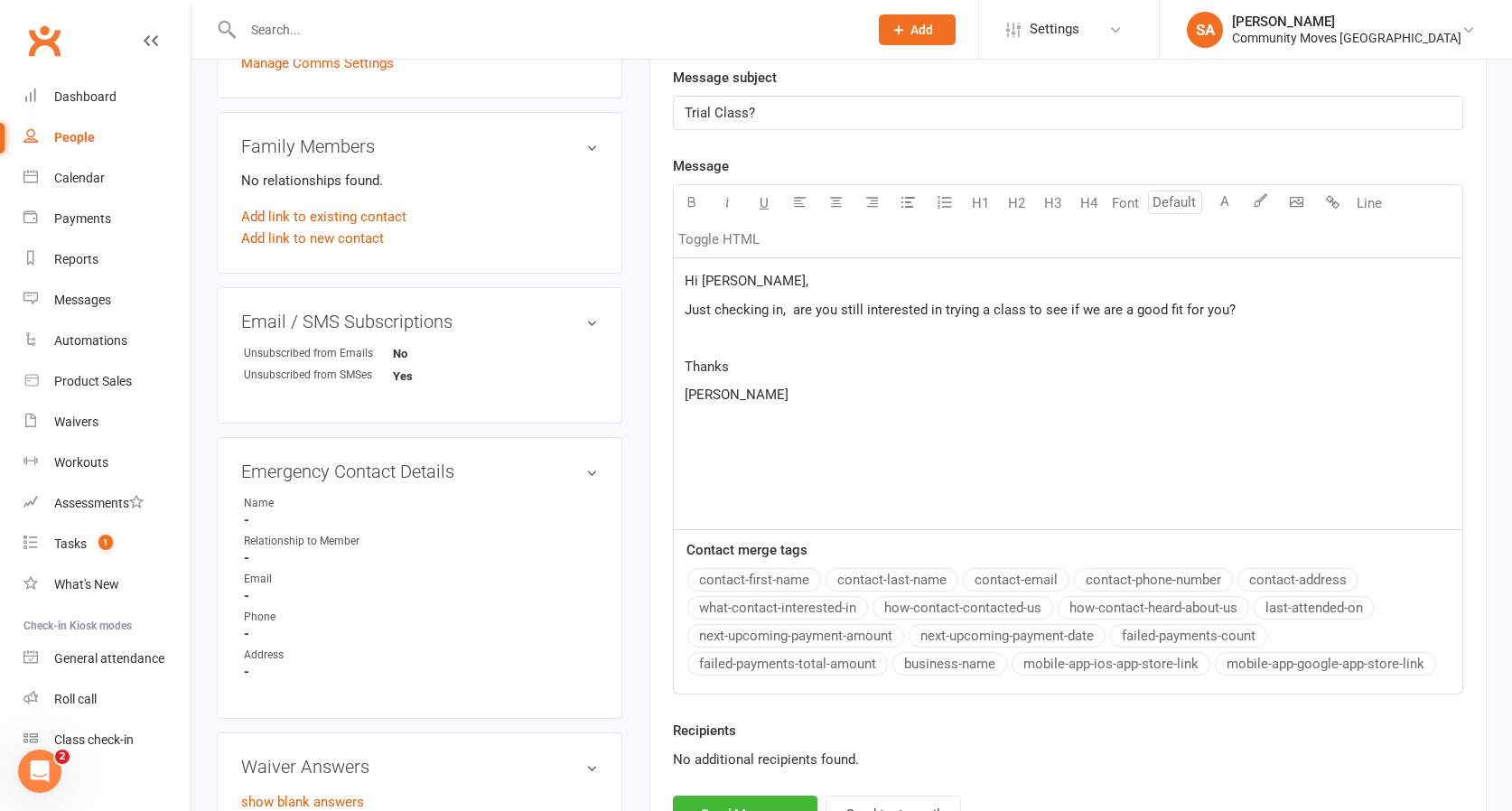
click at [1304, 316] on p "Just checking in, are you still interested in trying a class to see if we are a…" at bounding box center [1067, 309] width 767 height 21
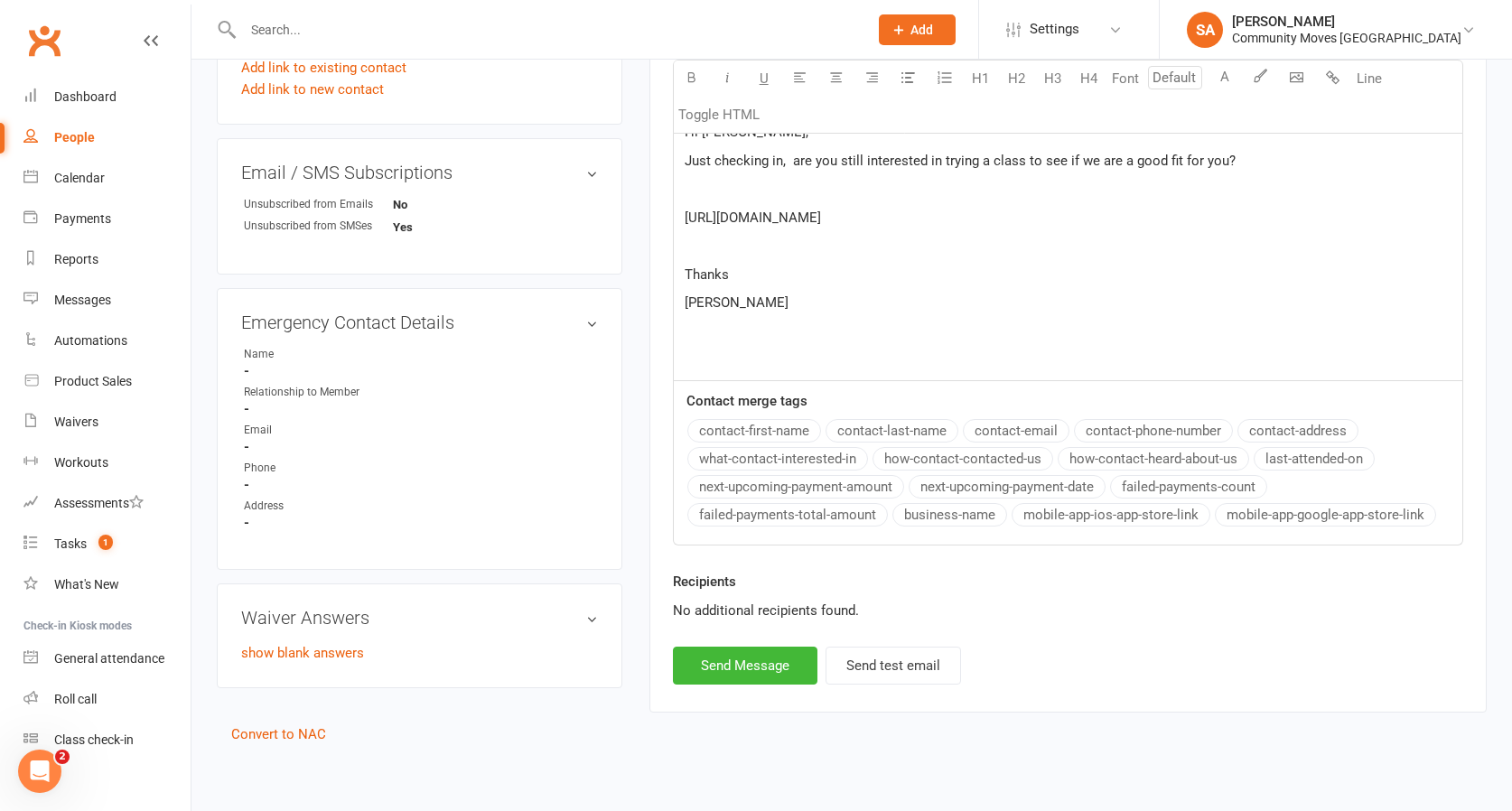
scroll to position [643, 0]
click at [1270, 157] on p "Just checking in, are you still interested in trying a class to see if we are a…" at bounding box center [1067, 159] width 767 height 21
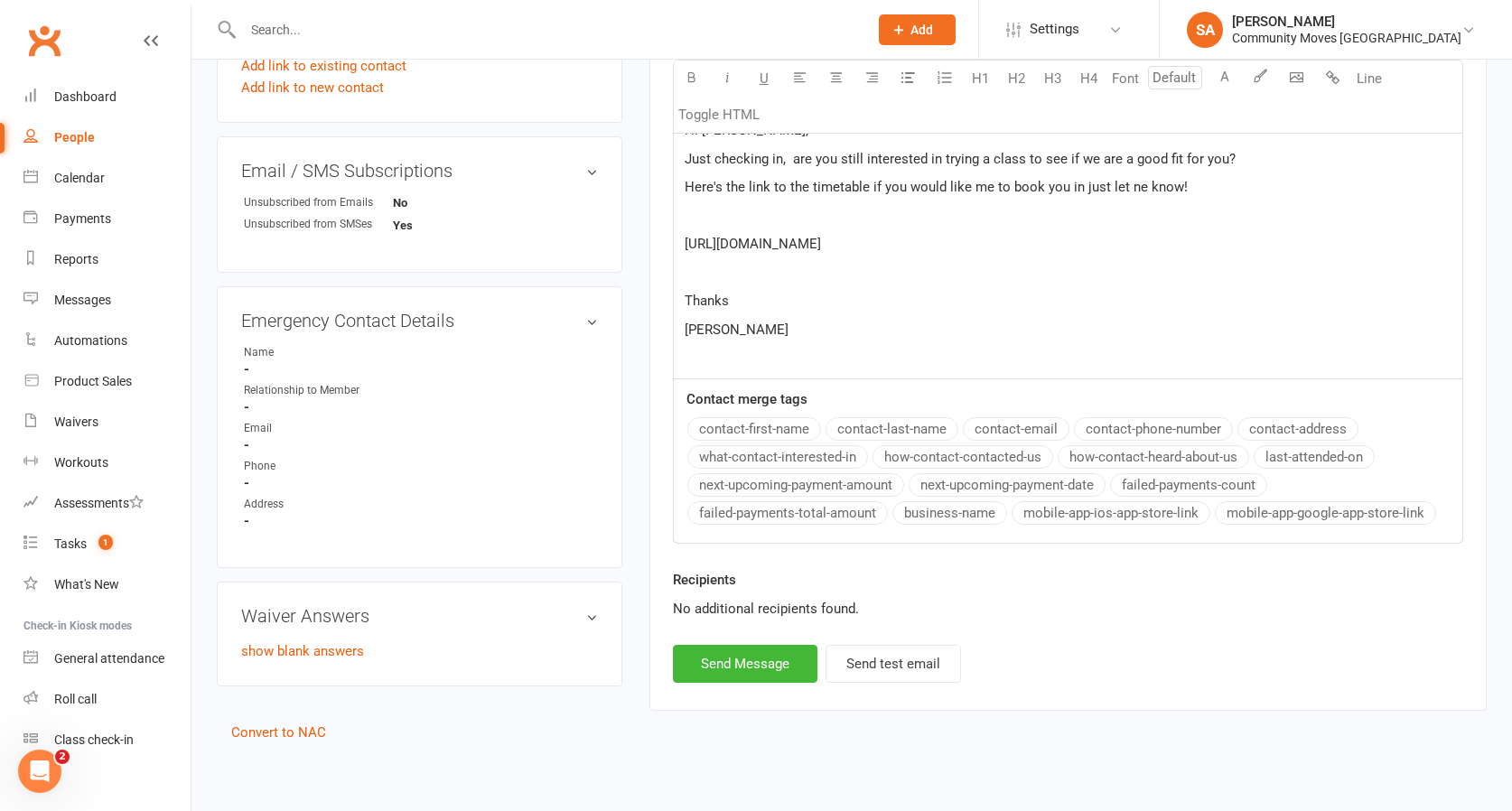
click at [1132, 180] on span "Here's the link to the timetable if you would like me to book you in just let n…" at bounding box center [935, 187] width 503 height 17
click at [736, 329] on p "[PERSON_NAME]" at bounding box center [1067, 329] width 767 height 21
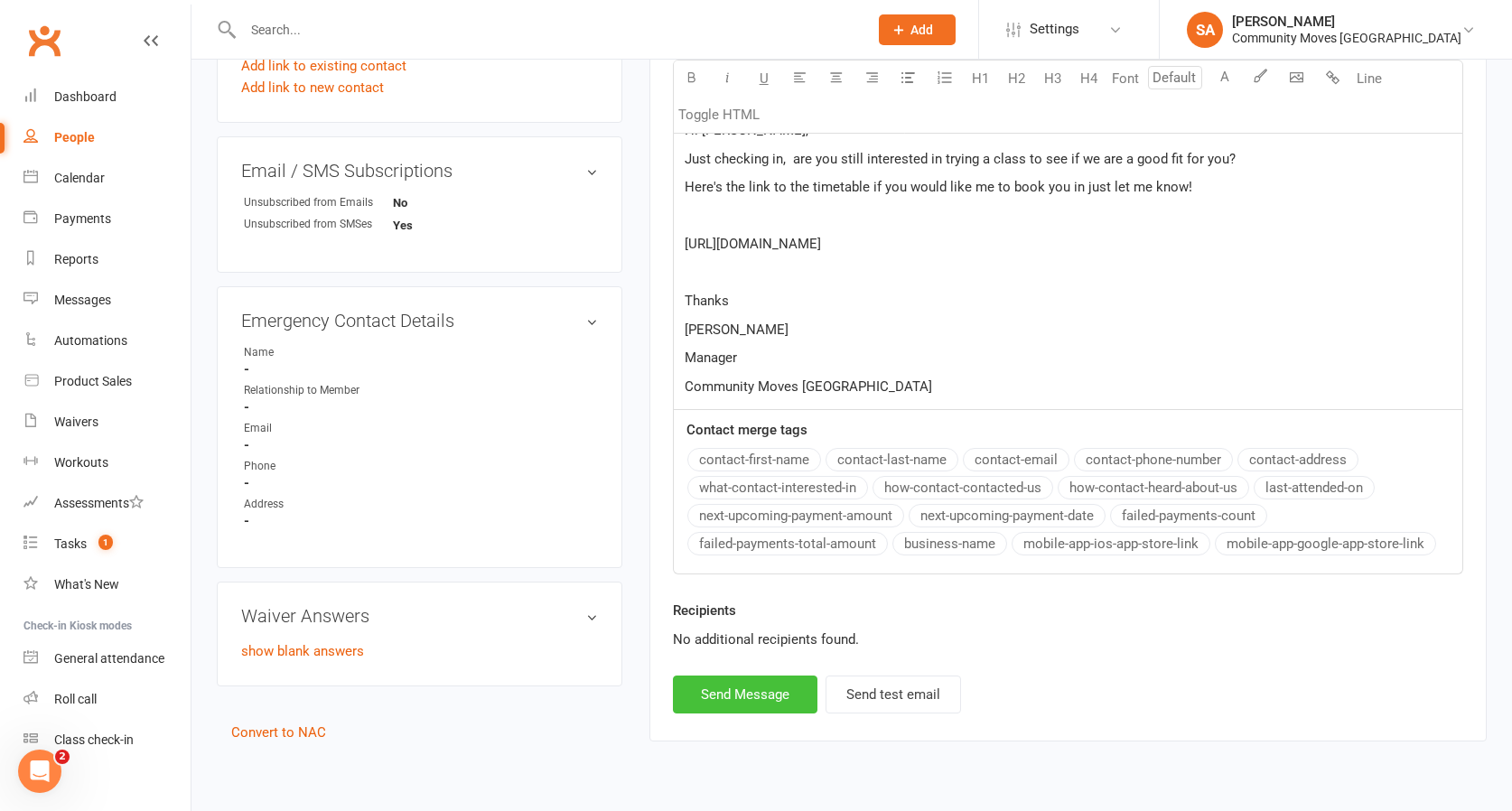
click at [754, 696] on button "Send Message" at bounding box center [744, 694] width 145 height 38
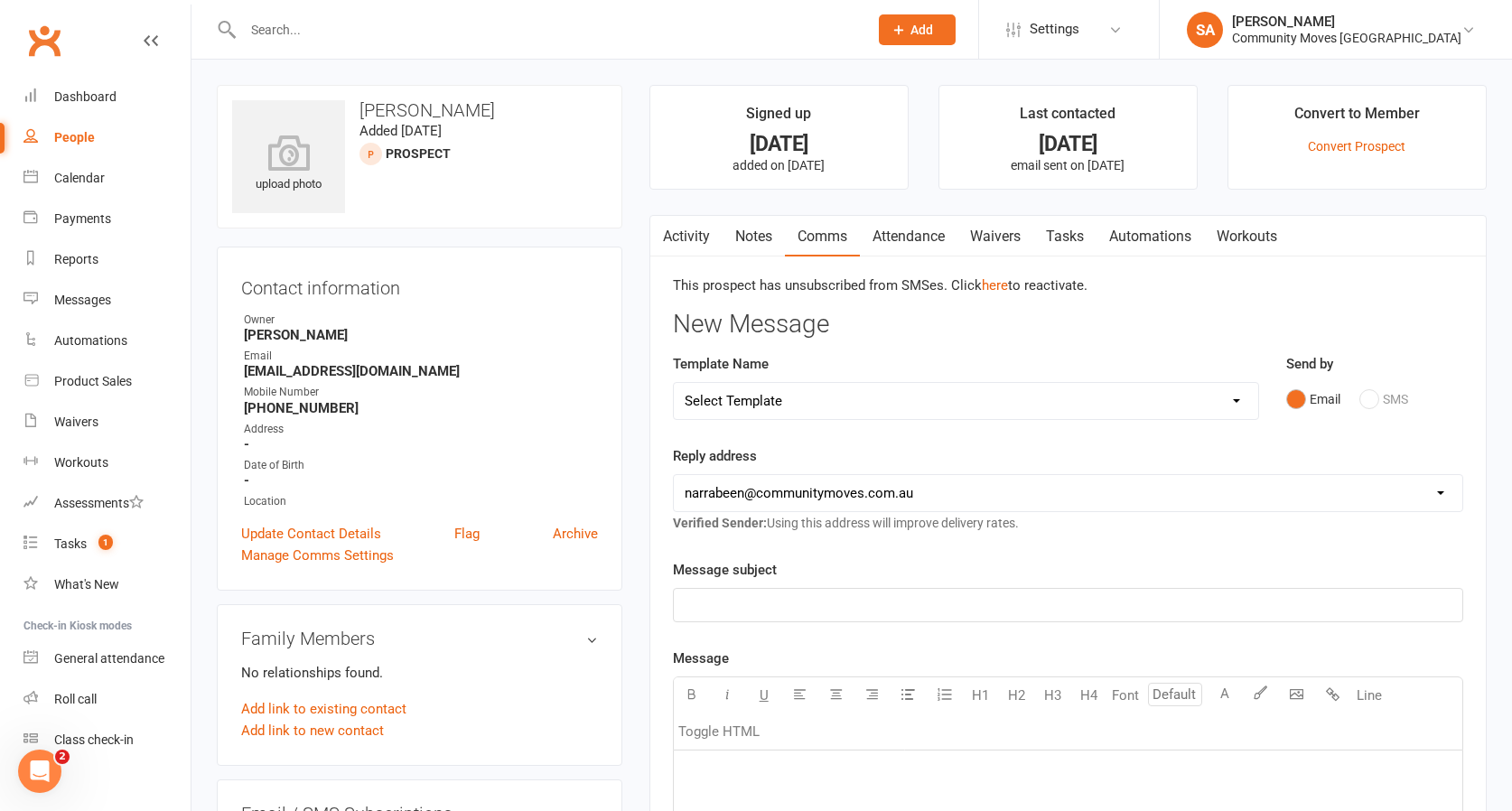
scroll to position [0, 0]
